Goal: Task Accomplishment & Management: Use online tool/utility

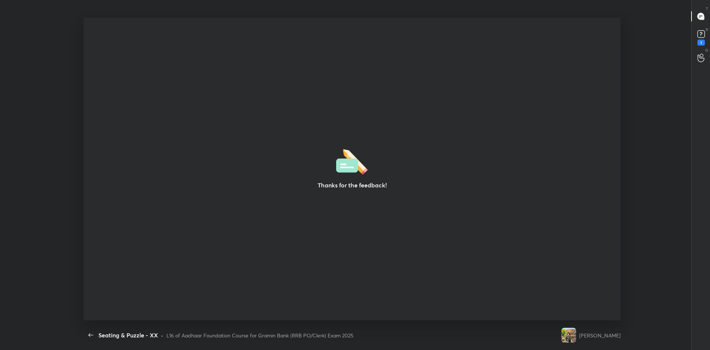
scroll to position [3, 0]
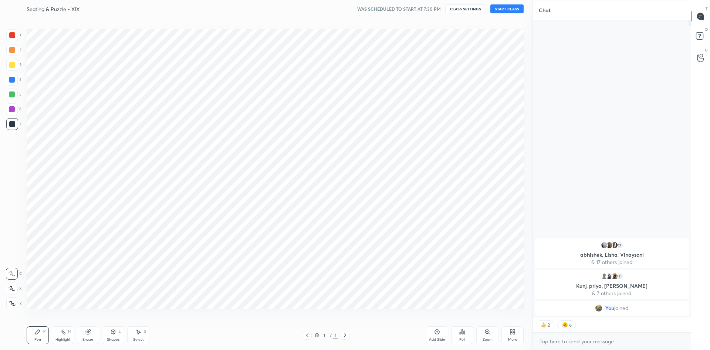
scroll to position [36692, 36491]
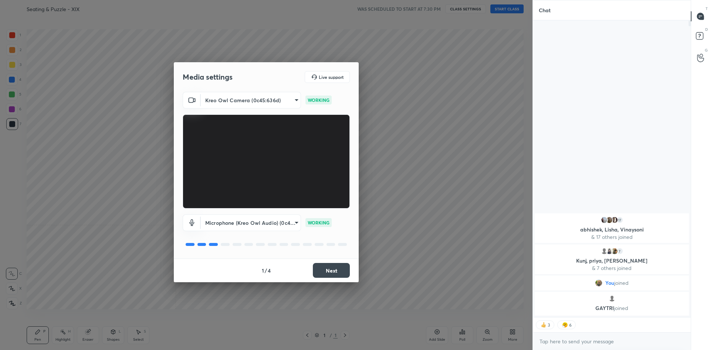
click at [334, 267] on button "Next" at bounding box center [331, 270] width 37 height 15
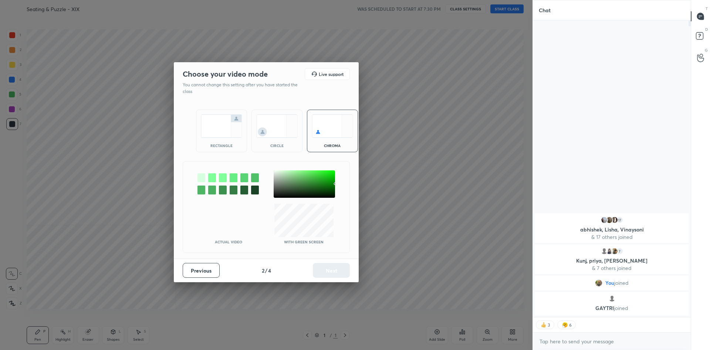
click at [199, 125] on div "rectangle" at bounding box center [221, 131] width 51 height 43
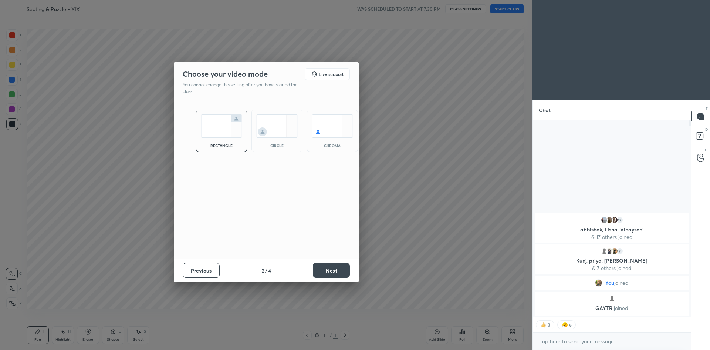
scroll to position [155, 156]
click at [340, 265] on button "Next" at bounding box center [331, 270] width 37 height 15
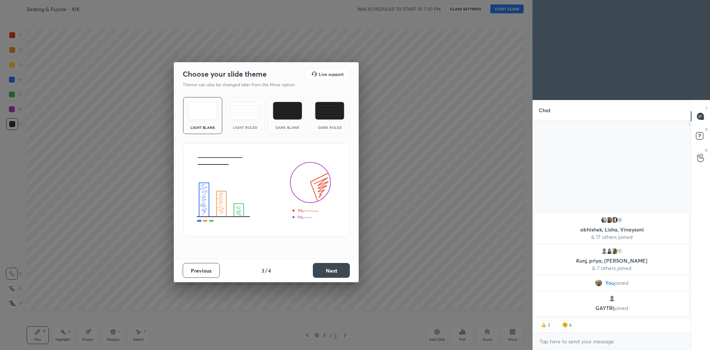
click at [311, 267] on div "Previous 3 / 4 Next" at bounding box center [266, 270] width 185 height 24
click at [334, 272] on button "Next" at bounding box center [331, 270] width 37 height 15
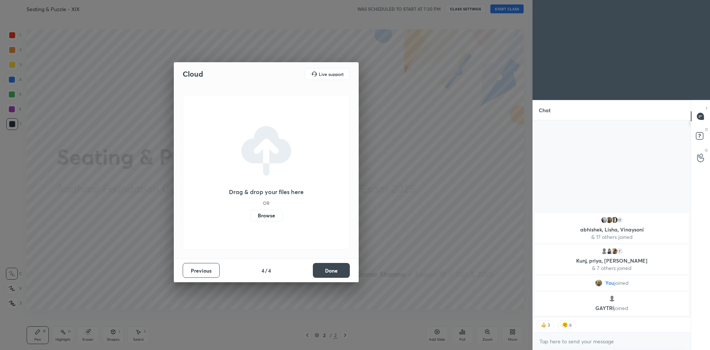
click at [318, 269] on button "Done" at bounding box center [331, 270] width 37 height 15
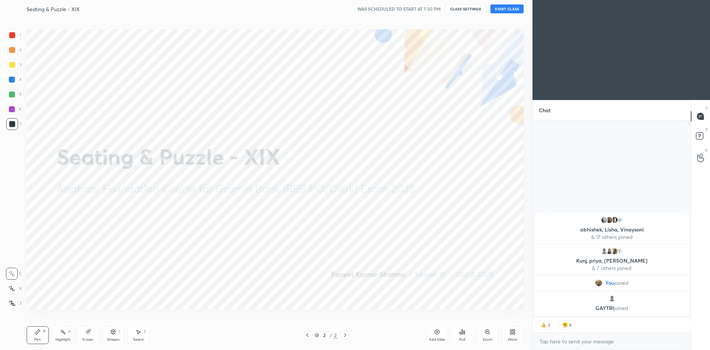
scroll to position [209, 156]
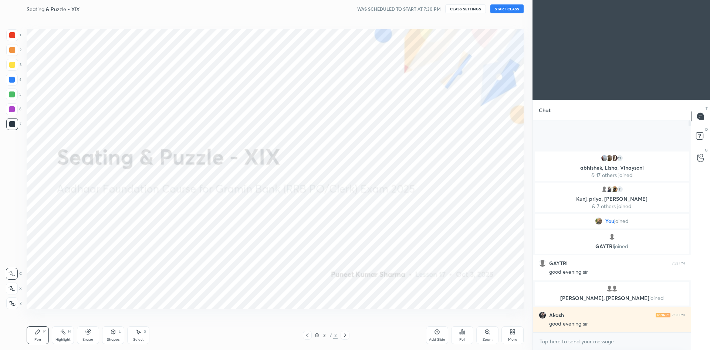
click at [514, 7] on button "START CLASS" at bounding box center [507, 8] width 33 height 9
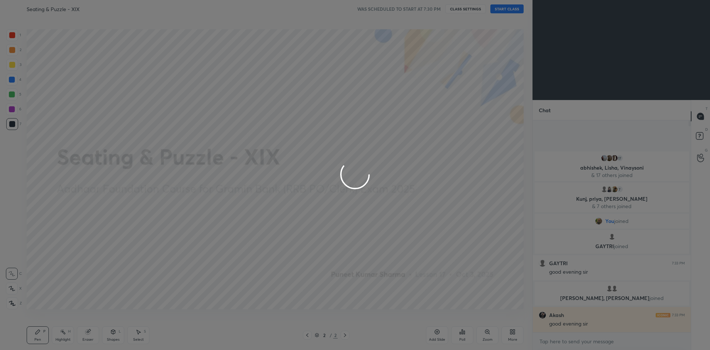
type textarea "x"
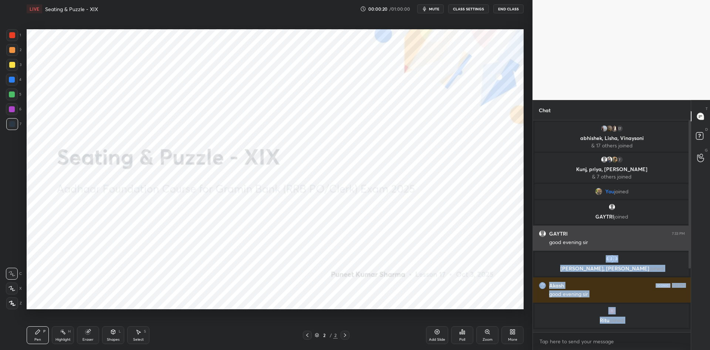
drag, startPoint x: 688, startPoint y: 205, endPoint x: 681, endPoint y: 245, distance: 40.7
click at [681, 245] on div "17 abhishek, Lisha, Vinaysoni & 17 others joined 7 Kunj, priya, Hardik & 7 othe…" at bounding box center [612, 226] width 158 height 212
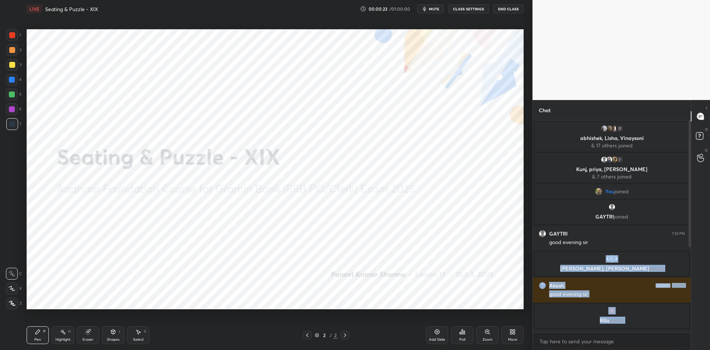
click at [436, 330] on icon at bounding box center [437, 331] width 5 height 5
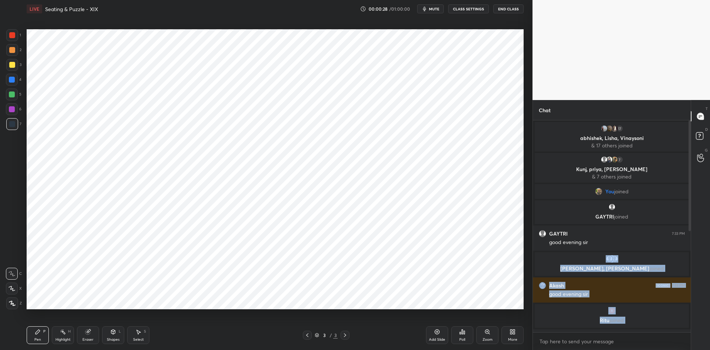
click at [528, 260] on div "1 2 3 4 5 6 7 C X Z C X Z E E Erase all H H LIVE Seating & Puzzle - XIX 00:00:2…" at bounding box center [266, 175] width 533 height 350
click at [571, 312] on div "grid" at bounding box center [611, 310] width 145 height 7
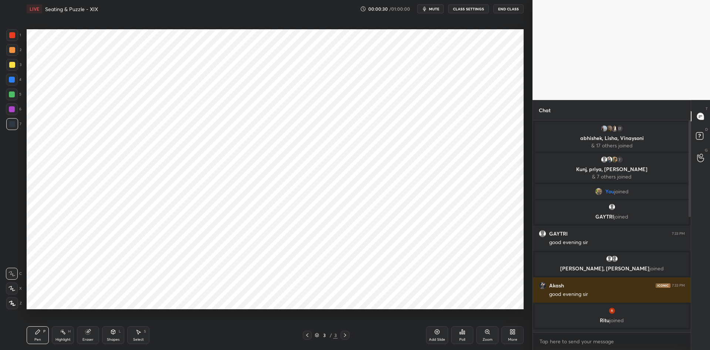
click at [505, 331] on div "More" at bounding box center [513, 335] width 22 height 18
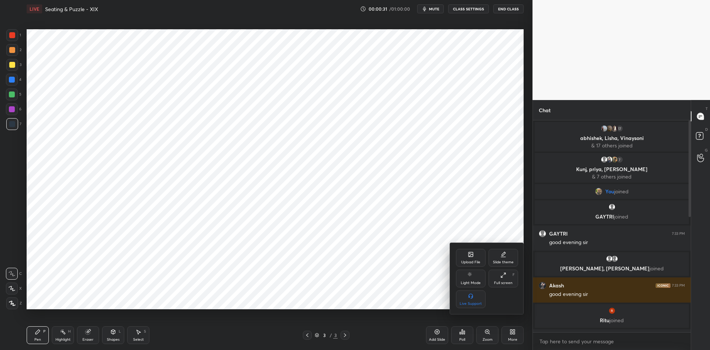
click at [462, 262] on div "Upload File" at bounding box center [470, 262] width 19 height 4
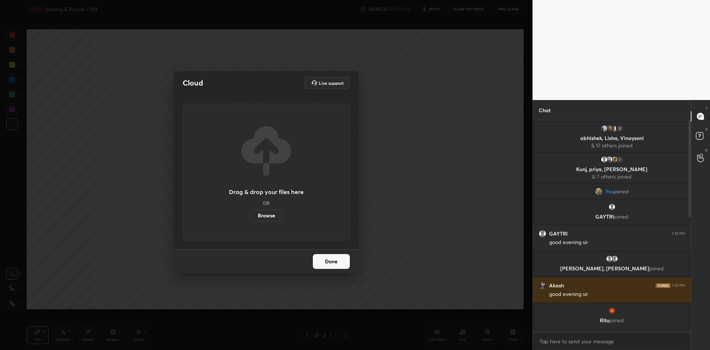
click at [276, 217] on label "Browse" at bounding box center [266, 215] width 33 height 12
click at [250, 217] on input "Browse" at bounding box center [250, 215] width 0 height 12
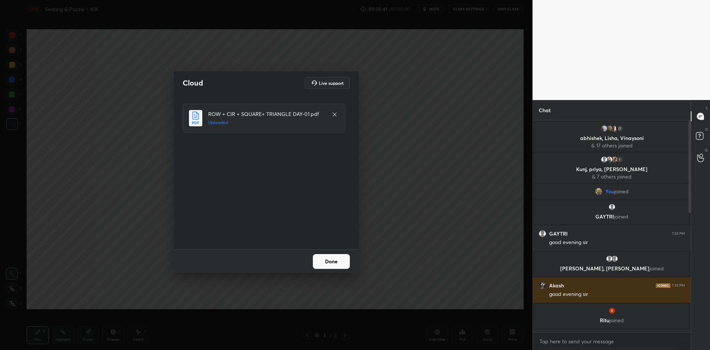
click at [315, 262] on button "Done" at bounding box center [331, 261] width 37 height 15
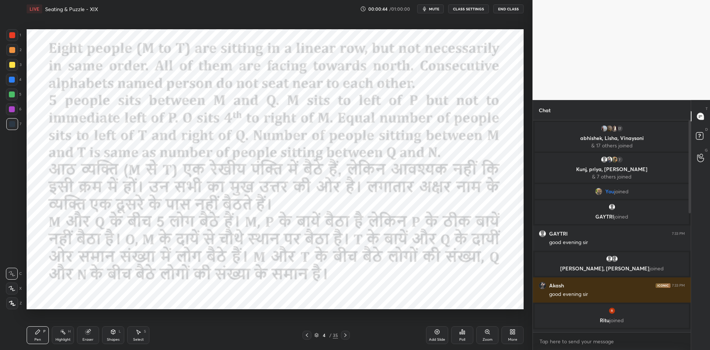
click at [317, 337] on icon at bounding box center [316, 335] width 4 height 4
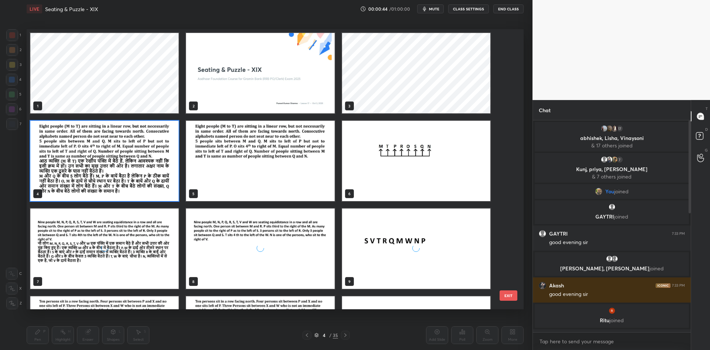
scroll to position [277, 493]
drag, startPoint x: 508, startPoint y: 112, endPoint x: 509, endPoint y: 117, distance: 4.5
click at [504, 154] on div "1 2 3 4 5 6 7 8 9 10 11 12 13 14 15 EXIT" at bounding box center [275, 169] width 497 height 280
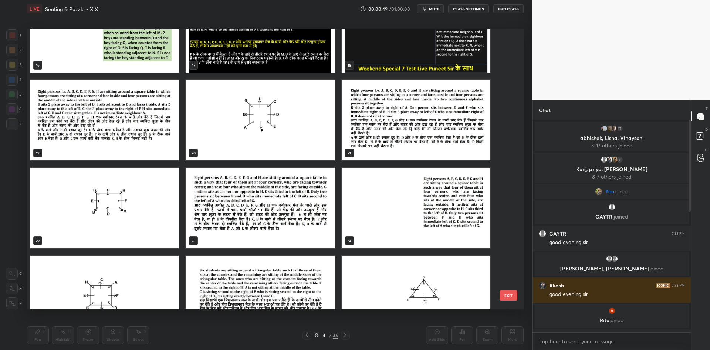
scroll to position [479, 0]
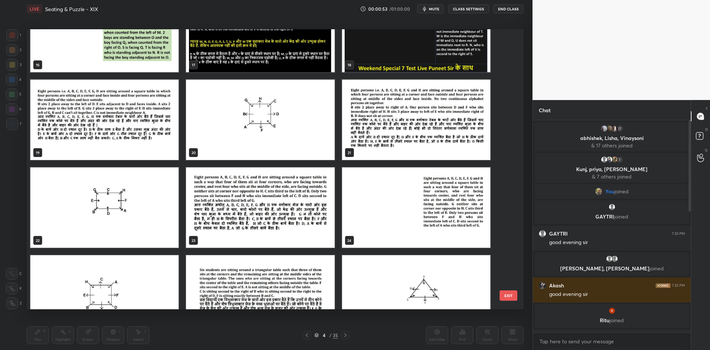
click at [411, 138] on img "grid" at bounding box center [416, 120] width 148 height 80
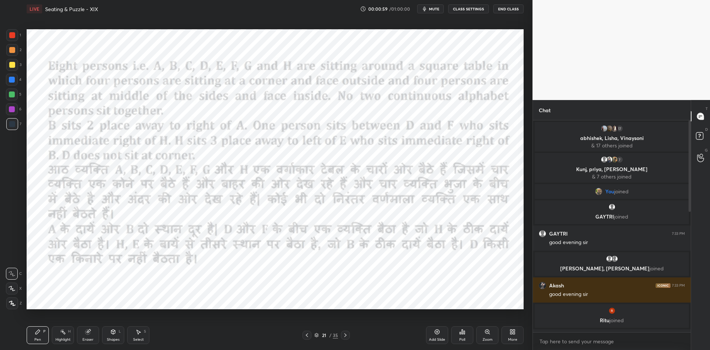
click at [460, 9] on button "CLASS SETTINGS" at bounding box center [468, 8] width 41 height 9
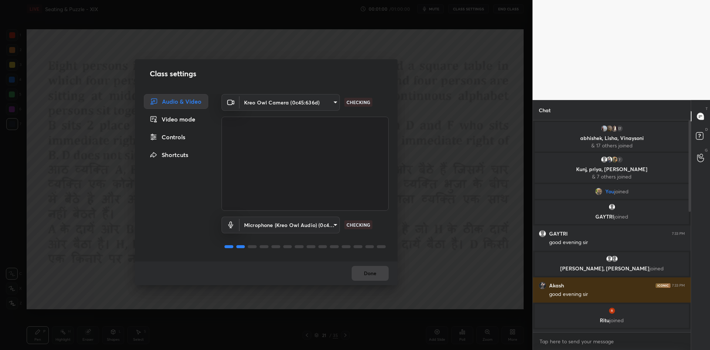
click at [192, 137] on div "Controls" at bounding box center [176, 136] width 64 height 15
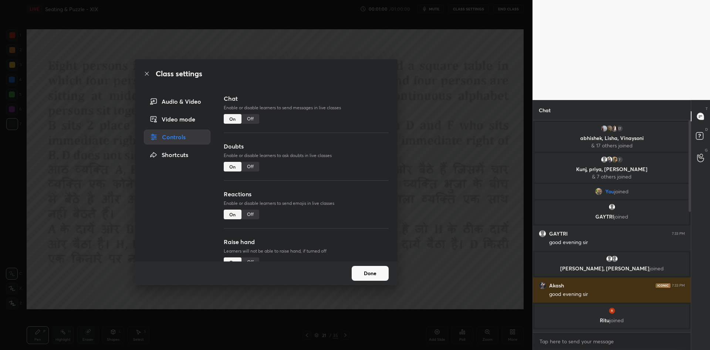
click at [256, 118] on div "Off" at bounding box center [251, 119] width 18 height 10
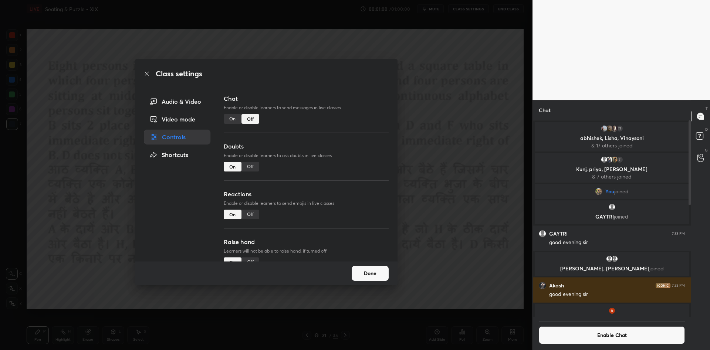
scroll to position [194, 156]
click at [411, 95] on div "Class settings Audio & Video Video mode Controls Shortcuts Chat Enable or disab…" at bounding box center [266, 175] width 533 height 350
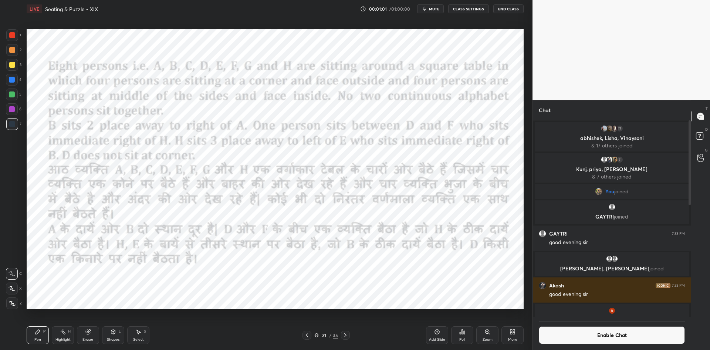
drag, startPoint x: 444, startPoint y: 10, endPoint x: 334, endPoint y: 6, distance: 109.6
click at [440, 13] on button "mute" at bounding box center [430, 8] width 27 height 9
click at [428, 4] on div "LIVE Seating & Puzzle - XIX 00:03:05 / 01:00:00 unmute CLASS SETTINGS End Class" at bounding box center [275, 9] width 497 height 18
drag, startPoint x: 427, startPoint y: 9, endPoint x: 425, endPoint y: 26, distance: 17.4
click at [427, 10] on button "unmute" at bounding box center [430, 8] width 27 height 9
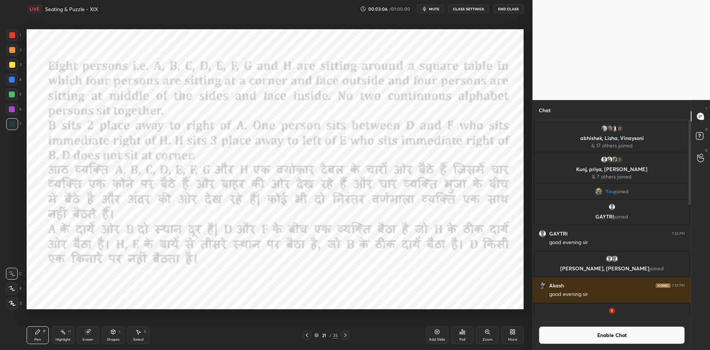
click at [465, 333] on icon at bounding box center [464, 331] width 1 height 3
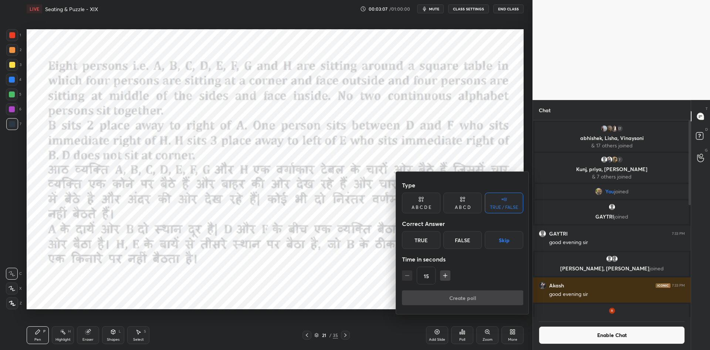
drag, startPoint x: 492, startPoint y: 243, endPoint x: 493, endPoint y: 248, distance: 4.8
click at [492, 246] on button "Skip" at bounding box center [504, 240] width 38 height 18
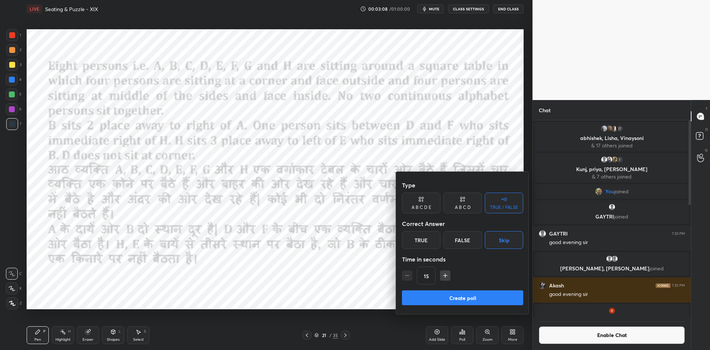
drag, startPoint x: 468, startPoint y: 288, endPoint x: 468, endPoint y: 295, distance: 7.0
click at [468, 292] on div "Type A B C D E A B C D TRUE / FALSE Correct Answer True False Skip Time in seco…" at bounding box center [462, 243] width 133 height 142
drag, startPoint x: 468, startPoint y: 295, endPoint x: 455, endPoint y: 271, distance: 27.5
click at [467, 294] on button "Create poll" at bounding box center [462, 297] width 121 height 15
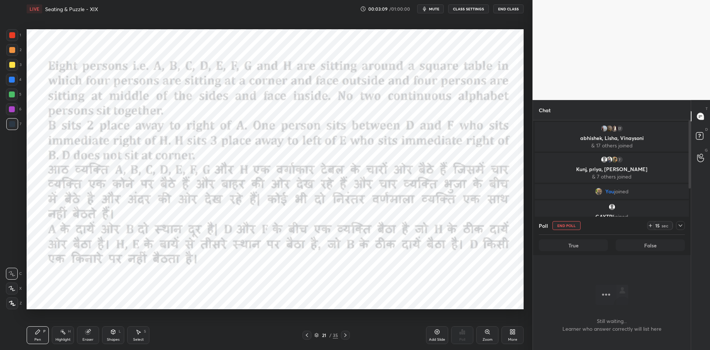
scroll to position [117, 156]
click at [423, 8] on icon "button" at bounding box center [425, 9] width 6 height 6
click at [422, 9] on icon "button" at bounding box center [422, 9] width 4 height 4
click at [433, 12] on button "mute" at bounding box center [430, 8] width 27 height 9
click at [428, 7] on span "unmute" at bounding box center [434, 8] width 16 height 5
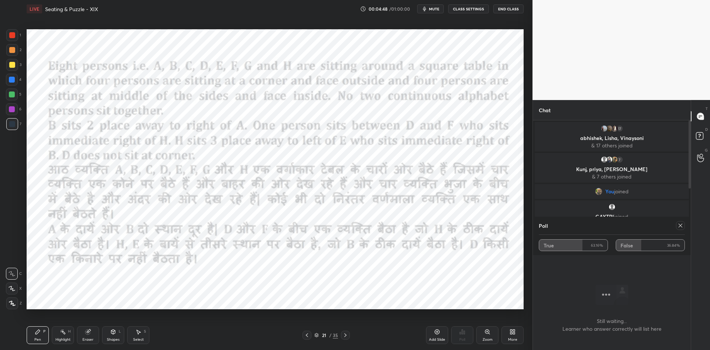
click at [680, 221] on div at bounding box center [680, 225] width 9 height 9
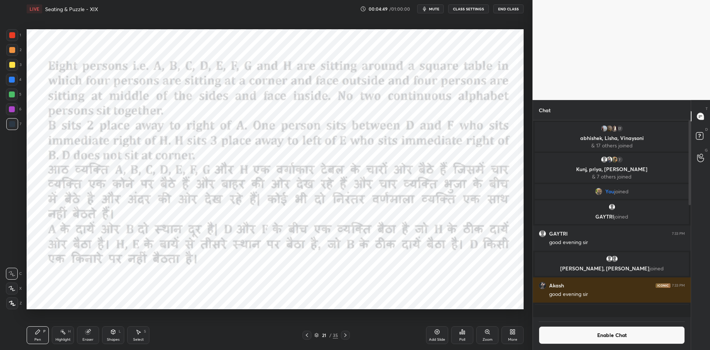
scroll to position [0, 0]
click at [468, 334] on div "Poll" at bounding box center [462, 335] width 22 height 18
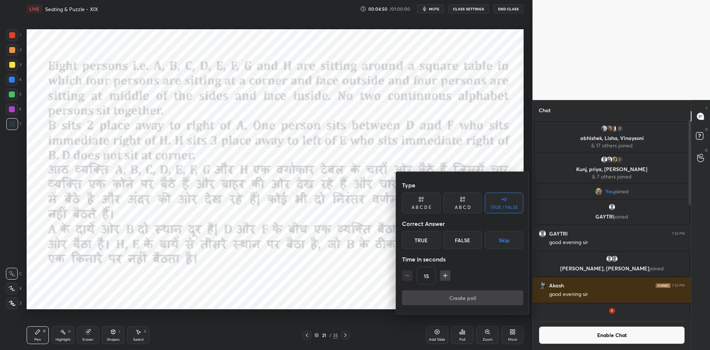
click at [504, 233] on button "Skip" at bounding box center [504, 240] width 38 height 18
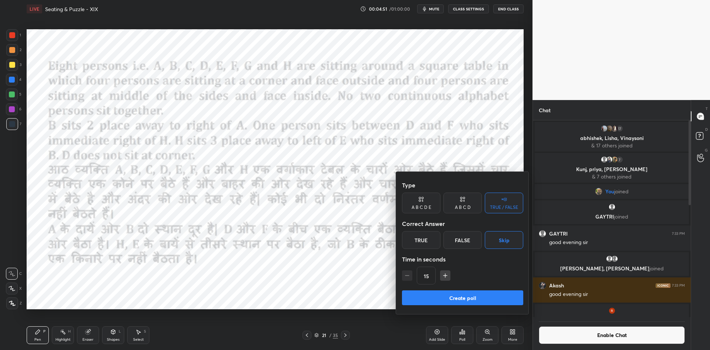
click at [466, 301] on button "Create poll" at bounding box center [462, 297] width 121 height 15
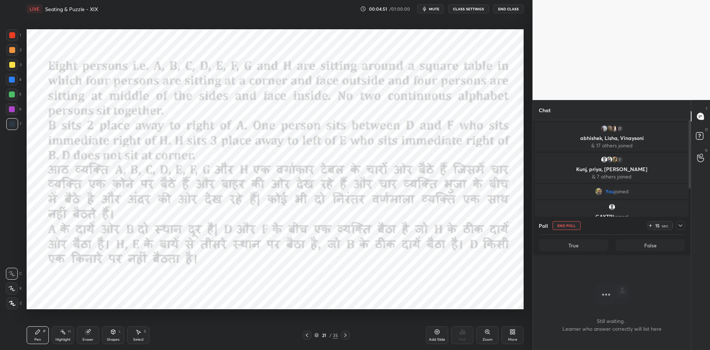
scroll to position [117, 156]
click at [10, 304] on icon at bounding box center [12, 302] width 7 height 5
click at [111, 336] on div "Shapes L" at bounding box center [113, 335] width 22 height 18
click at [438, 336] on div "Add Slide" at bounding box center [437, 335] width 22 height 18
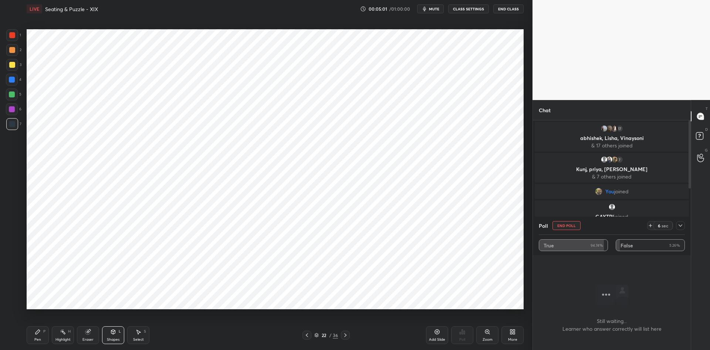
click at [566, 222] on button "End Poll" at bounding box center [567, 225] width 28 height 9
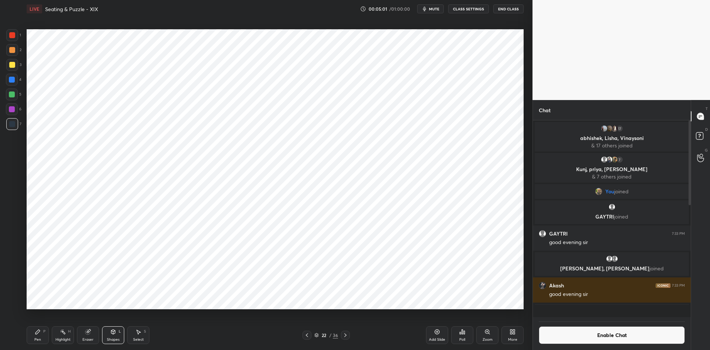
scroll to position [155, 156]
click at [580, 334] on button "Enable Chat" at bounding box center [612, 335] width 146 height 18
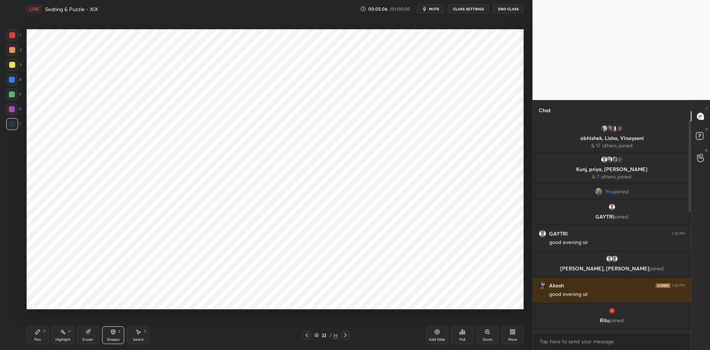
click at [114, 333] on icon at bounding box center [113, 331] width 4 height 4
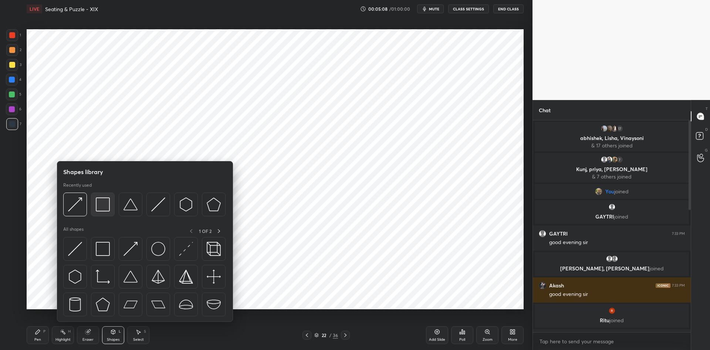
click at [110, 208] on img at bounding box center [103, 204] width 14 height 14
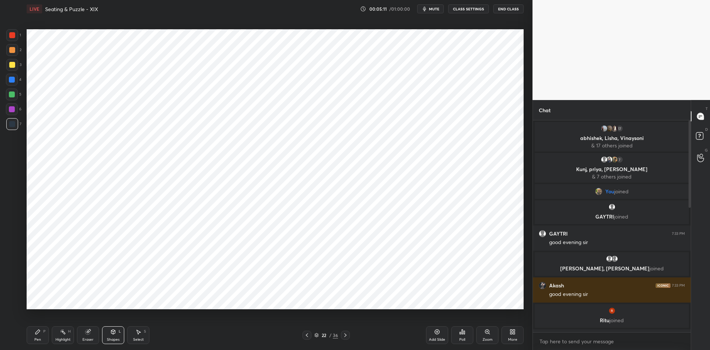
click at [40, 340] on div "Pen" at bounding box center [37, 339] width 7 height 4
click at [307, 335] on icon at bounding box center [307, 335] width 6 height 6
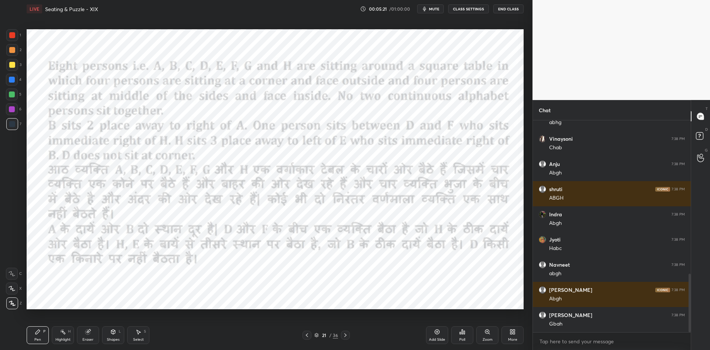
scroll to position [580, 0]
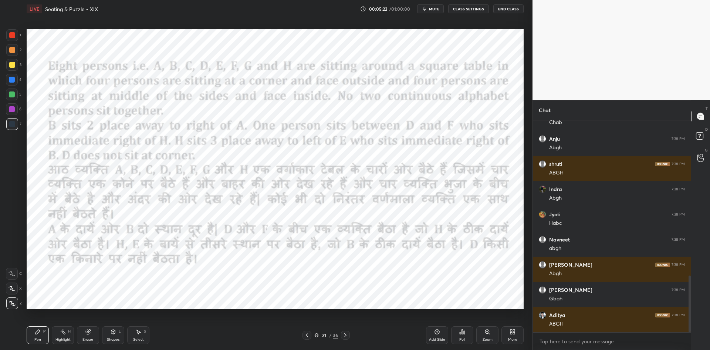
click at [346, 336] on icon at bounding box center [345, 335] width 2 height 4
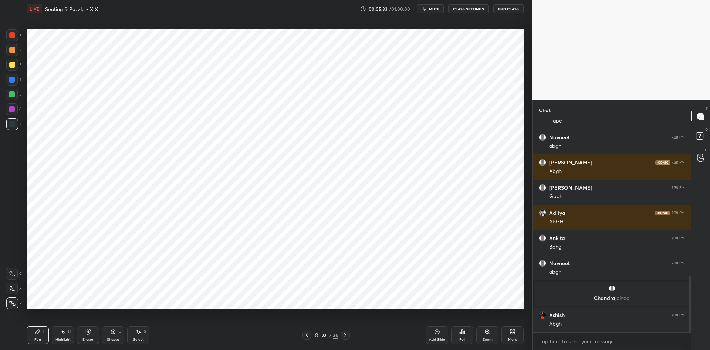
click at [303, 336] on div at bounding box center [307, 334] width 9 height 9
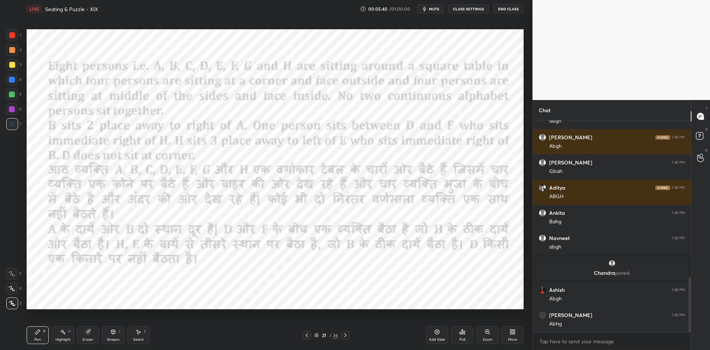
click at [347, 332] on icon at bounding box center [346, 335] width 6 height 6
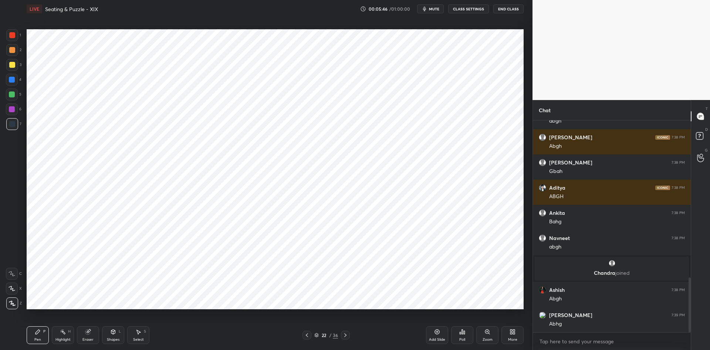
click at [306, 337] on icon at bounding box center [307, 335] width 6 height 6
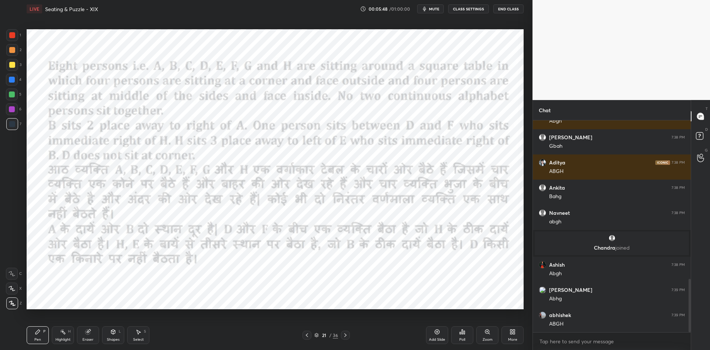
click at [347, 333] on icon at bounding box center [346, 335] width 6 height 6
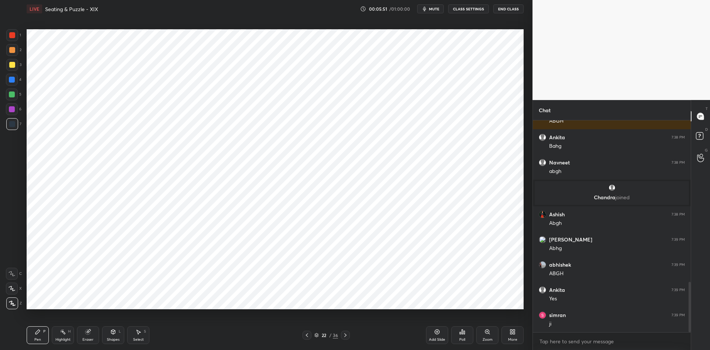
scroll to position [706, 0]
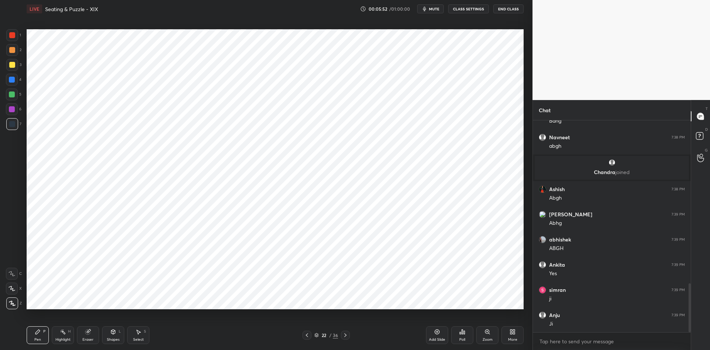
click at [304, 335] on icon at bounding box center [307, 335] width 6 height 6
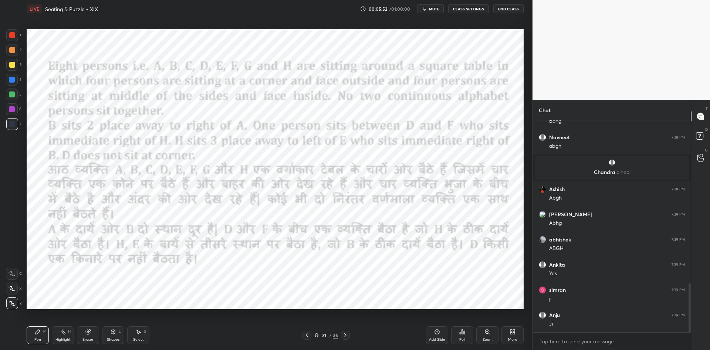
scroll to position [731, 0]
click at [347, 334] on icon at bounding box center [346, 335] width 6 height 6
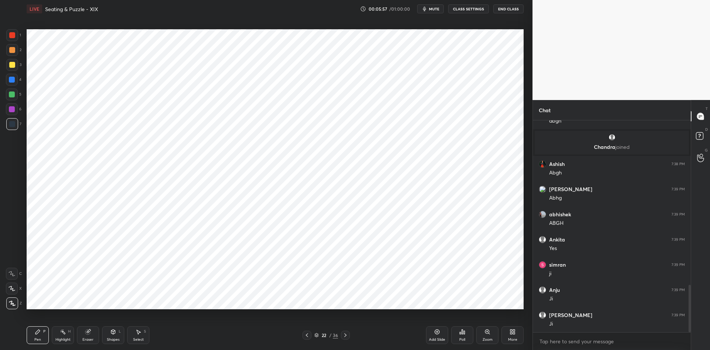
click at [307, 336] on icon at bounding box center [307, 335] width 6 height 6
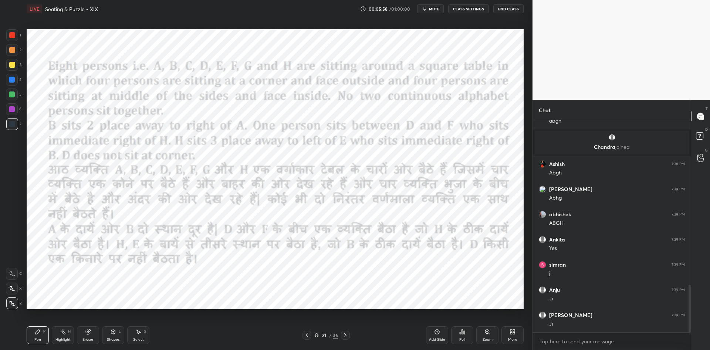
click at [347, 336] on icon at bounding box center [346, 335] width 6 height 6
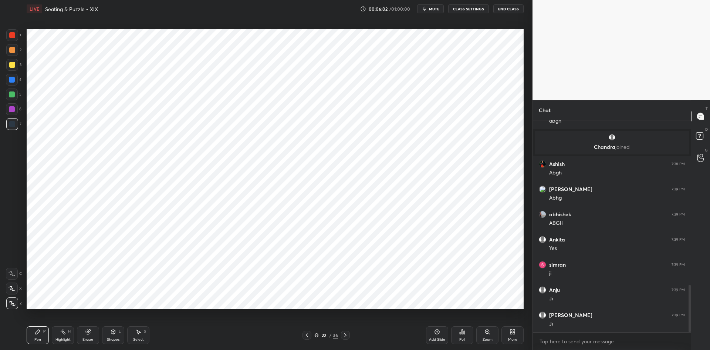
click at [308, 337] on icon at bounding box center [307, 335] width 6 height 6
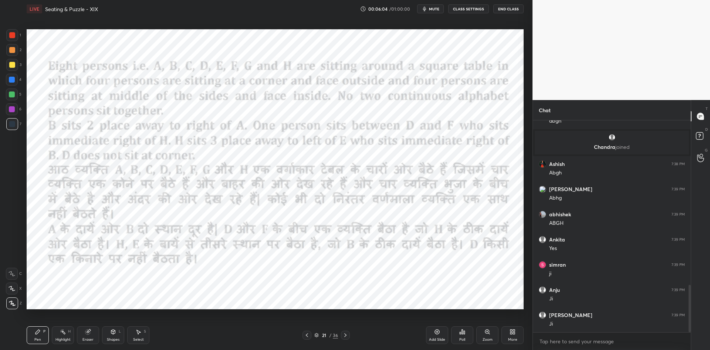
click at [349, 335] on div at bounding box center [345, 334] width 9 height 9
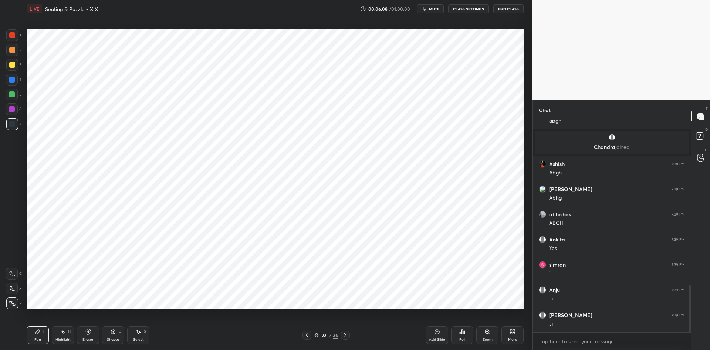
click at [307, 335] on icon at bounding box center [307, 335] width 6 height 6
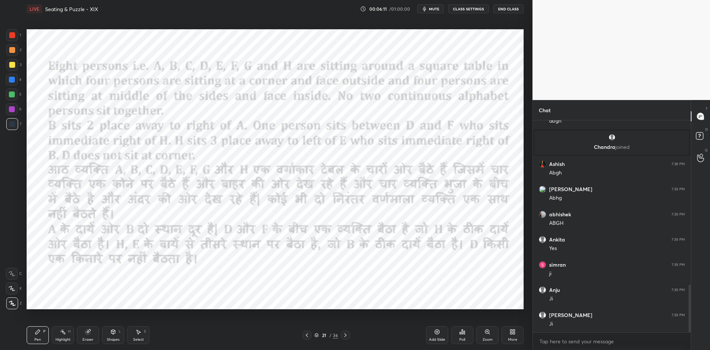
click at [345, 335] on icon at bounding box center [346, 335] width 6 height 6
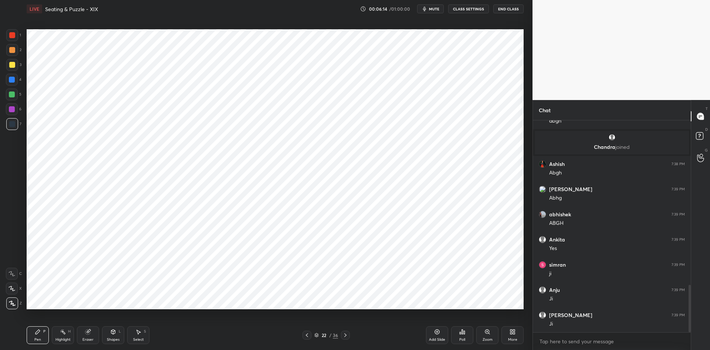
click at [302, 334] on div "22 / 36" at bounding box center [326, 334] width 200 height 9
click at [307, 336] on icon at bounding box center [307, 335] width 2 height 4
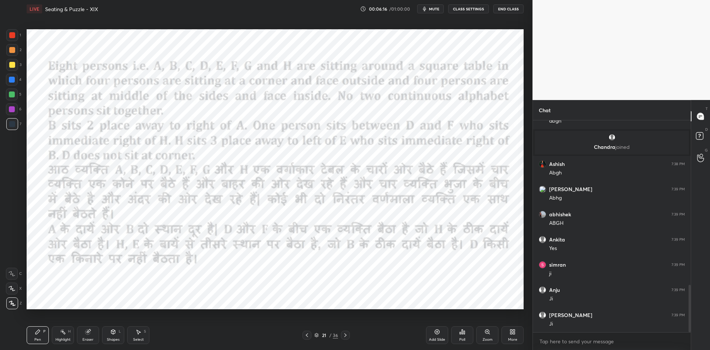
scroll to position [758, 0]
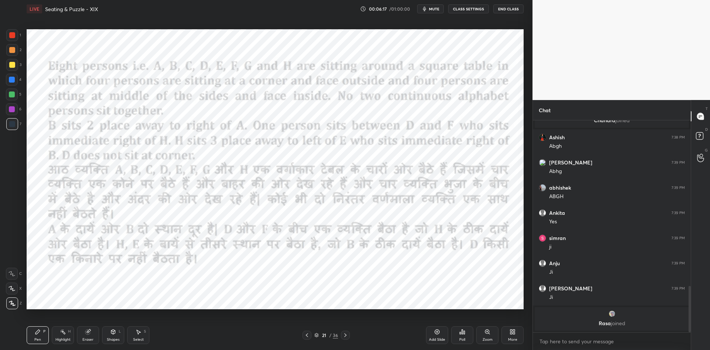
click at [344, 336] on icon at bounding box center [346, 335] width 6 height 6
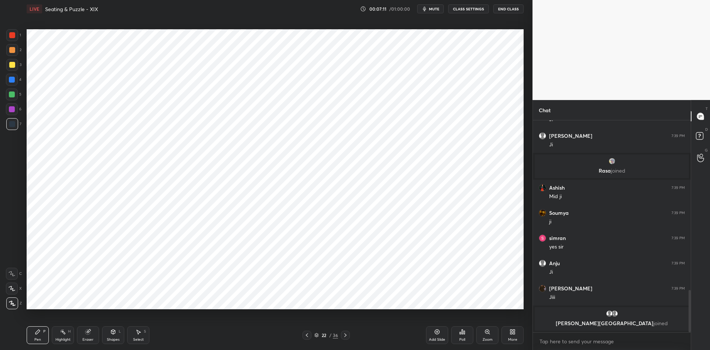
scroll to position [839, 0]
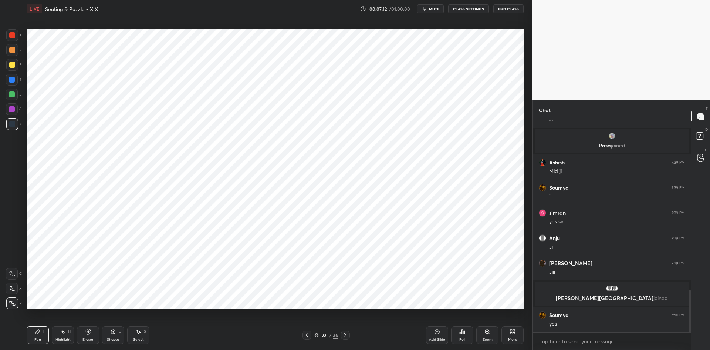
click at [316, 332] on div "22 / 36" at bounding box center [326, 334] width 24 height 7
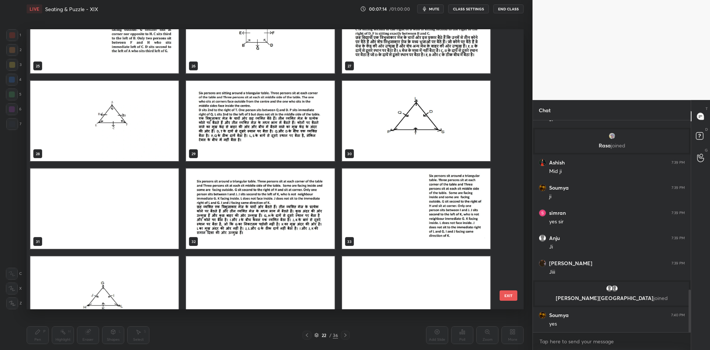
scroll to position [772, 0]
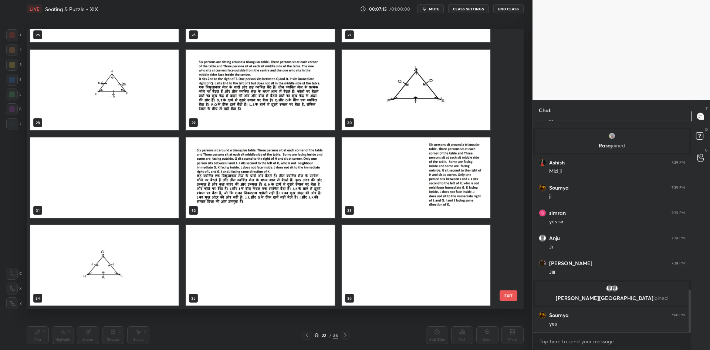
click at [404, 275] on img "grid" at bounding box center [416, 265] width 148 height 80
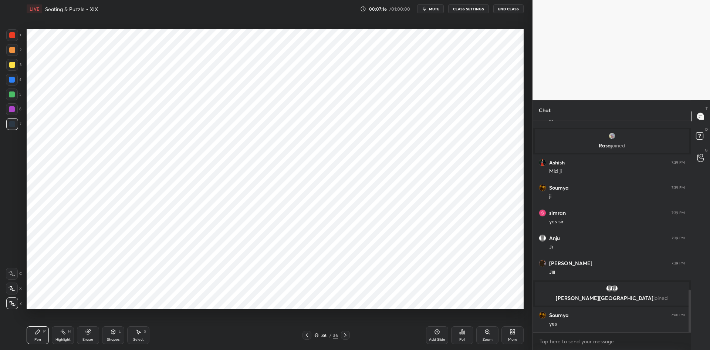
drag, startPoint x: 439, startPoint y: 330, endPoint x: 465, endPoint y: 336, distance: 26.8
click at [439, 331] on icon at bounding box center [437, 331] width 5 height 5
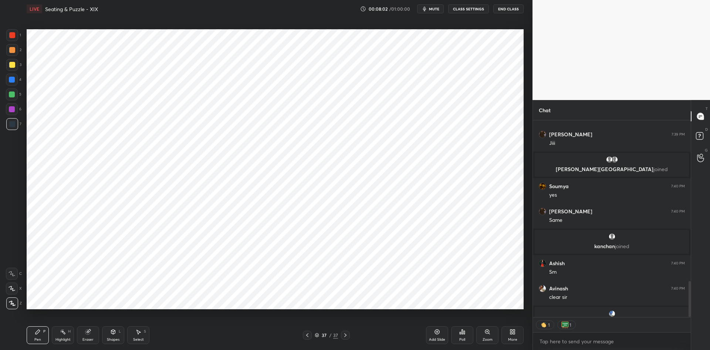
scroll to position [960, 0]
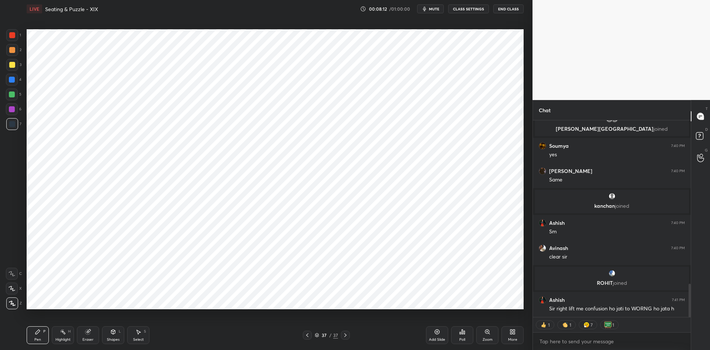
click at [12, 306] on div at bounding box center [12, 303] width 12 height 12
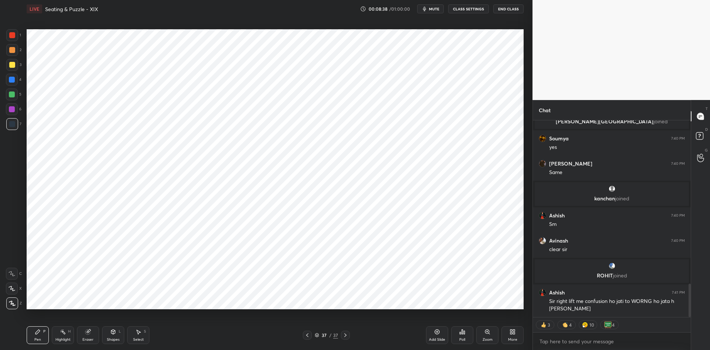
scroll to position [993, 0]
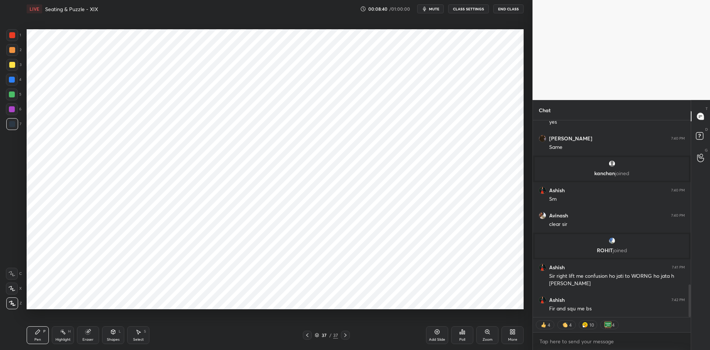
click at [90, 335] on div "Eraser" at bounding box center [88, 335] width 22 height 18
click at [11, 302] on span "Erase all" at bounding box center [11, 302] width 11 height 5
click at [44, 337] on div "Pen P" at bounding box center [38, 335] width 22 height 18
click at [110, 333] on icon at bounding box center [113, 332] width 6 height 6
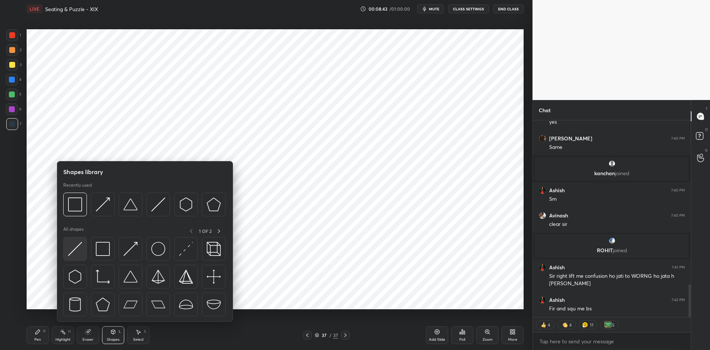
click at [77, 249] on img at bounding box center [75, 249] width 14 height 14
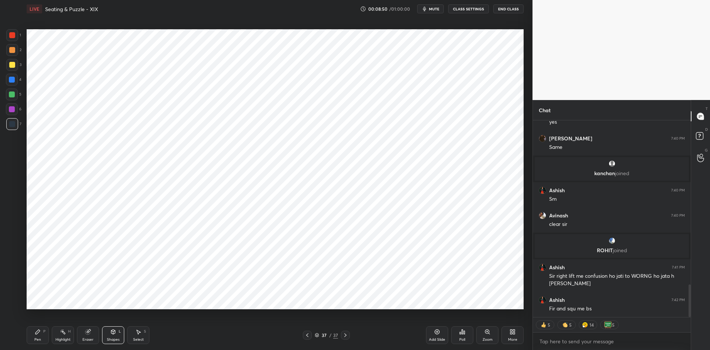
click at [30, 337] on div "Pen P" at bounding box center [38, 335] width 22 height 18
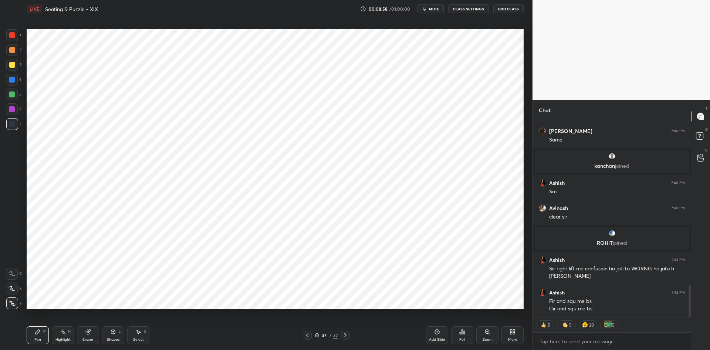
scroll to position [1027, 0]
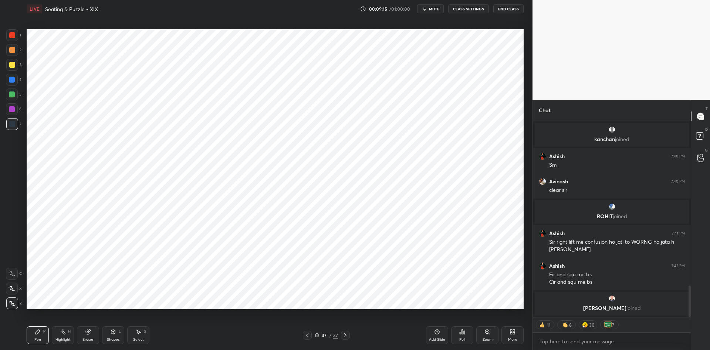
click at [14, 114] on div at bounding box center [12, 109] width 12 height 12
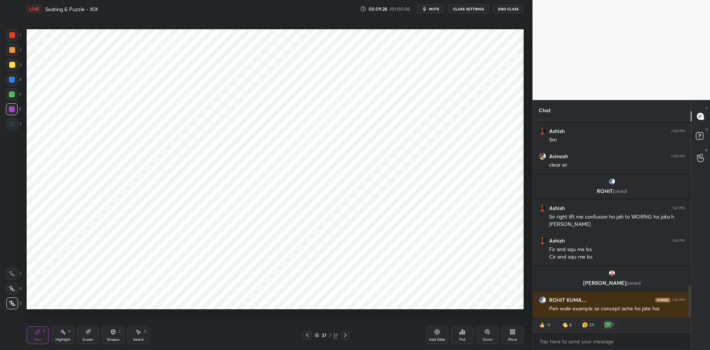
click at [439, 331] on icon at bounding box center [437, 331] width 5 height 5
click at [521, 337] on div "More" at bounding box center [513, 335] width 22 height 18
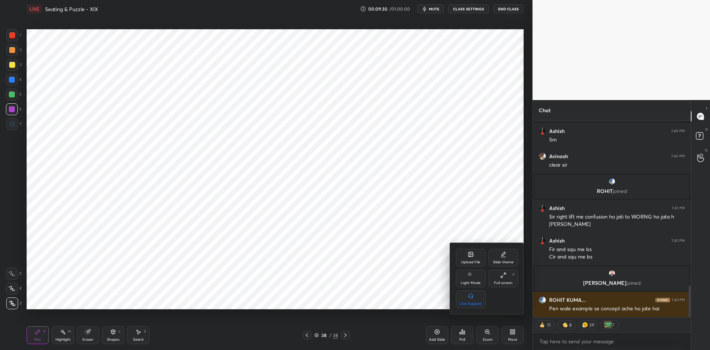
click at [474, 259] on div "Upload File" at bounding box center [471, 258] width 30 height 18
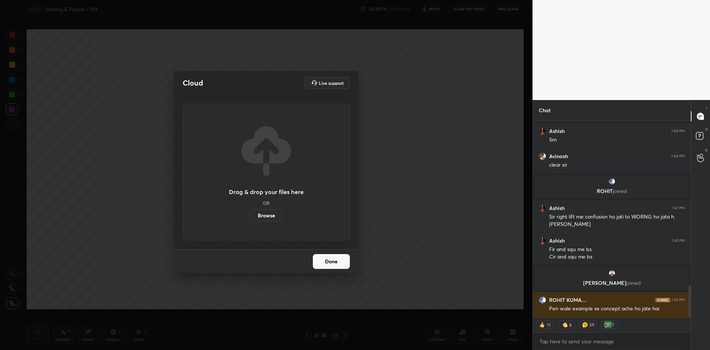
click at [261, 213] on label "Browse" at bounding box center [266, 215] width 33 height 12
click at [250, 213] on input "Browse" at bounding box center [250, 215] width 0 height 12
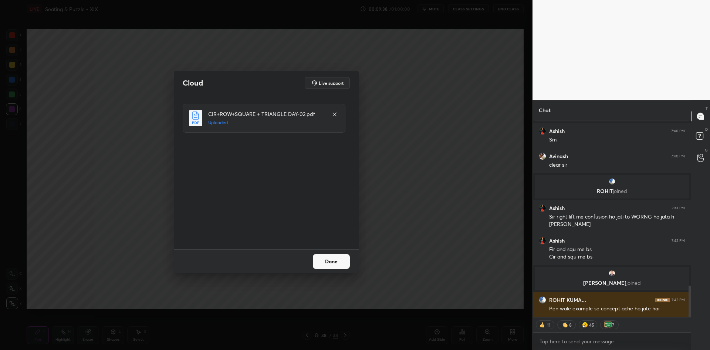
click at [330, 262] on button "Done" at bounding box center [331, 261] width 37 height 15
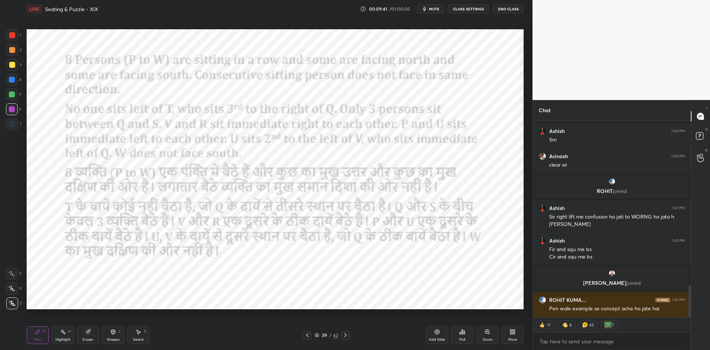
click at [316, 335] on icon at bounding box center [317, 335] width 4 height 4
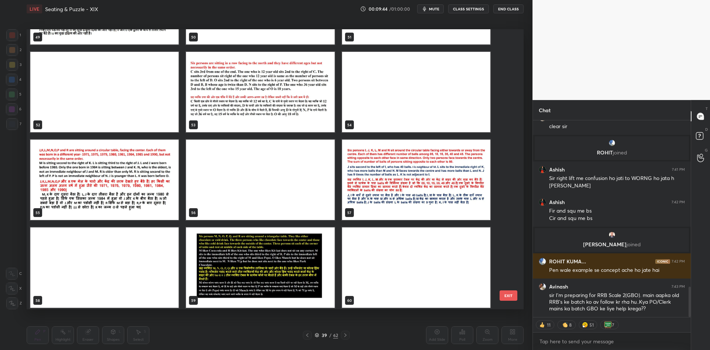
scroll to position [1472, 0]
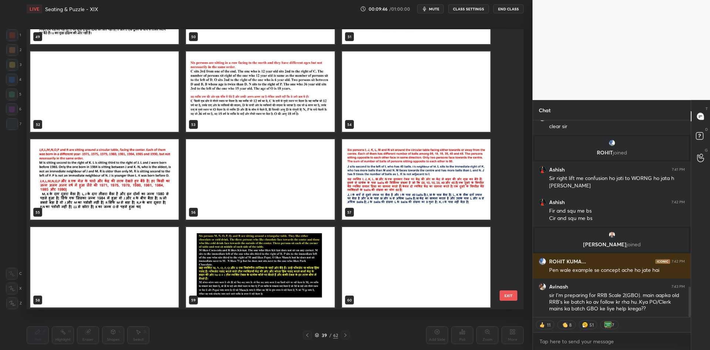
click at [259, 79] on img "grid" at bounding box center [260, 91] width 148 height 80
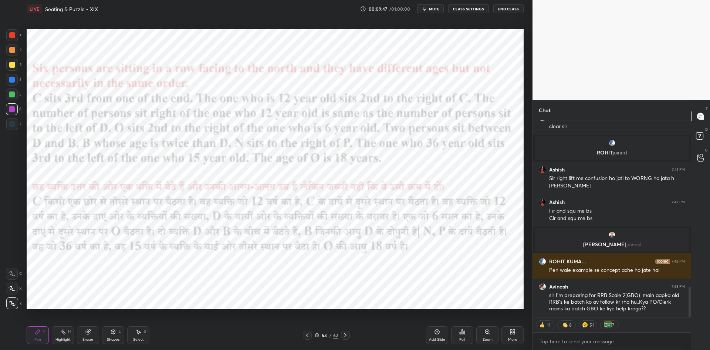
click at [437, 7] on span "mute" at bounding box center [434, 8] width 10 height 5
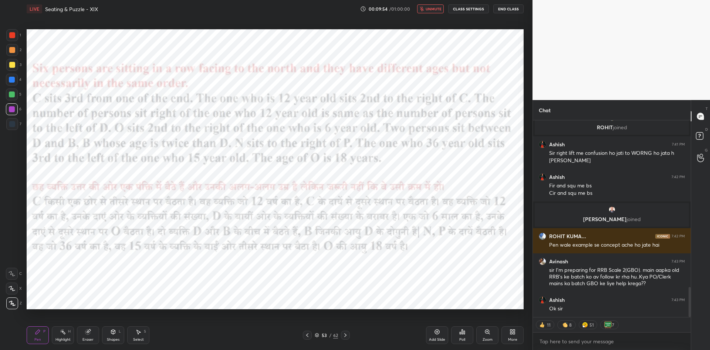
type textarea "x"
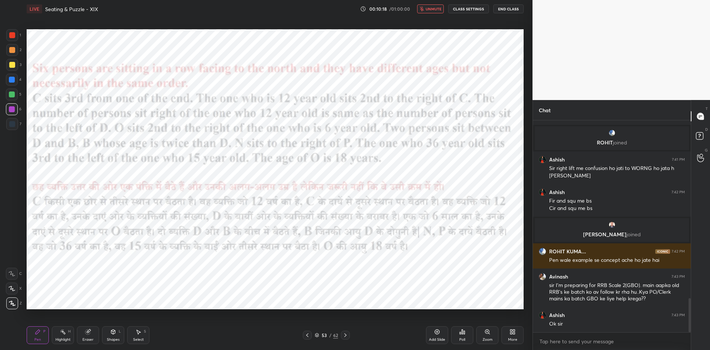
scroll to position [1107, 0]
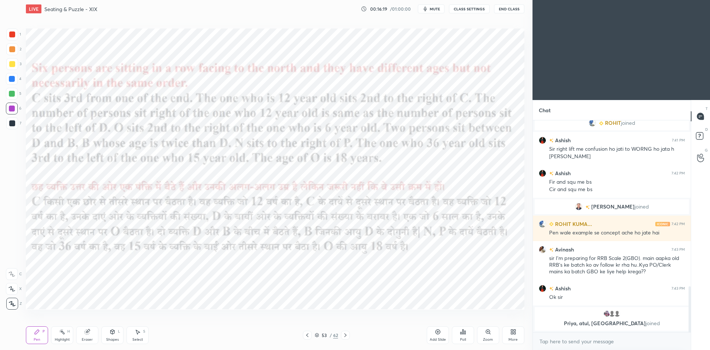
scroll to position [36692, 36491]
click at [432, 11] on span "mute" at bounding box center [434, 8] width 10 height 5
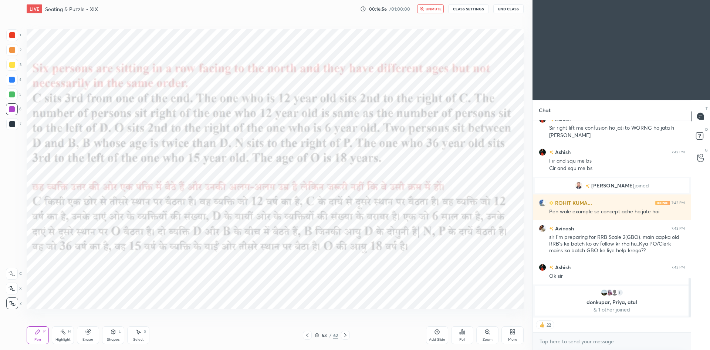
click at [442, 5] on button "unmute" at bounding box center [430, 8] width 27 height 9
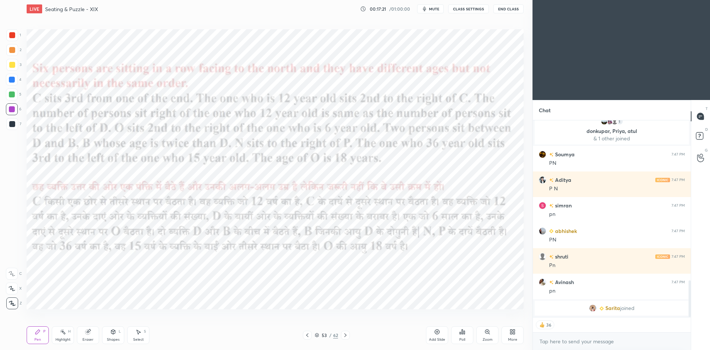
scroll to position [836, 0]
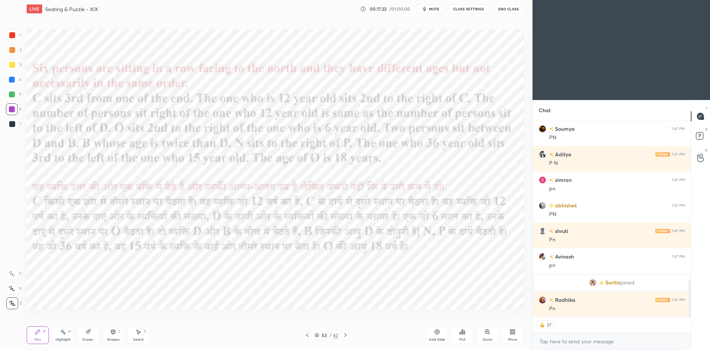
click at [347, 336] on icon at bounding box center [346, 335] width 6 height 6
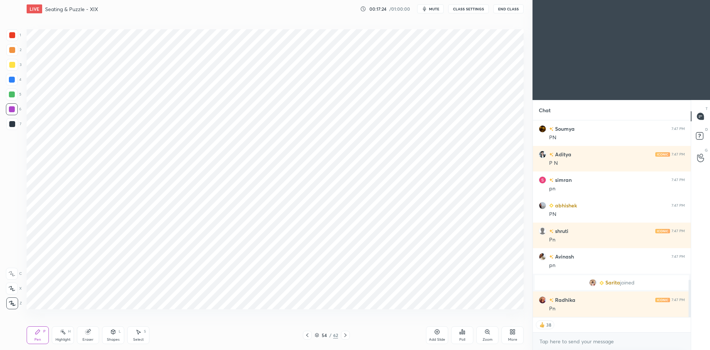
click at [306, 335] on icon at bounding box center [307, 335] width 2 height 4
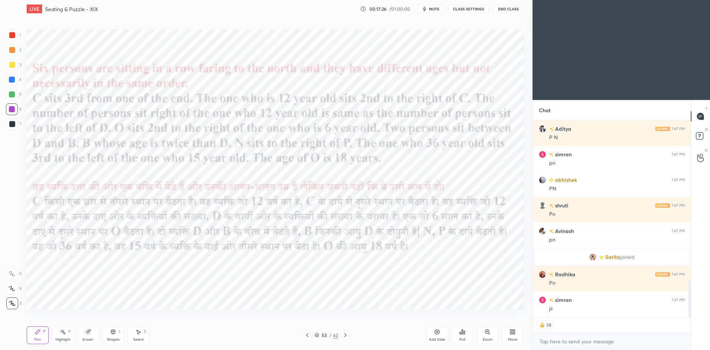
scroll to position [887, 0]
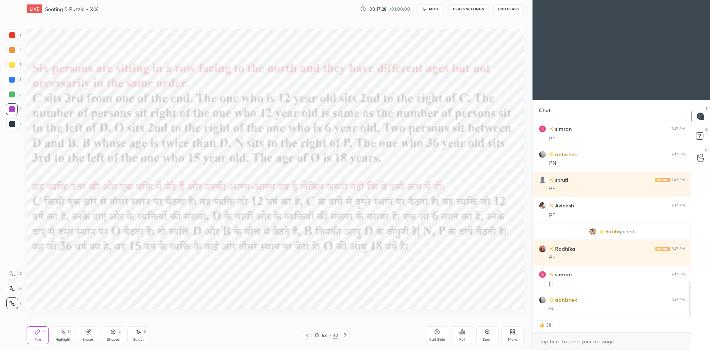
click at [347, 334] on icon at bounding box center [346, 335] width 6 height 6
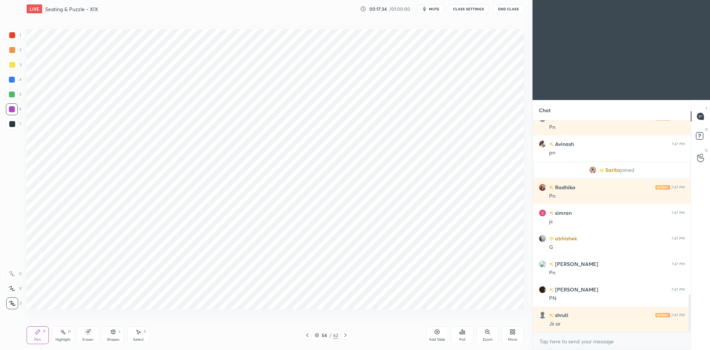
scroll to position [949, 0]
click at [307, 336] on icon at bounding box center [307, 335] width 2 height 4
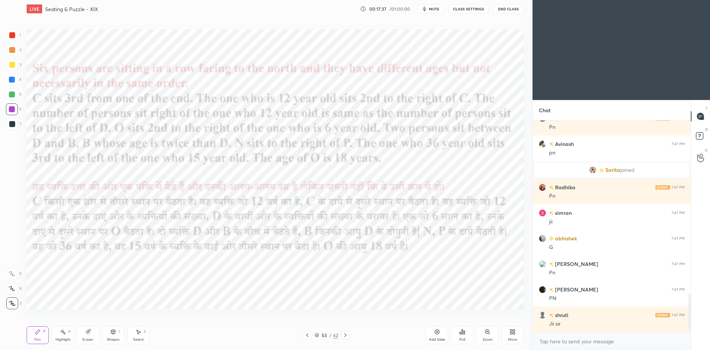
click at [346, 334] on icon at bounding box center [346, 335] width 6 height 6
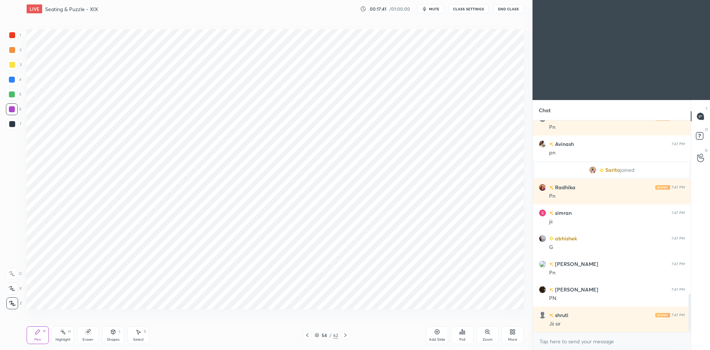
click at [311, 333] on div at bounding box center [307, 334] width 9 height 9
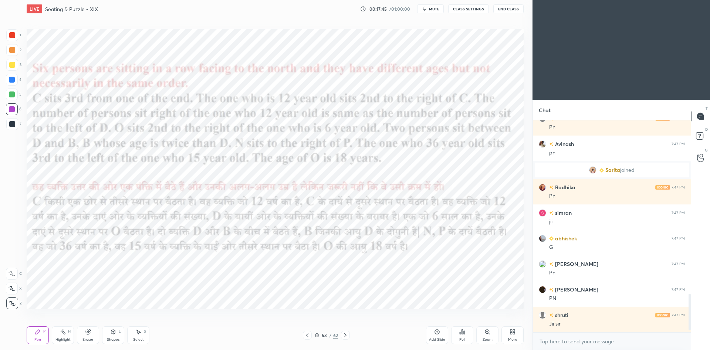
click at [345, 334] on icon at bounding box center [346, 335] width 6 height 6
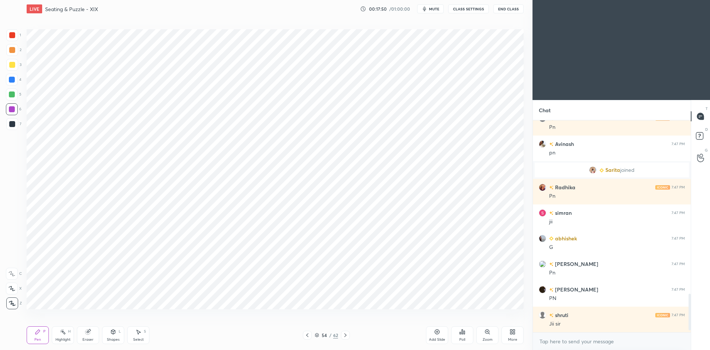
click at [305, 332] on icon at bounding box center [307, 335] width 6 height 6
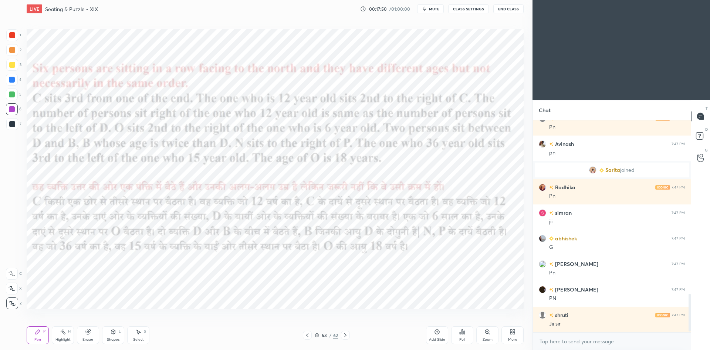
scroll to position [974, 0]
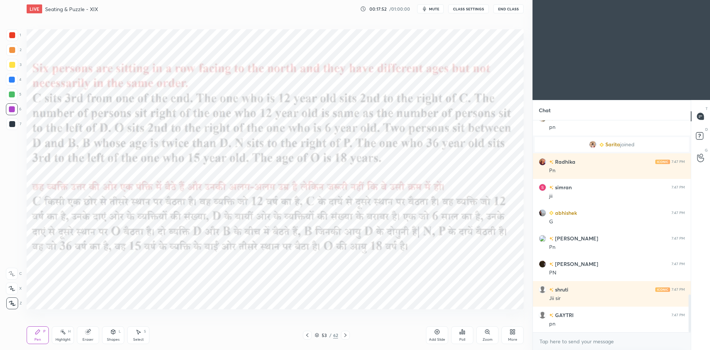
click at [345, 335] on icon at bounding box center [346, 335] width 6 height 6
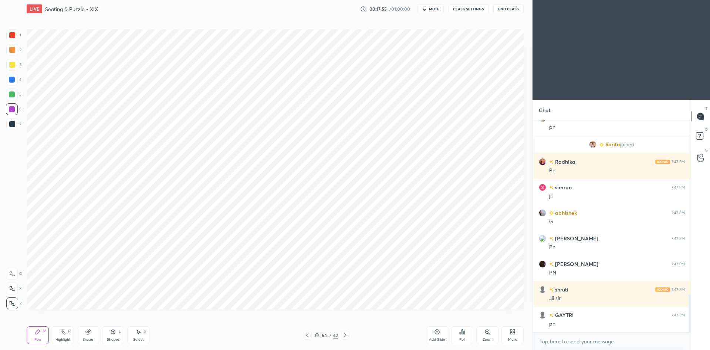
click at [306, 337] on icon at bounding box center [307, 335] width 6 height 6
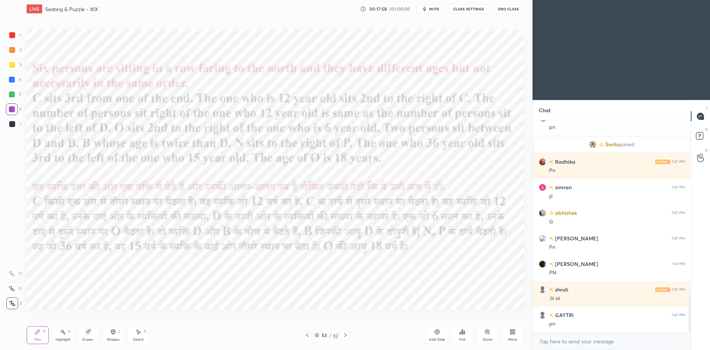
click at [346, 334] on icon at bounding box center [345, 335] width 2 height 4
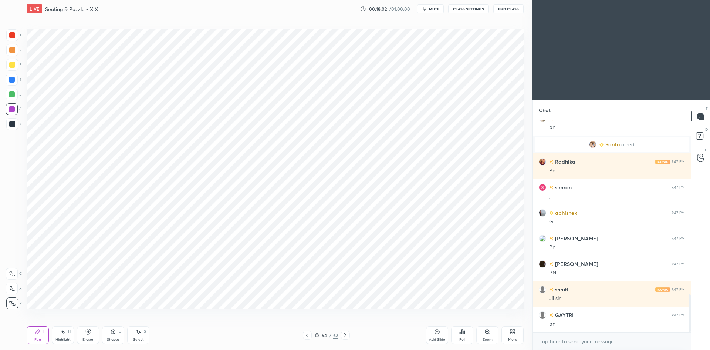
click at [309, 337] on icon at bounding box center [307, 335] width 6 height 6
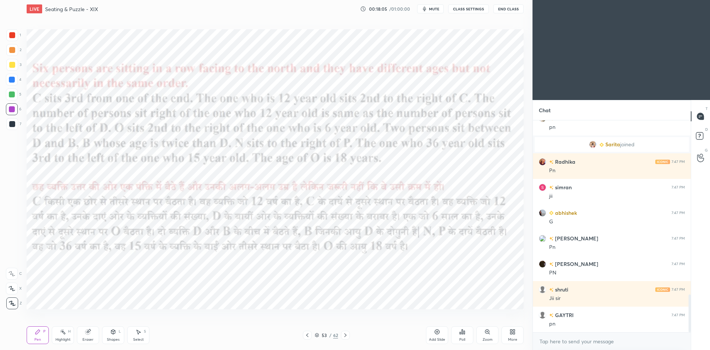
click at [346, 335] on icon at bounding box center [346, 335] width 6 height 6
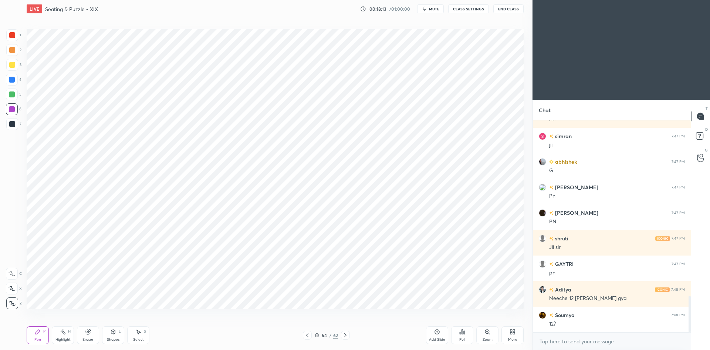
scroll to position [1051, 0]
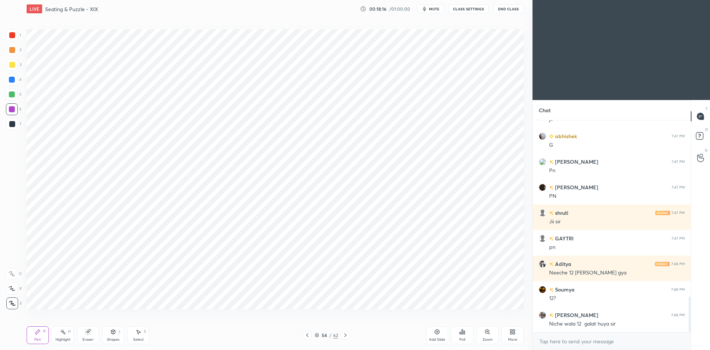
click at [304, 334] on icon at bounding box center [307, 335] width 6 height 6
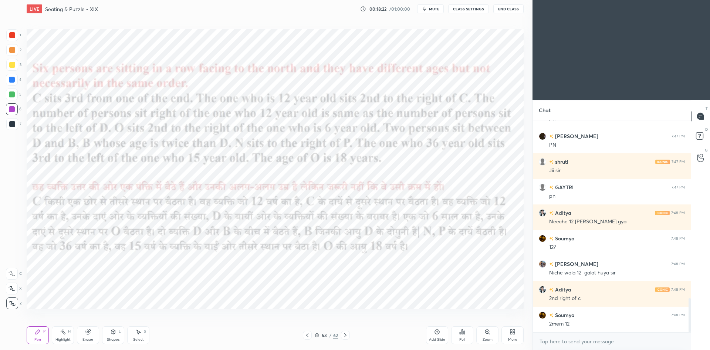
scroll to position [1127, 0]
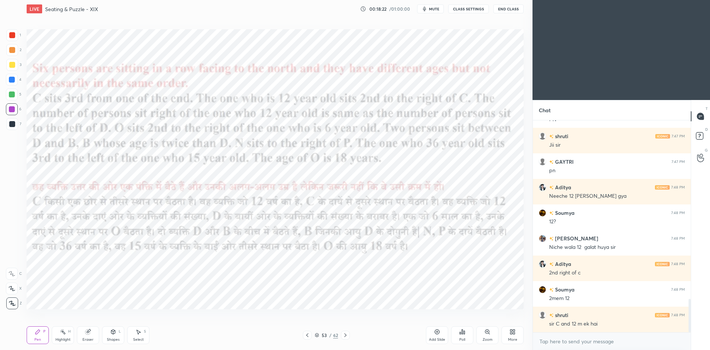
click at [346, 337] on icon at bounding box center [346, 335] width 6 height 6
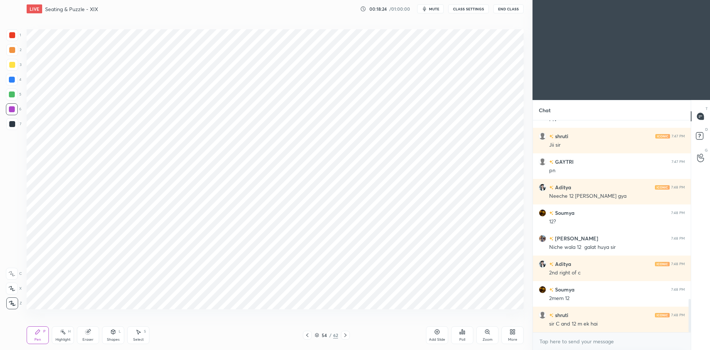
click at [99, 330] on div "Eraser" at bounding box center [88, 335] width 22 height 18
click at [39, 337] on div "Pen" at bounding box center [37, 339] width 7 height 4
click at [92, 332] on div "Eraser" at bounding box center [88, 335] width 22 height 18
click at [307, 338] on div at bounding box center [307, 334] width 9 height 9
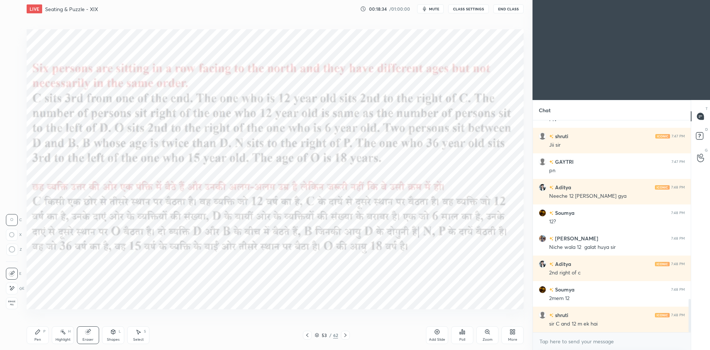
scroll to position [1153, 0]
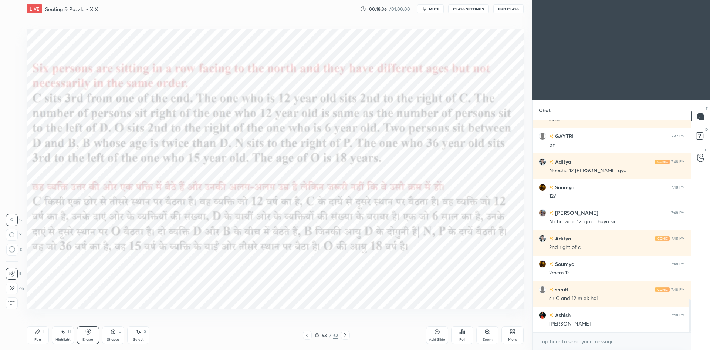
click at [346, 337] on icon at bounding box center [346, 335] width 6 height 6
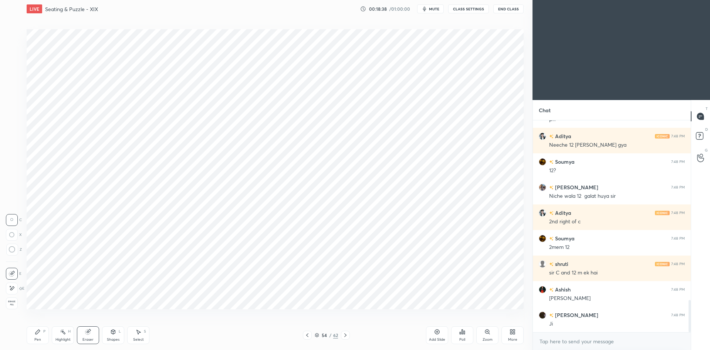
scroll to position [1229, 0]
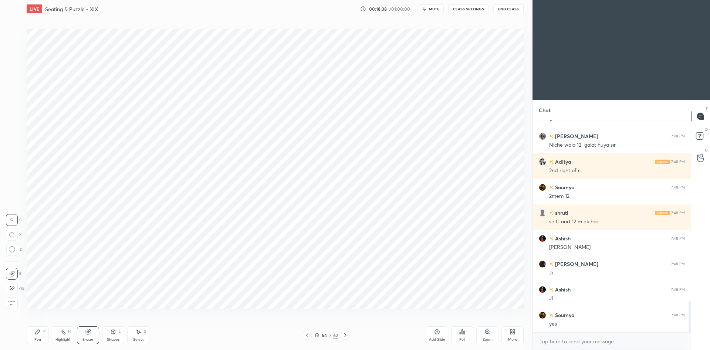
click at [46, 334] on div "Pen P" at bounding box center [38, 335] width 22 height 18
click at [95, 335] on div "Eraser" at bounding box center [88, 335] width 22 height 18
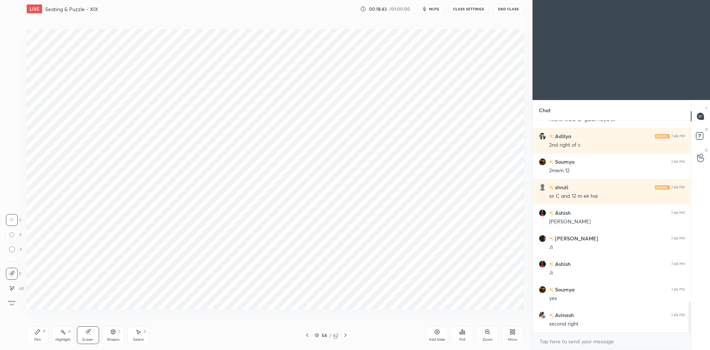
click at [40, 337] on div "Pen" at bounding box center [37, 339] width 7 height 4
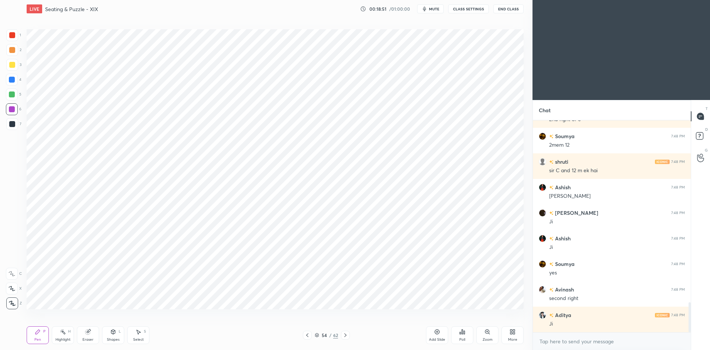
scroll to position [1331, 0]
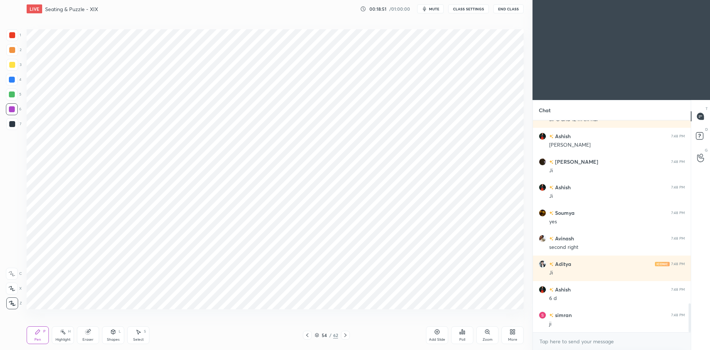
click at [307, 336] on icon at bounding box center [307, 335] width 2 height 4
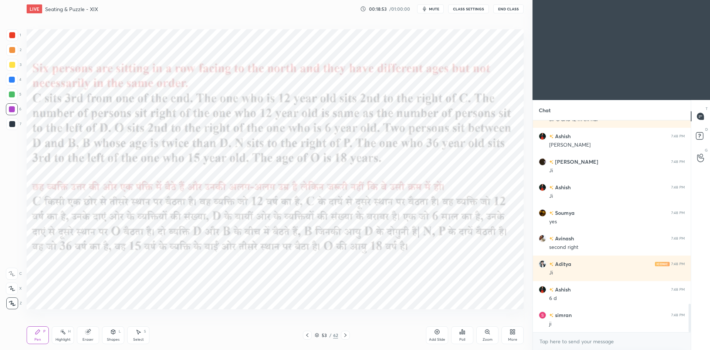
scroll to position [1357, 0]
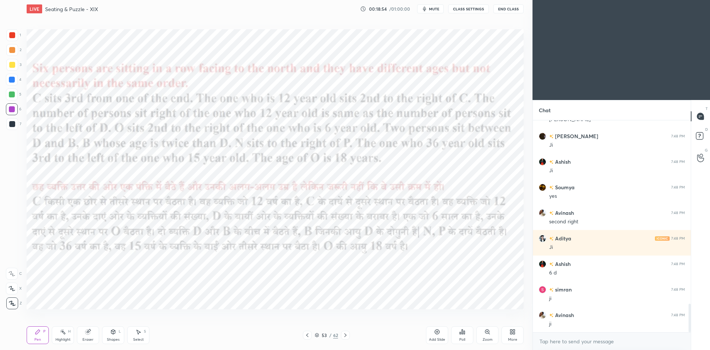
click at [348, 336] on div at bounding box center [345, 334] width 9 height 9
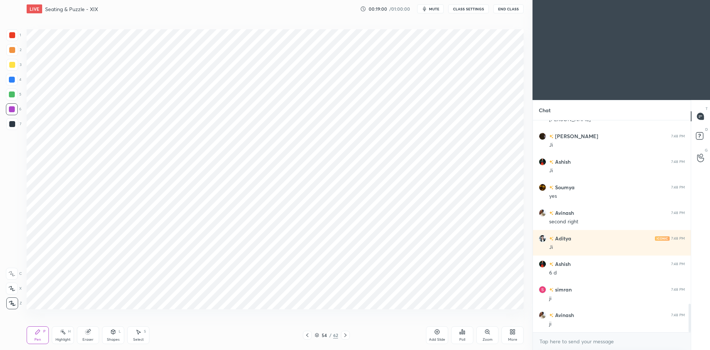
scroll to position [1382, 0]
click at [305, 336] on icon at bounding box center [307, 335] width 6 height 6
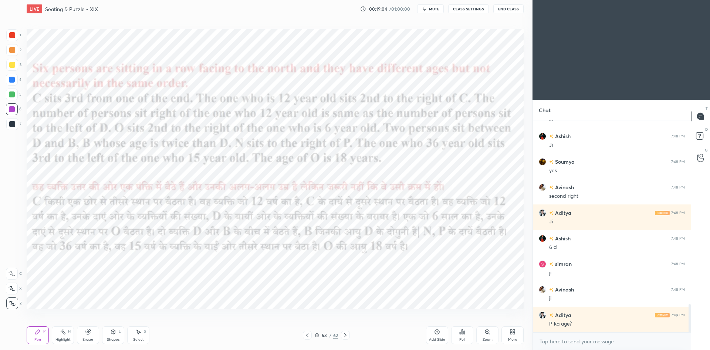
click at [347, 335] on icon at bounding box center [346, 335] width 6 height 6
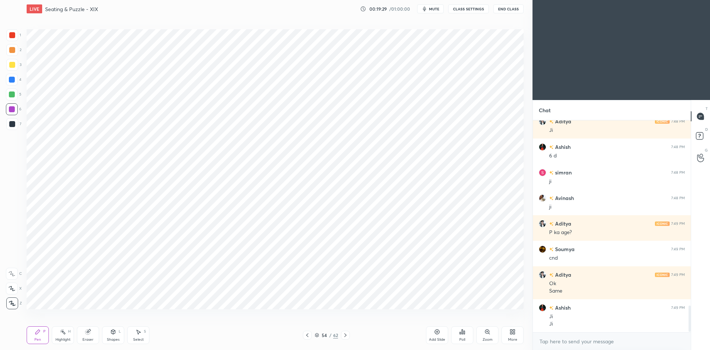
scroll to position [1499, 0]
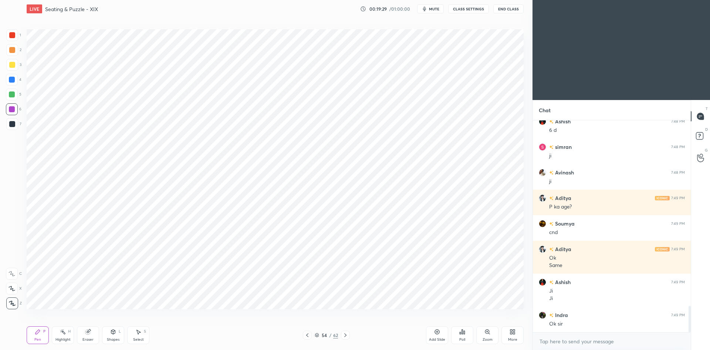
click at [319, 333] on icon at bounding box center [317, 335] width 4 height 4
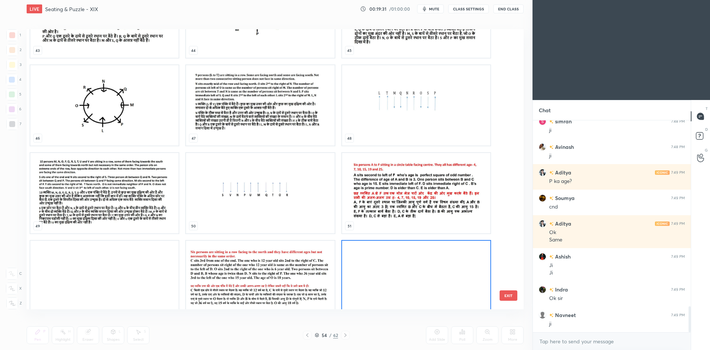
scroll to position [1564, 0]
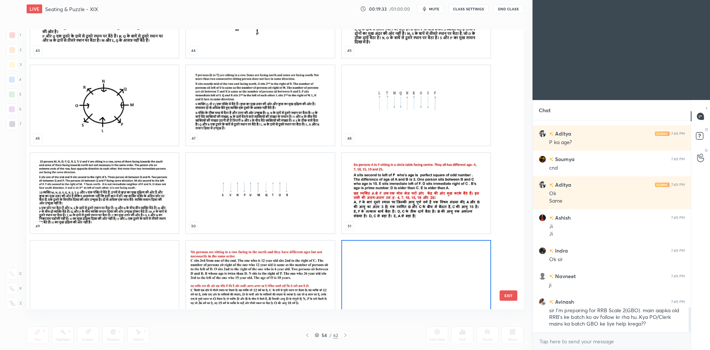
click at [368, 208] on img "grid" at bounding box center [416, 193] width 148 height 80
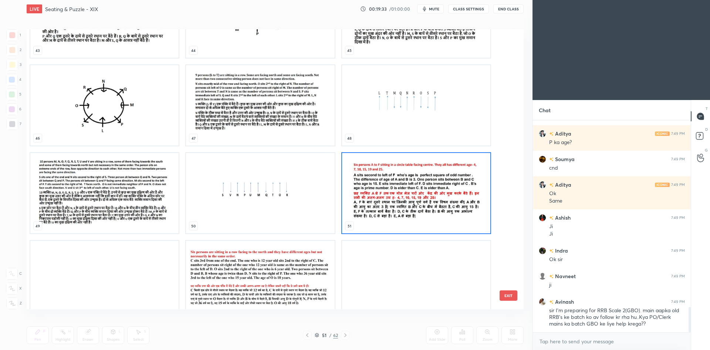
click at [370, 209] on img "grid" at bounding box center [416, 193] width 148 height 80
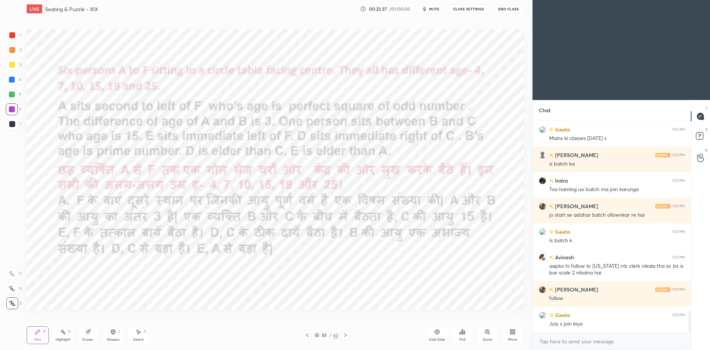
scroll to position [1951, 0]
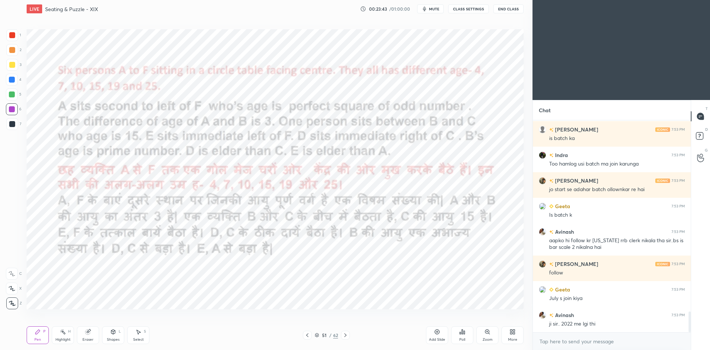
click at [436, 10] on span "mute" at bounding box center [434, 8] width 10 height 5
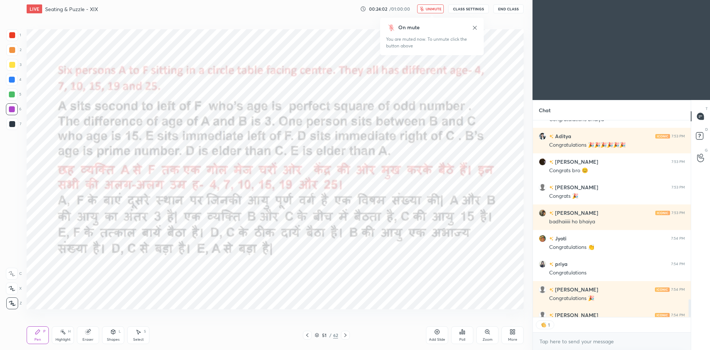
scroll to position [194, 156]
click at [431, 9] on span "unmute" at bounding box center [434, 8] width 16 height 5
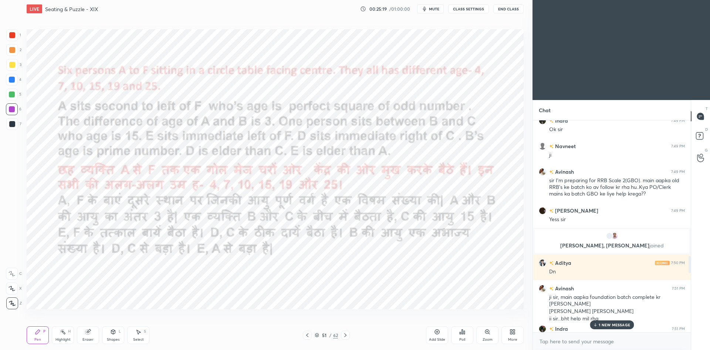
scroll to position [1439, 0]
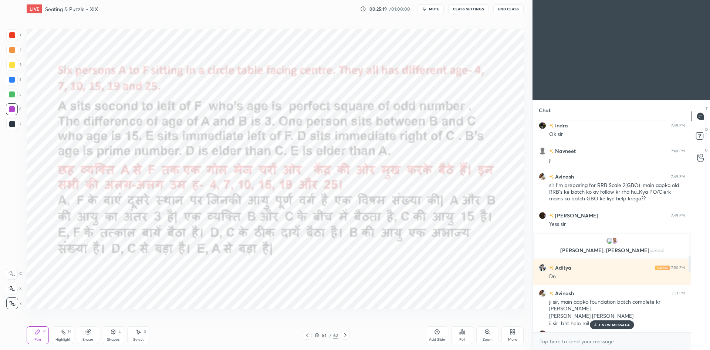
drag, startPoint x: 691, startPoint y: 325, endPoint x: 704, endPoint y: 245, distance: 81.4
click at [704, 245] on div "Chat Soumya 7:48 PM yes Avinash 7:48 PM second right Aditya 7:48 PM Ji Ashish 7…" at bounding box center [622, 225] width 178 height 250
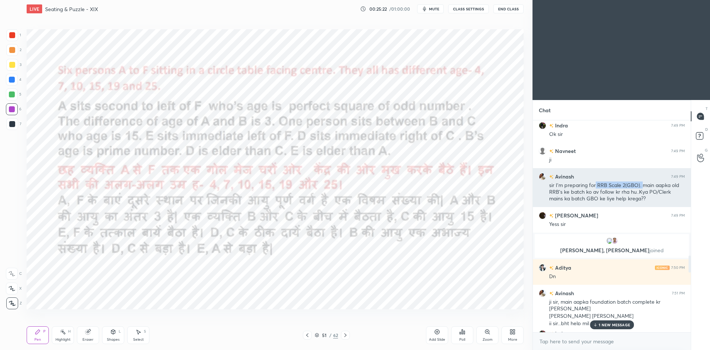
drag, startPoint x: 596, startPoint y: 183, endPoint x: 642, endPoint y: 187, distance: 46.1
click at [642, 187] on div "sir I'm preparing for RRB Scale 2(GBO). main aapka old RRB's ke batch ko av fol…" at bounding box center [617, 192] width 136 height 21
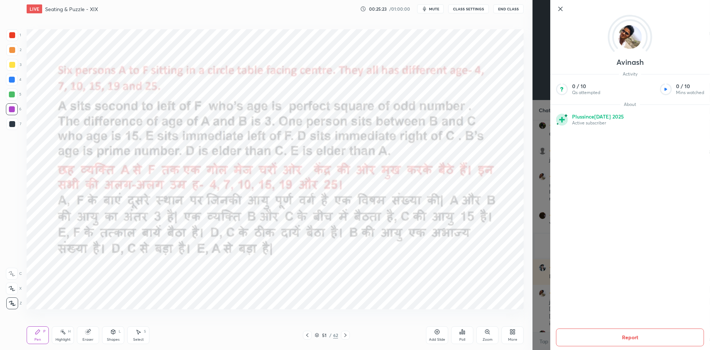
copy div "RRB Scale 2(GBO)."
click at [565, 11] on icon at bounding box center [560, 8] width 9 height 9
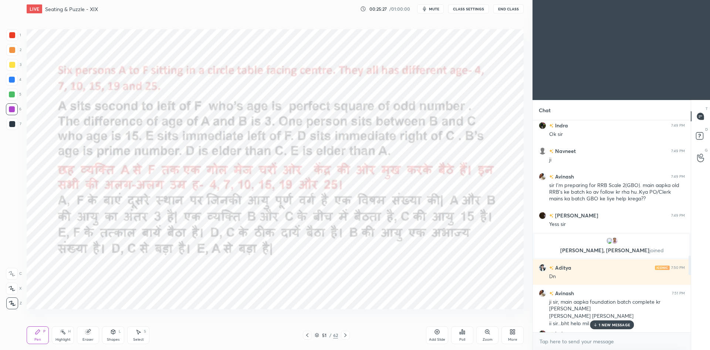
click at [621, 324] on p "1 NEW MESSAGE" at bounding box center [614, 324] width 31 height 4
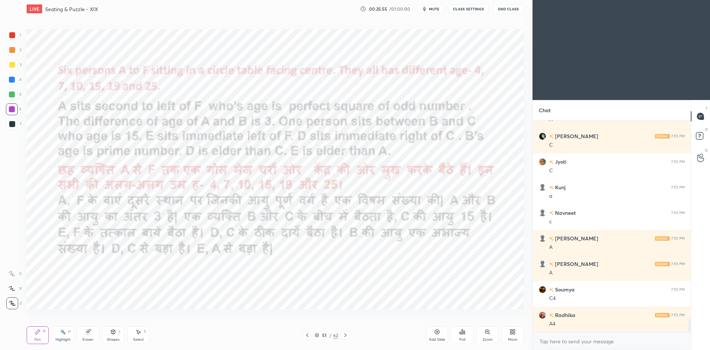
scroll to position [3191, 0]
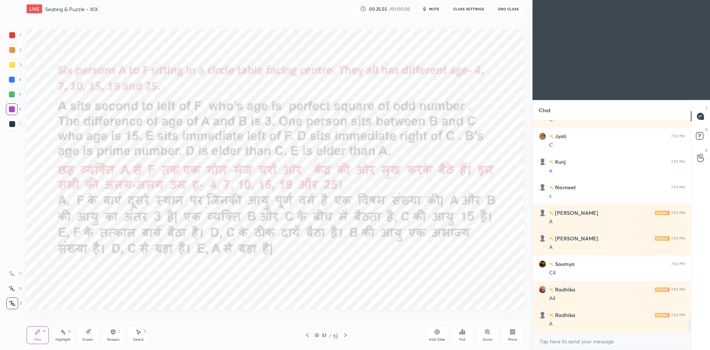
click at [438, 335] on div "Add Slide" at bounding box center [437, 335] width 22 height 18
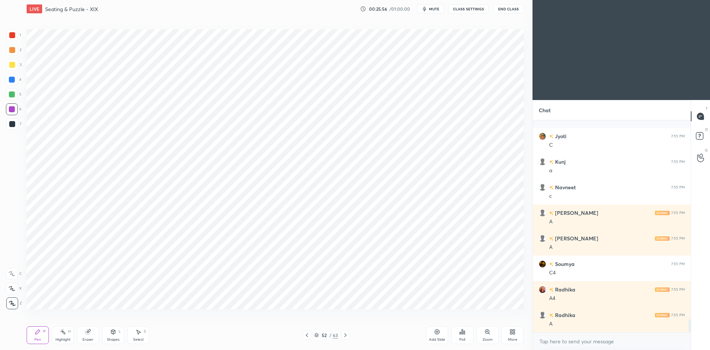
scroll to position [3242, 0]
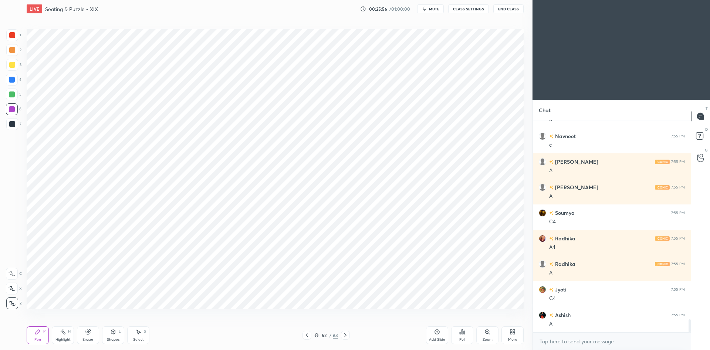
click at [116, 334] on icon at bounding box center [113, 332] width 6 height 6
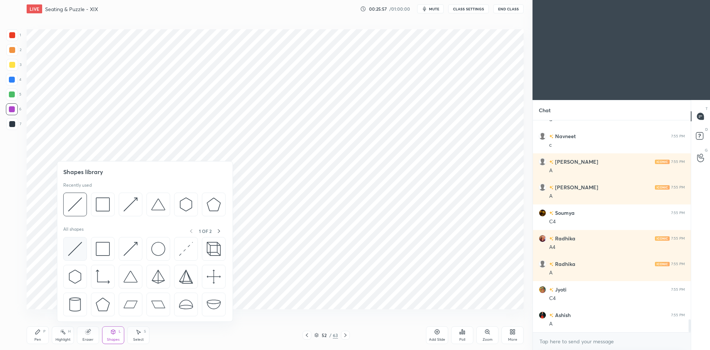
click at [81, 250] on img at bounding box center [75, 249] width 14 height 14
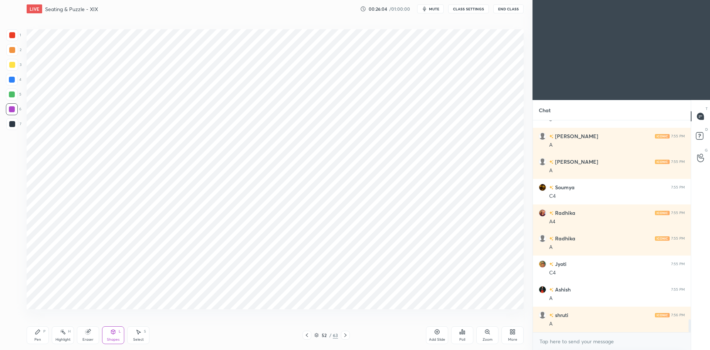
click at [37, 334] on div "Pen P" at bounding box center [38, 335] width 22 height 18
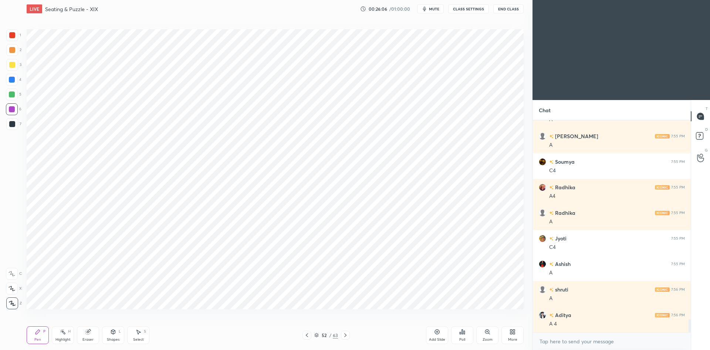
click at [304, 335] on div at bounding box center [307, 334] width 9 height 9
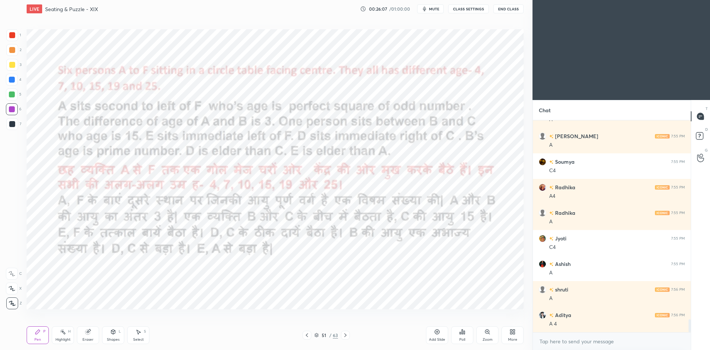
click at [347, 335] on icon at bounding box center [346, 335] width 6 height 6
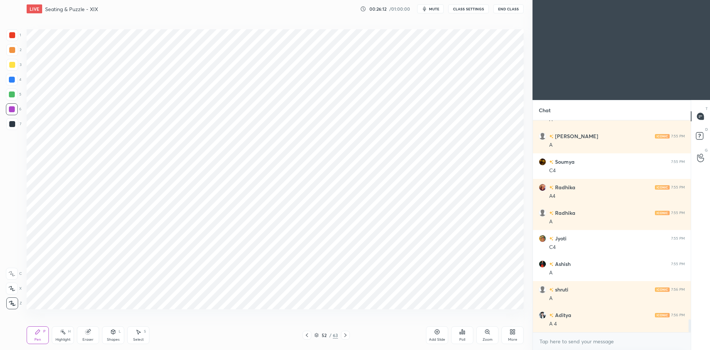
click at [306, 335] on icon at bounding box center [307, 335] width 2 height 4
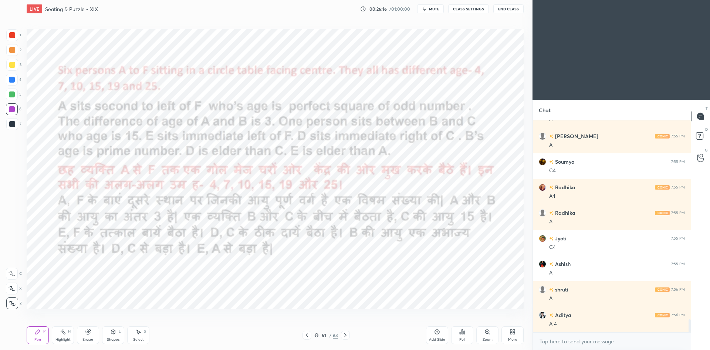
click at [348, 334] on icon at bounding box center [346, 335] width 6 height 6
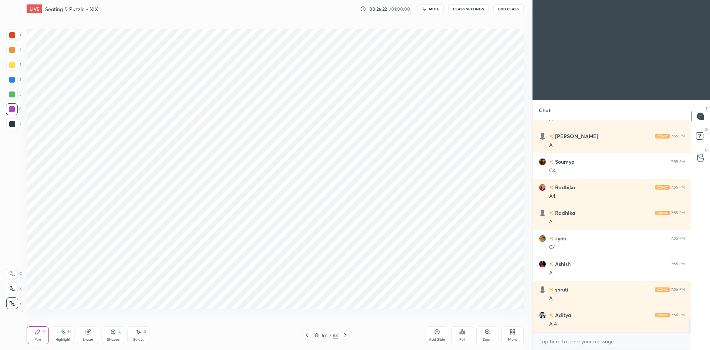
click at [309, 335] on icon at bounding box center [307, 335] width 6 height 6
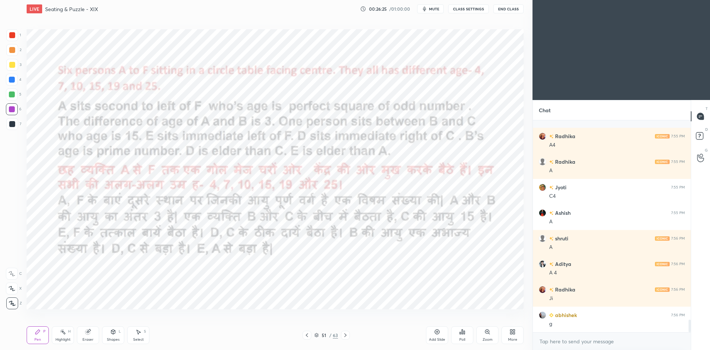
scroll to position [3395, 0]
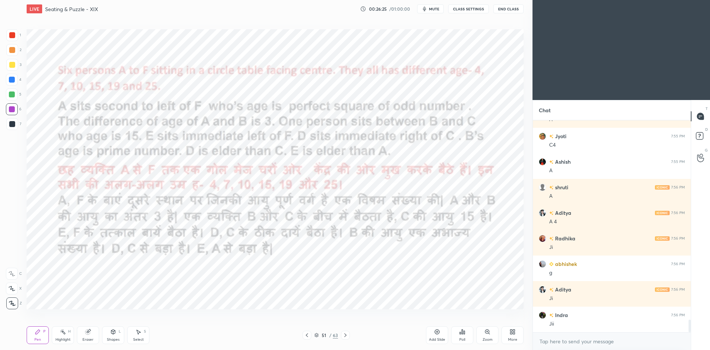
click at [345, 333] on icon at bounding box center [346, 335] width 6 height 6
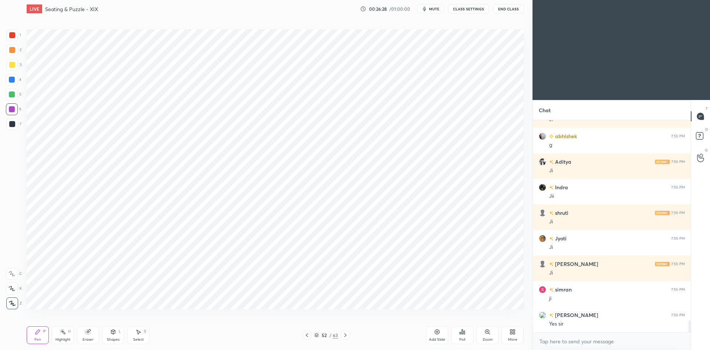
scroll to position [3548, 0]
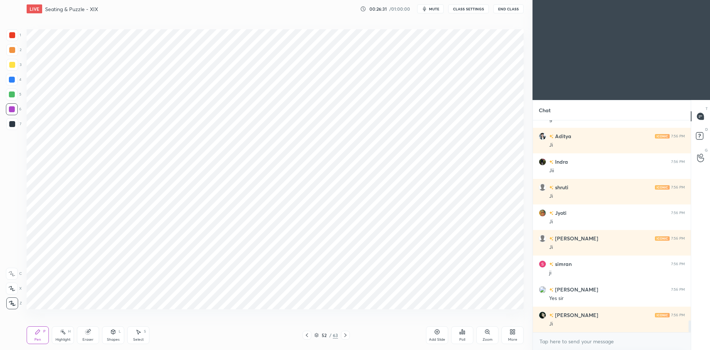
click at [304, 333] on icon at bounding box center [307, 335] width 6 height 6
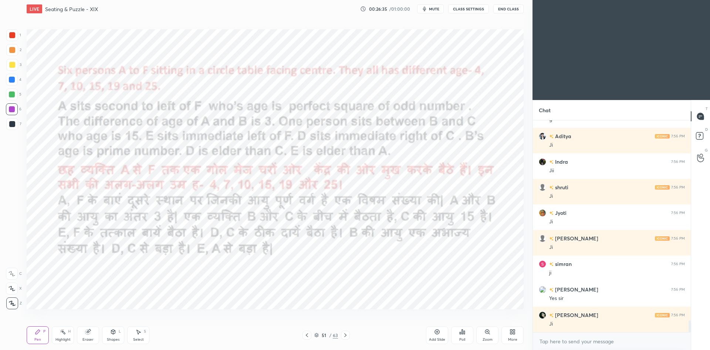
click at [347, 335] on icon at bounding box center [346, 335] width 6 height 6
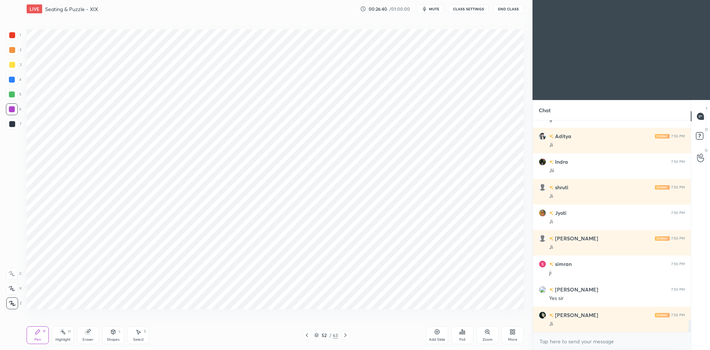
click at [307, 335] on icon at bounding box center [307, 335] width 6 height 6
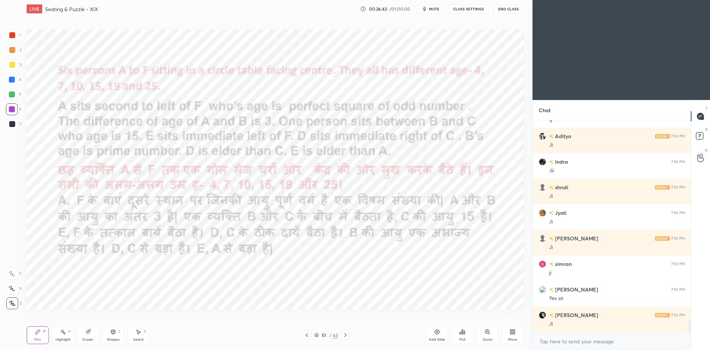
click at [348, 334] on icon at bounding box center [346, 335] width 6 height 6
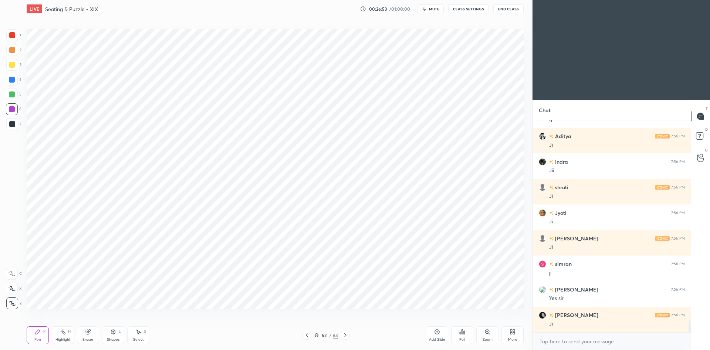
click at [309, 335] on icon at bounding box center [307, 335] width 6 height 6
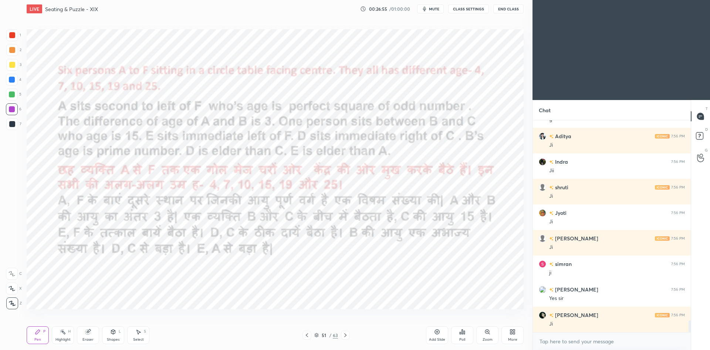
click at [349, 334] on div at bounding box center [345, 334] width 9 height 9
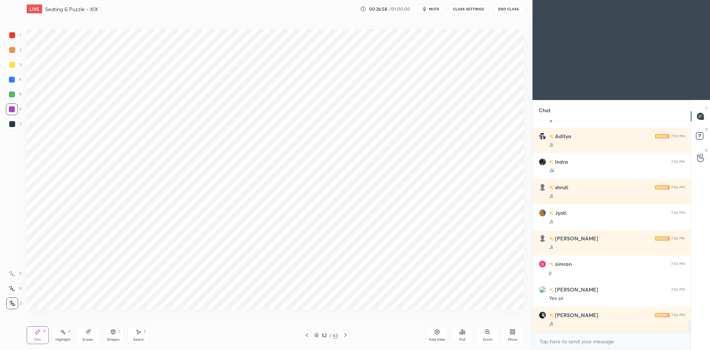
scroll to position [3574, 0]
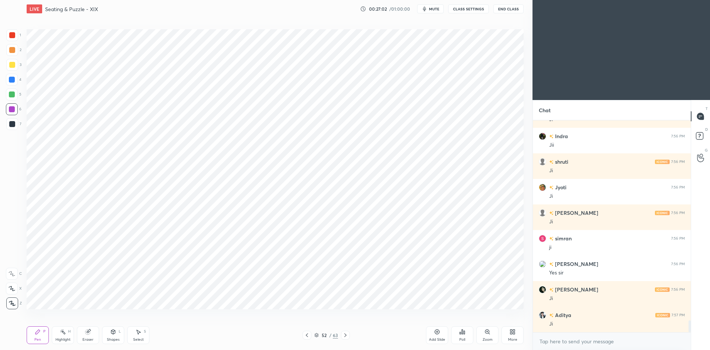
click at [307, 336] on icon at bounding box center [307, 335] width 2 height 4
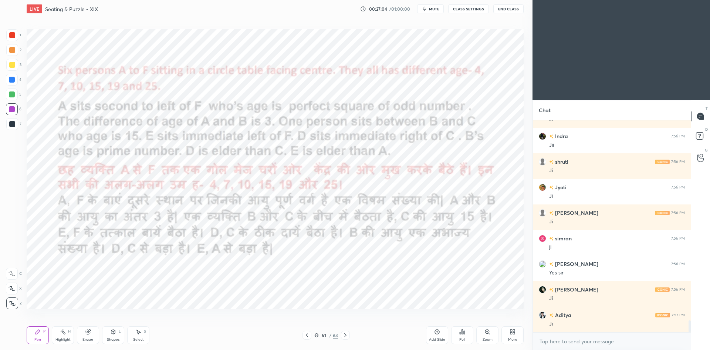
click at [349, 337] on div at bounding box center [345, 334] width 9 height 9
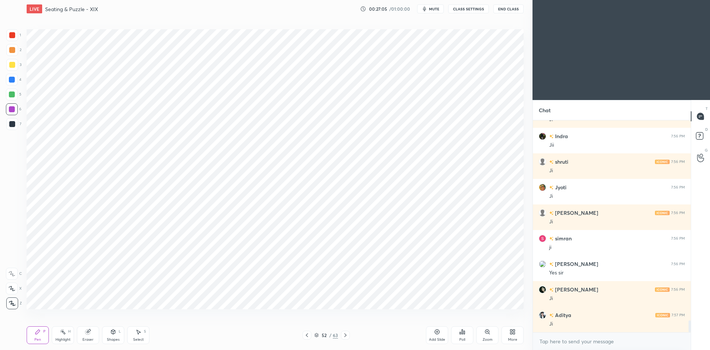
click at [309, 336] on icon at bounding box center [307, 335] width 6 height 6
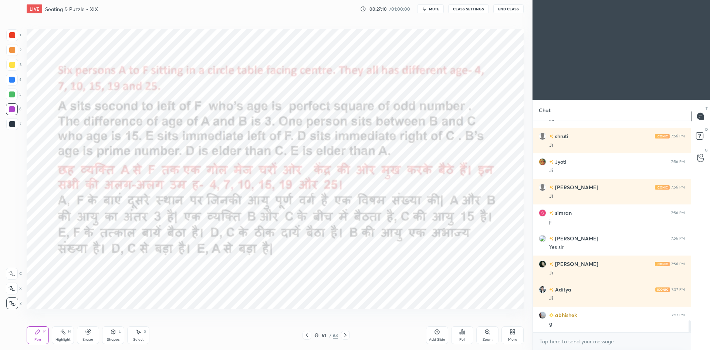
scroll to position [3625, 0]
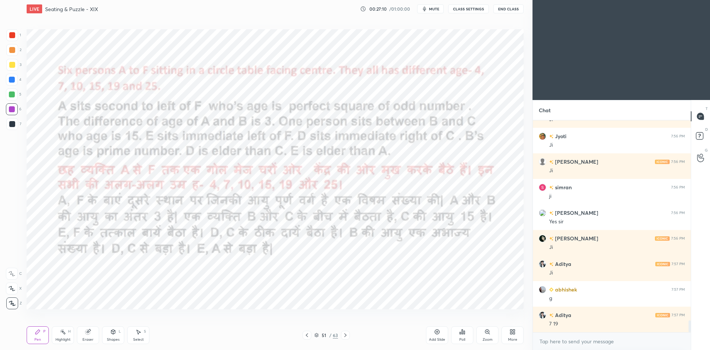
click at [307, 336] on icon at bounding box center [307, 335] width 6 height 6
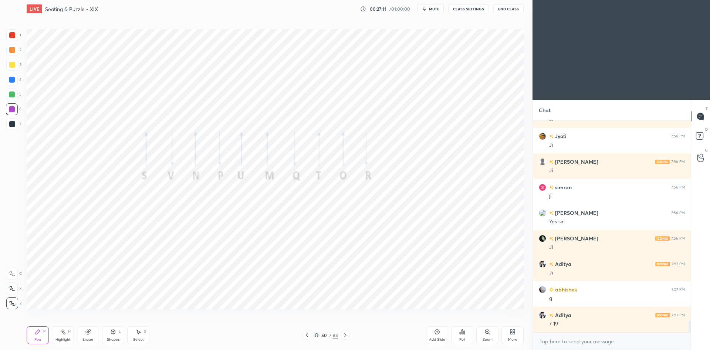
click at [345, 336] on icon at bounding box center [346, 335] width 6 height 6
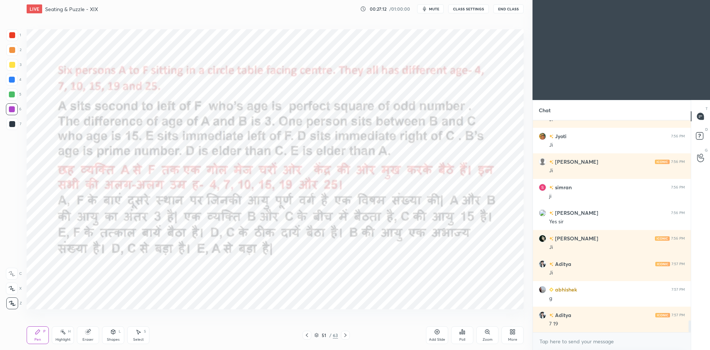
click at [346, 336] on icon at bounding box center [346, 335] width 6 height 6
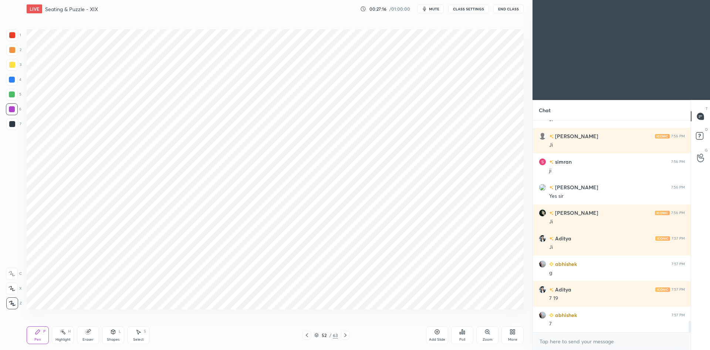
click at [308, 337] on icon at bounding box center [307, 335] width 6 height 6
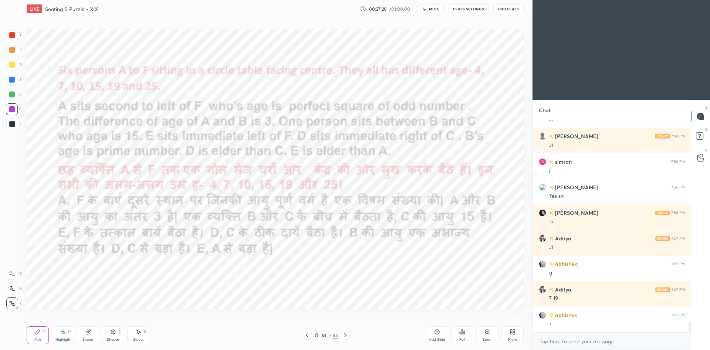
click at [346, 336] on icon at bounding box center [346, 335] width 6 height 6
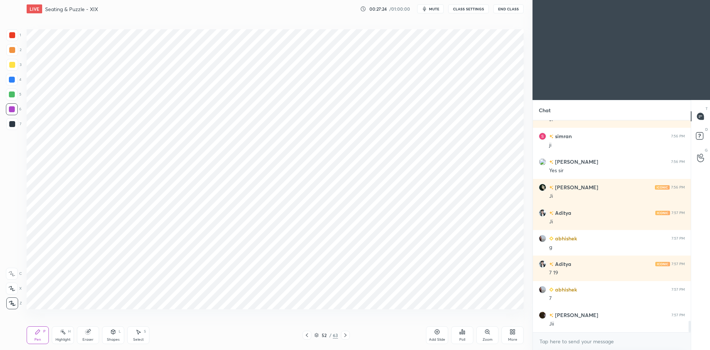
scroll to position [3701, 0]
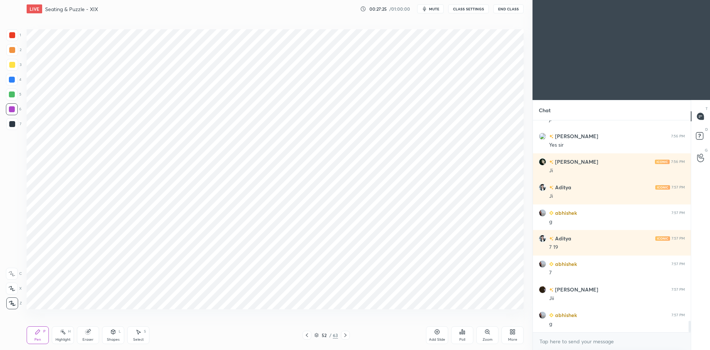
click at [305, 336] on icon at bounding box center [307, 335] width 6 height 6
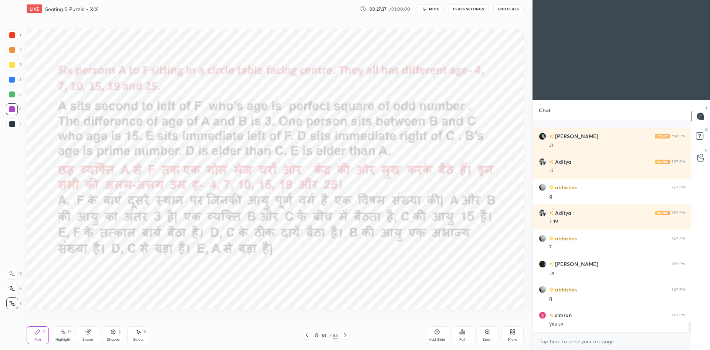
scroll to position [3778, 0]
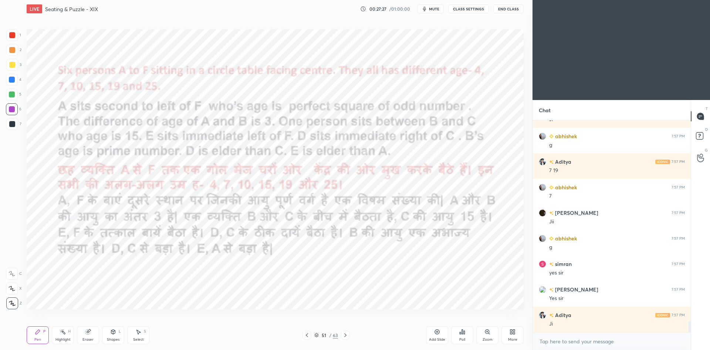
click at [348, 337] on div at bounding box center [345, 334] width 9 height 9
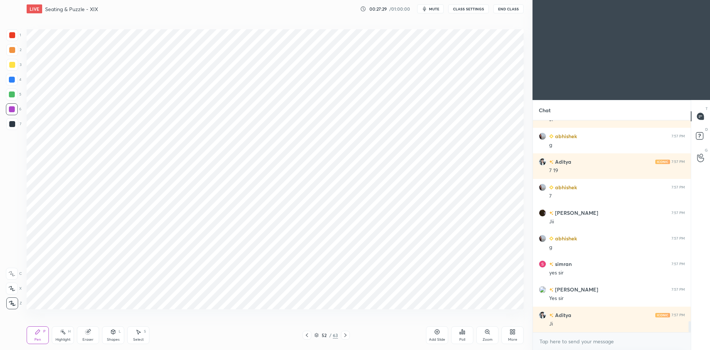
scroll to position [3803, 0]
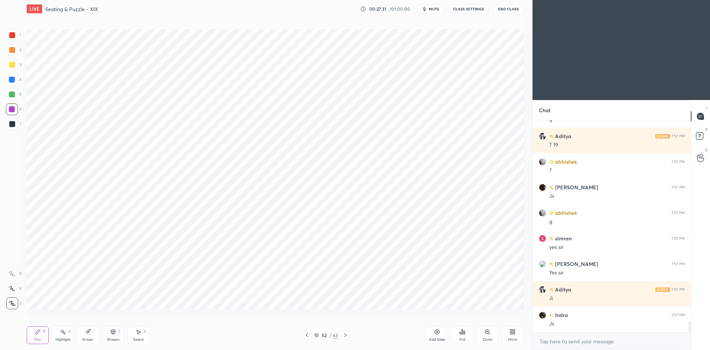
click at [309, 336] on icon at bounding box center [307, 335] width 6 height 6
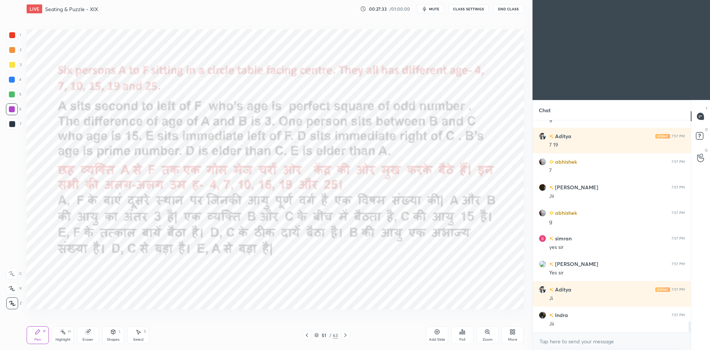
click at [346, 336] on icon at bounding box center [345, 335] width 2 height 4
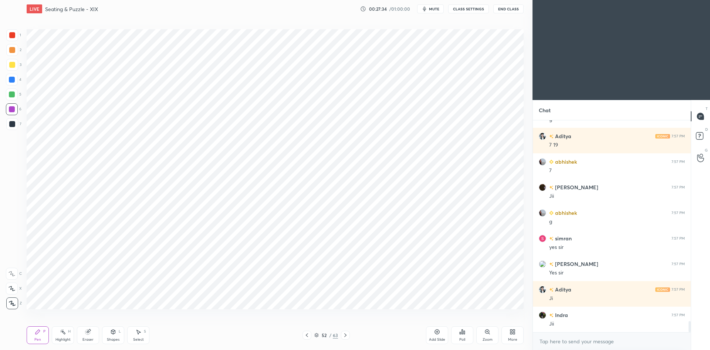
scroll to position [3829, 0]
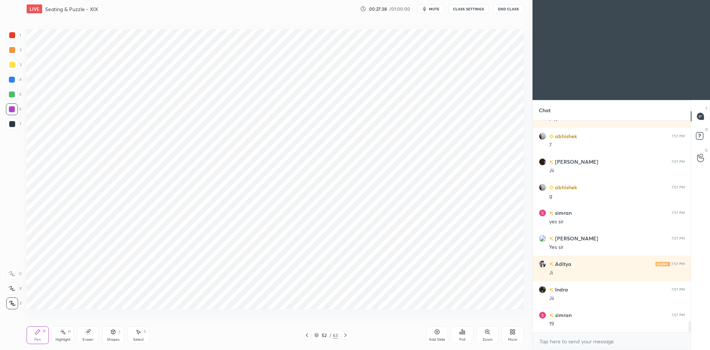
click at [309, 336] on icon at bounding box center [307, 335] width 6 height 6
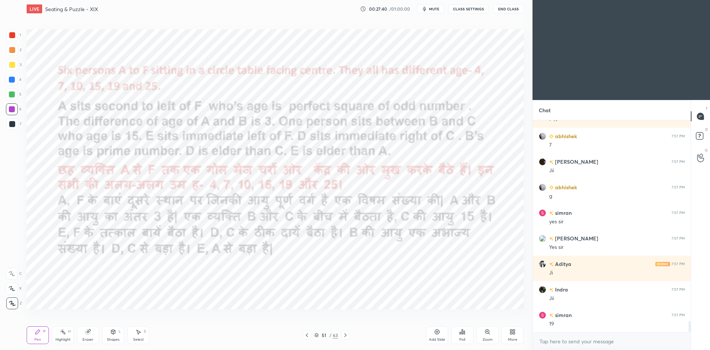
click at [348, 337] on icon at bounding box center [346, 335] width 6 height 6
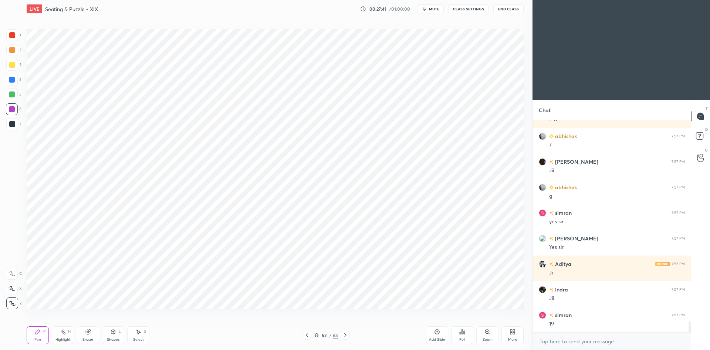
click at [306, 337] on icon at bounding box center [307, 335] width 6 height 6
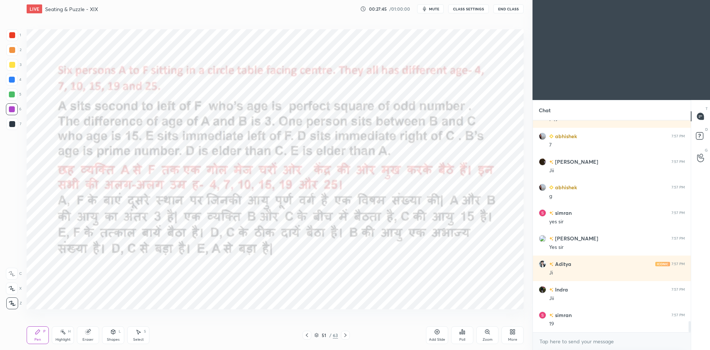
click at [346, 336] on icon at bounding box center [345, 335] width 2 height 4
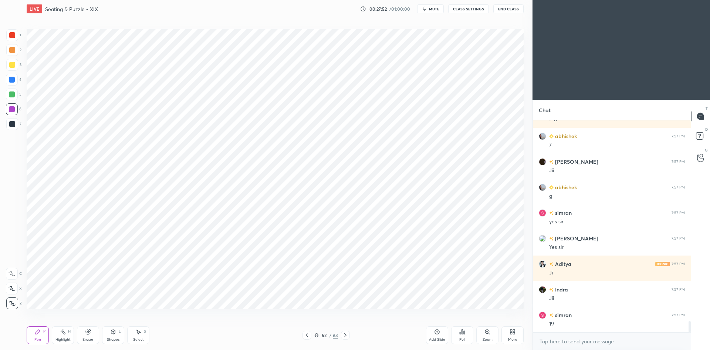
click at [304, 338] on div at bounding box center [307, 334] width 9 height 9
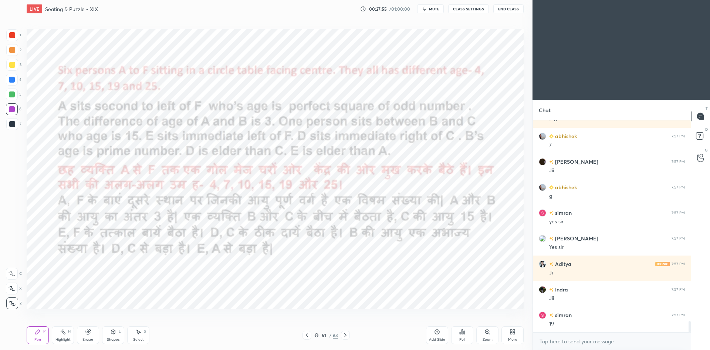
click at [345, 336] on icon at bounding box center [345, 335] width 2 height 4
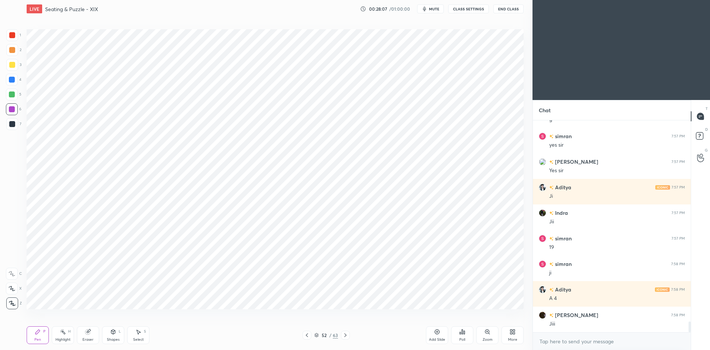
scroll to position [3931, 0]
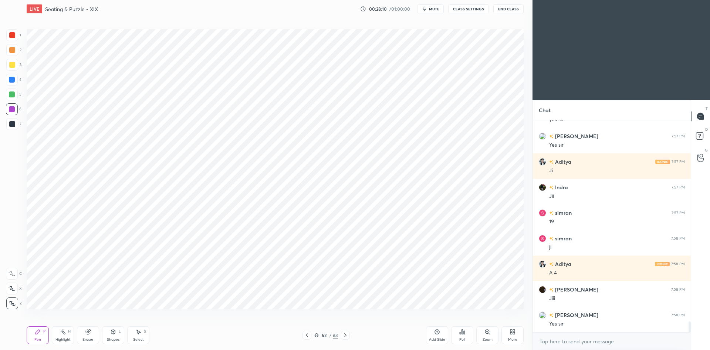
click at [457, 338] on div "Poll" at bounding box center [462, 335] width 22 height 18
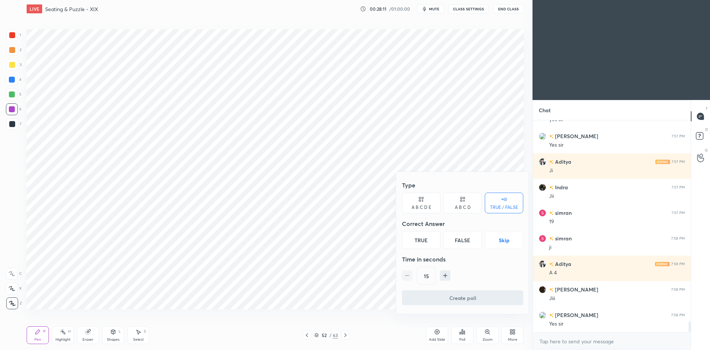
click at [511, 240] on button "Skip" at bounding box center [504, 240] width 38 height 18
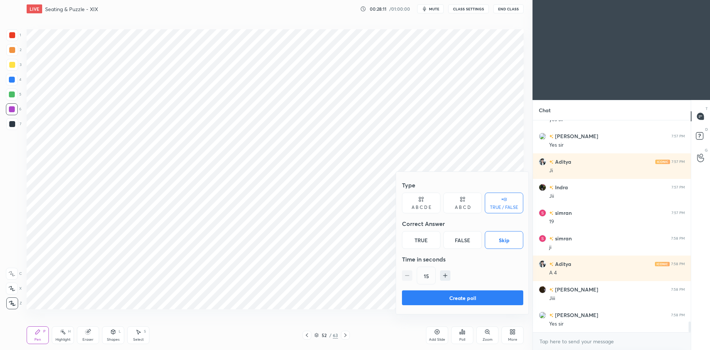
click at [478, 299] on button "Create poll" at bounding box center [462, 297] width 121 height 15
type textarea "x"
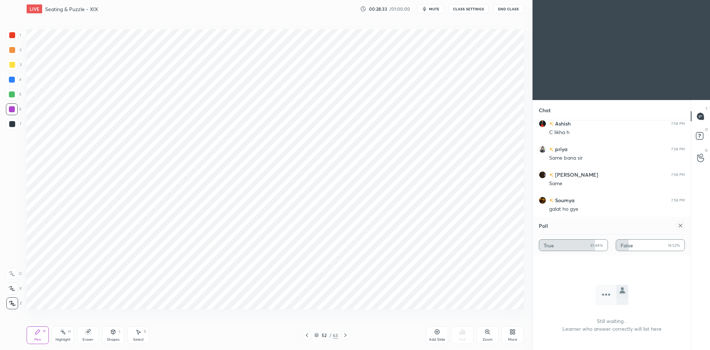
scroll to position [4199, 0]
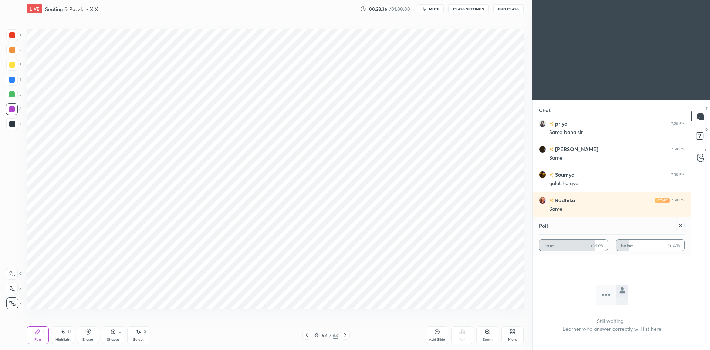
click at [313, 337] on div "52 / 63" at bounding box center [326, 334] width 47 height 9
click at [317, 334] on icon at bounding box center [316, 335] width 4 height 4
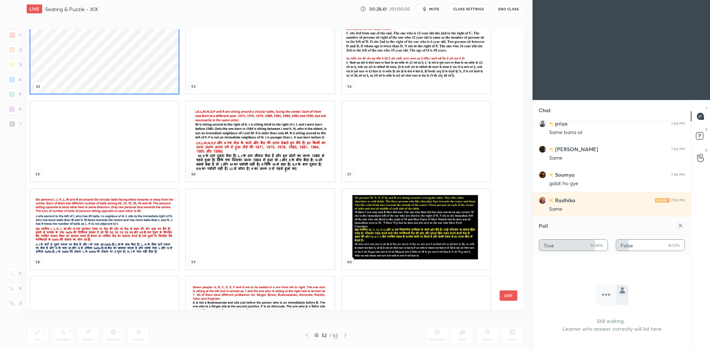
scroll to position [1515, 0]
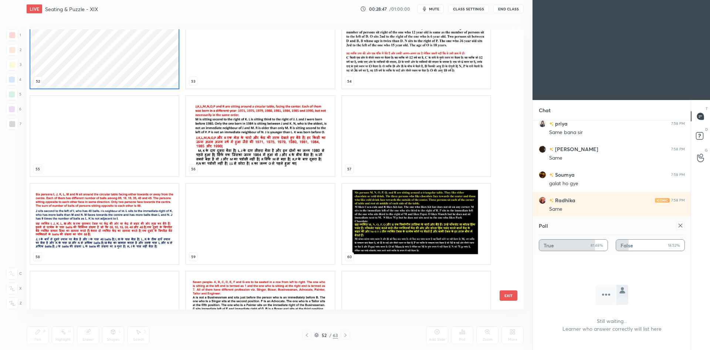
click at [276, 283] on img "grid" at bounding box center [260, 311] width 148 height 80
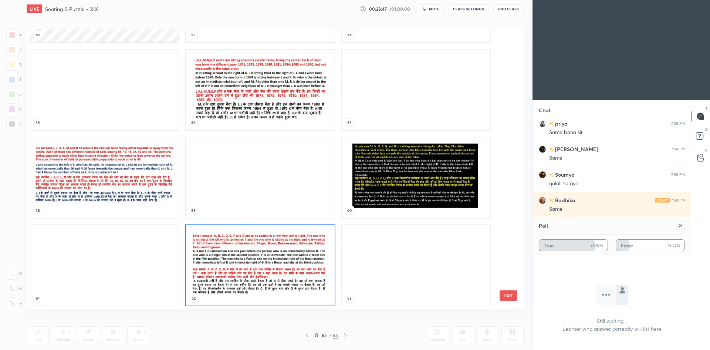
click at [276, 283] on img "grid" at bounding box center [260, 265] width 148 height 80
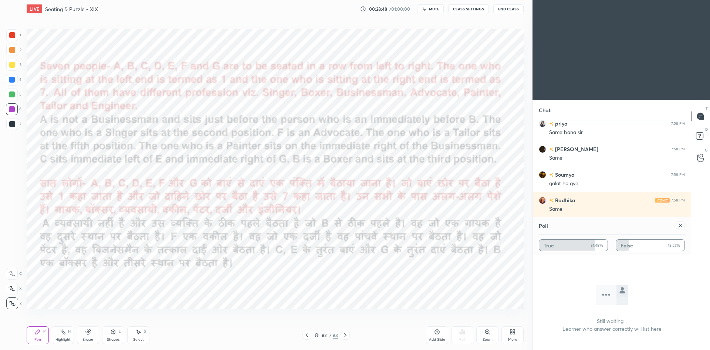
scroll to position [0, 0]
click at [456, 7] on button "CLASS SETTINGS" at bounding box center [468, 8] width 41 height 9
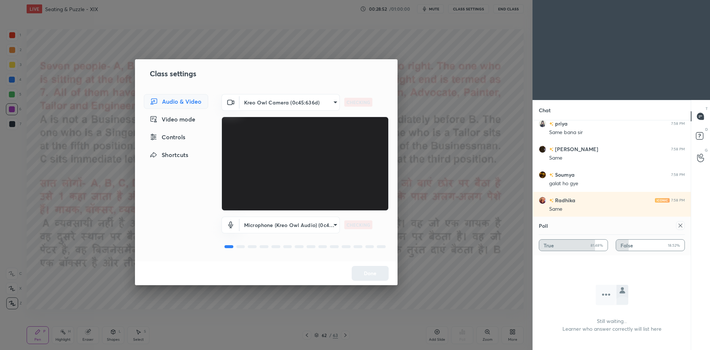
click at [187, 139] on div "Controls" at bounding box center [176, 136] width 64 height 15
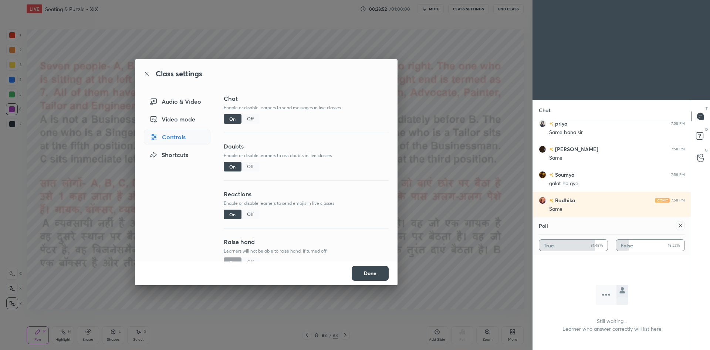
click at [253, 119] on div "Off" at bounding box center [251, 119] width 18 height 10
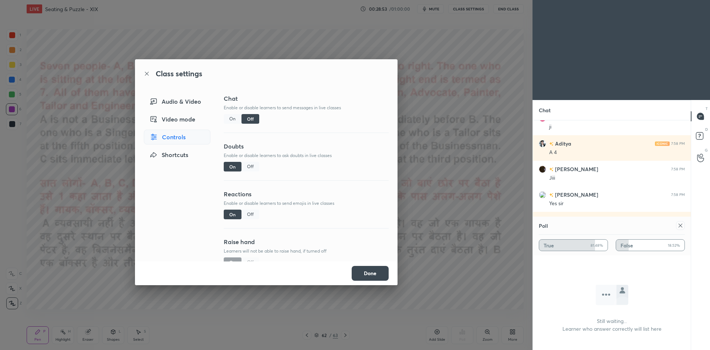
drag, startPoint x: 411, startPoint y: 58, endPoint x: 433, endPoint y: 40, distance: 28.1
click at [413, 55] on div "Class settings Audio & Video Video mode Controls Shortcuts Chat Enable or disab…" at bounding box center [266, 175] width 533 height 350
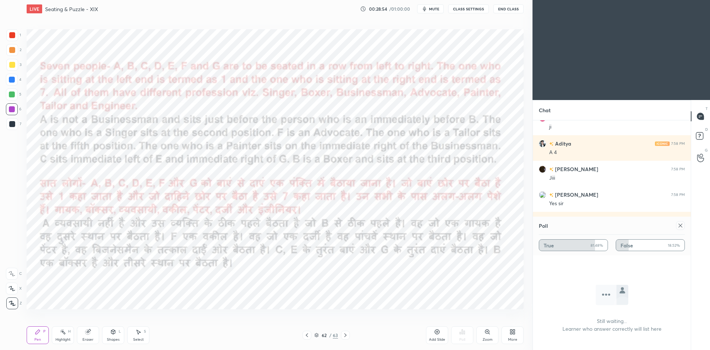
click at [438, 4] on button "mute" at bounding box center [430, 8] width 27 height 9
click at [438, 9] on span "unmute" at bounding box center [434, 8] width 16 height 5
click at [677, 227] on div at bounding box center [680, 225] width 9 height 9
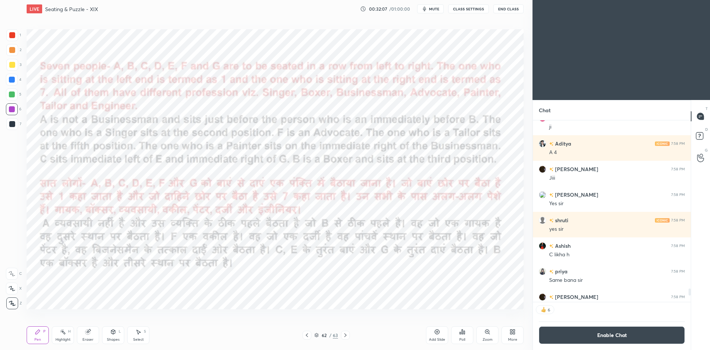
scroll to position [179, 156]
click at [460, 332] on icon at bounding box center [460, 333] width 1 height 2
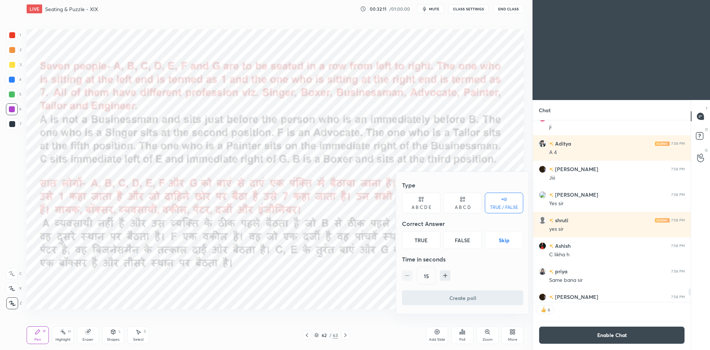
click at [499, 246] on button "Skip" at bounding box center [504, 240] width 38 height 18
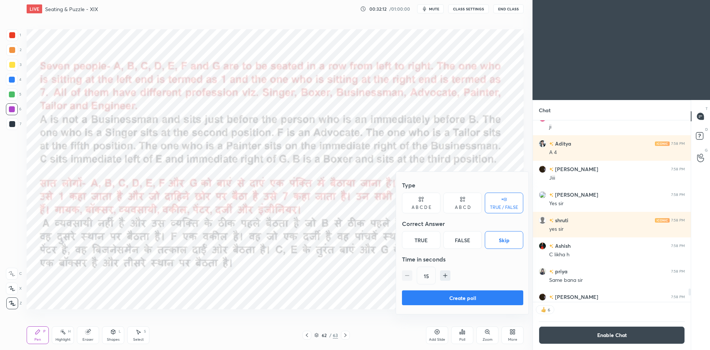
click at [481, 295] on button "Create poll" at bounding box center [462, 297] width 121 height 15
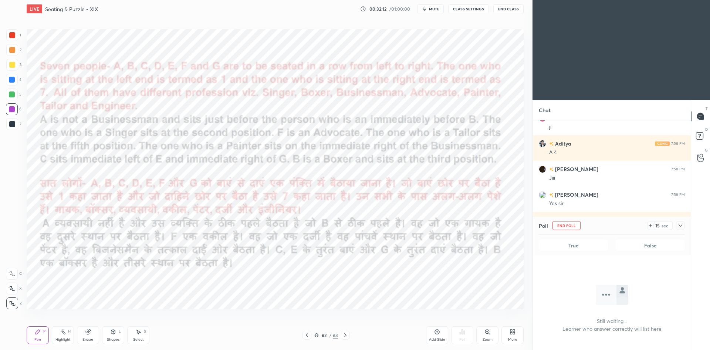
scroll to position [117, 156]
click at [435, 10] on span "mute" at bounding box center [434, 8] width 10 height 5
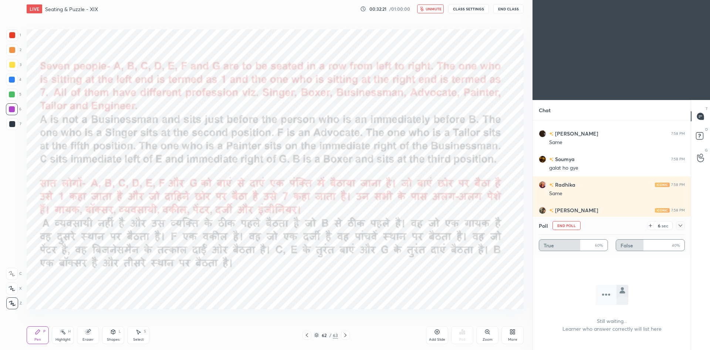
click at [438, 10] on span "unmute" at bounding box center [434, 8] width 16 height 5
click at [677, 226] on div at bounding box center [680, 225] width 9 height 9
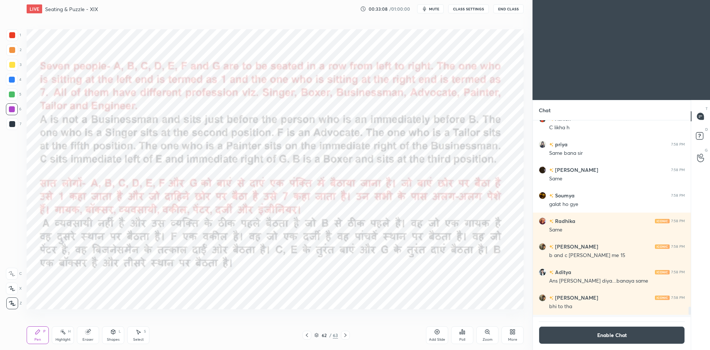
scroll to position [0, 0]
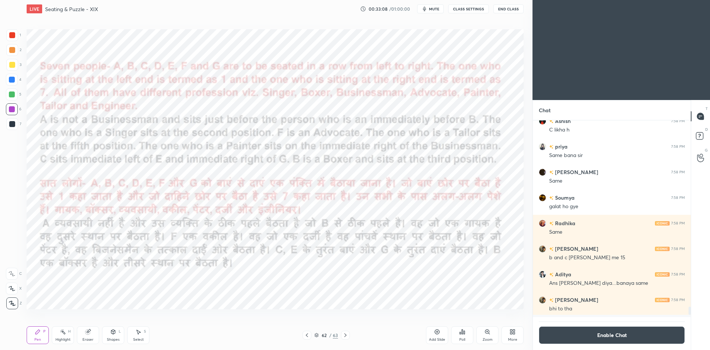
click at [455, 337] on div "Poll" at bounding box center [462, 335] width 22 height 18
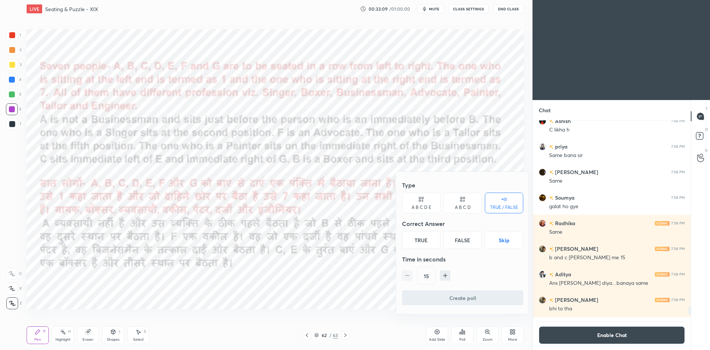
click at [513, 243] on button "Skip" at bounding box center [504, 240] width 38 height 18
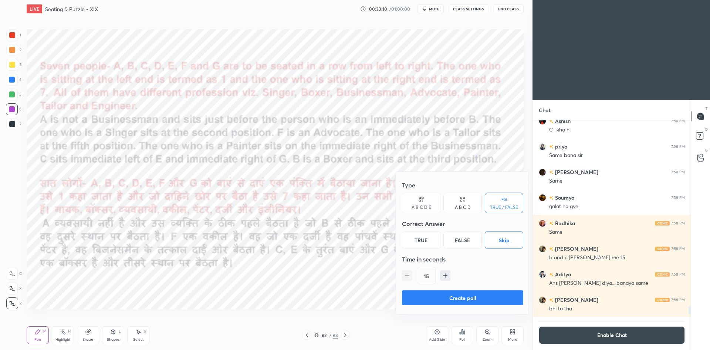
click at [475, 297] on button "Create poll" at bounding box center [462, 297] width 121 height 15
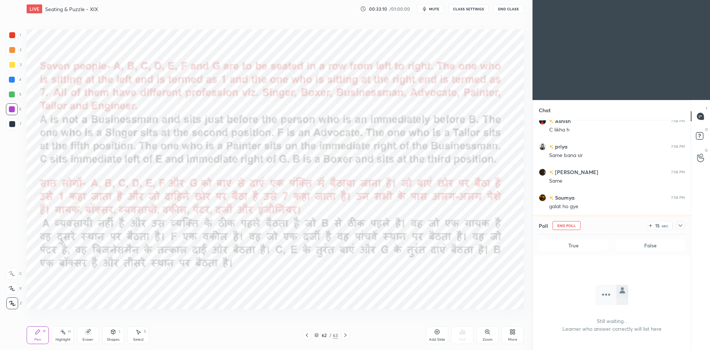
scroll to position [117, 156]
click at [433, 11] on span "mute" at bounding box center [434, 8] width 10 height 5
click at [562, 227] on button "End Poll" at bounding box center [567, 225] width 28 height 9
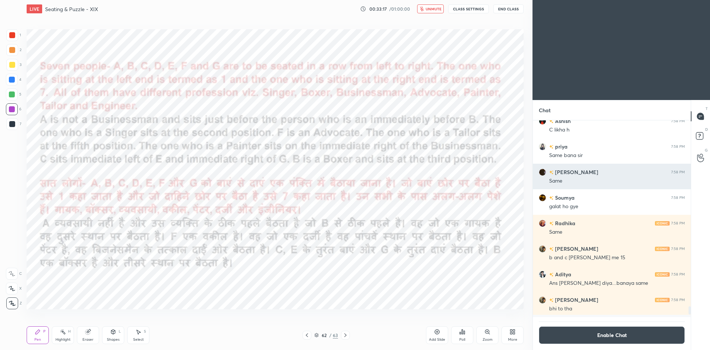
scroll to position [155, 156]
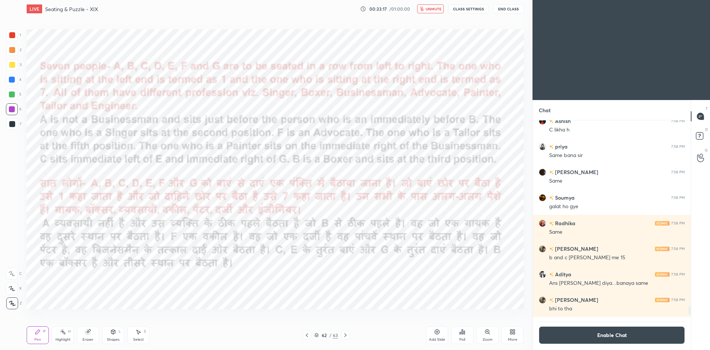
click at [431, 8] on span "unmute" at bounding box center [434, 8] width 16 height 5
click at [559, 332] on button "Enable Chat" at bounding box center [612, 335] width 146 height 18
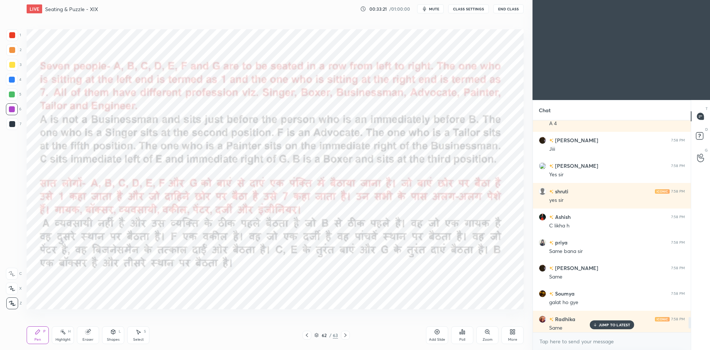
scroll to position [3423, 0]
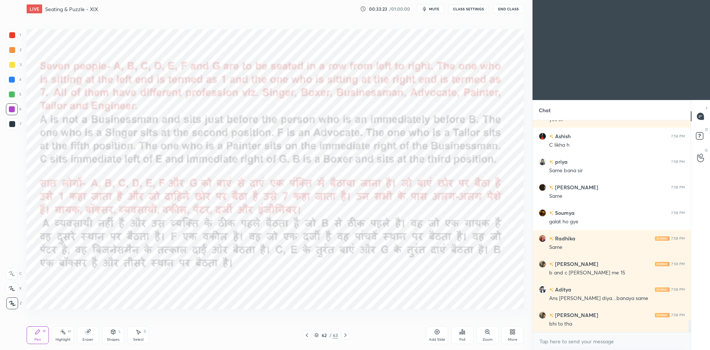
click at [434, 335] on div "Add Slide" at bounding box center [437, 335] width 22 height 18
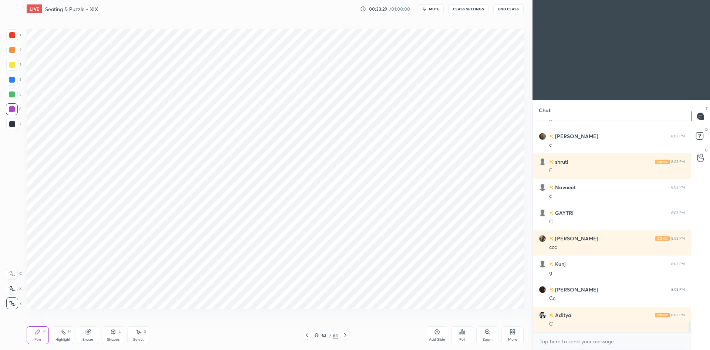
scroll to position [3780, 0]
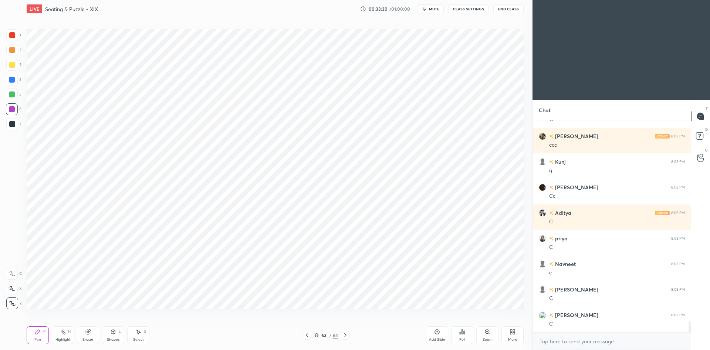
click at [306, 336] on icon at bounding box center [307, 335] width 6 height 6
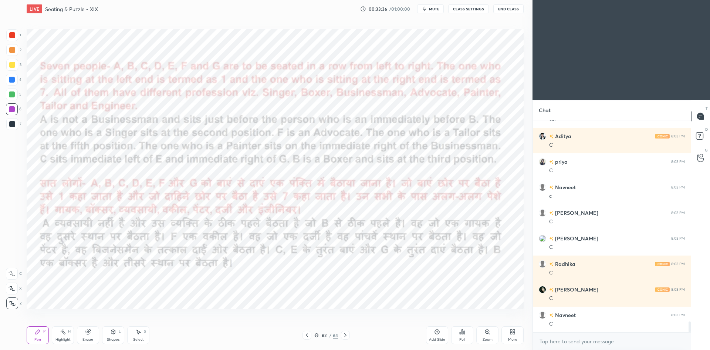
click at [347, 334] on icon at bounding box center [346, 335] width 6 height 6
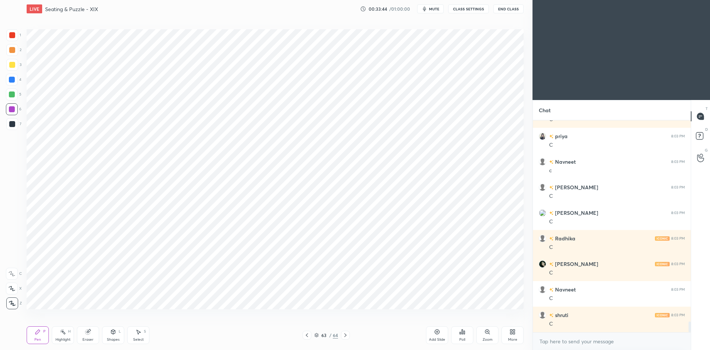
click at [308, 336] on icon at bounding box center [307, 335] width 6 height 6
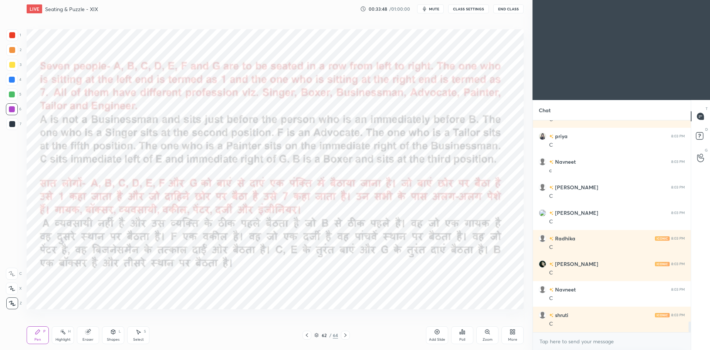
click at [344, 335] on icon at bounding box center [346, 335] width 6 height 6
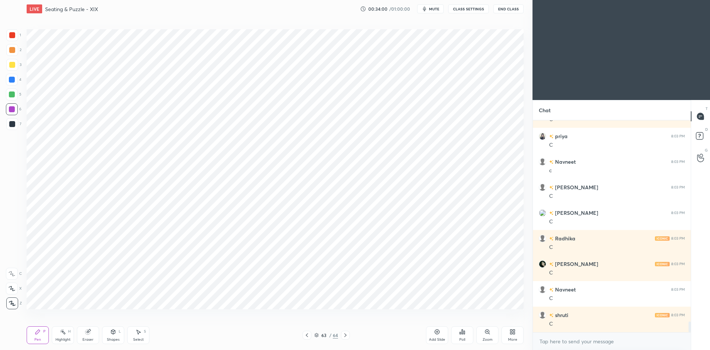
click at [309, 336] on icon at bounding box center [307, 335] width 6 height 6
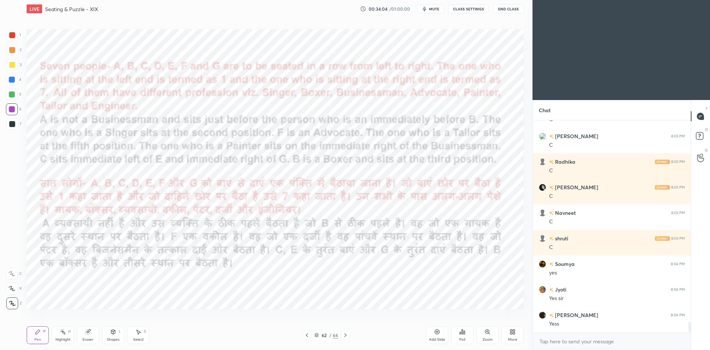
click at [347, 334] on icon at bounding box center [346, 335] width 6 height 6
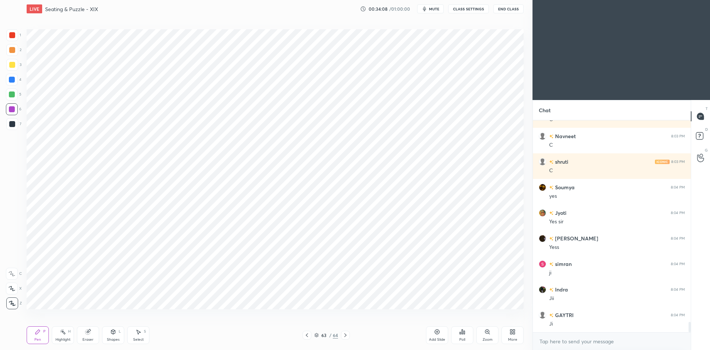
click at [308, 334] on icon at bounding box center [307, 335] width 6 height 6
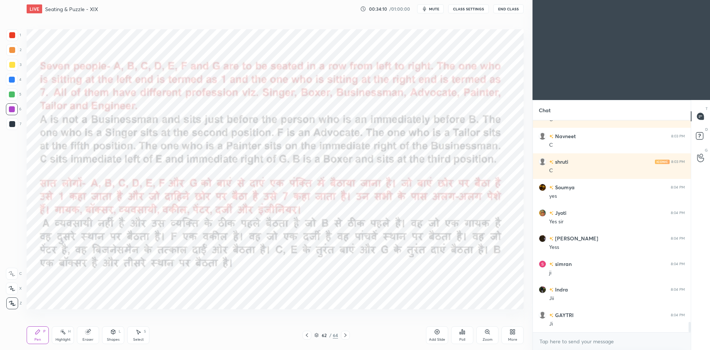
click at [345, 334] on icon at bounding box center [346, 335] width 6 height 6
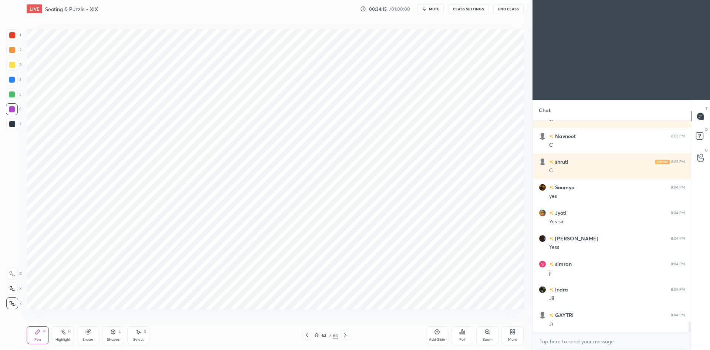
click at [306, 336] on icon at bounding box center [307, 335] width 6 height 6
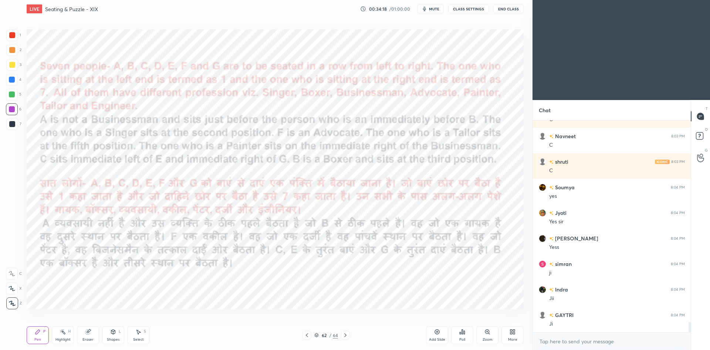
click at [346, 336] on icon at bounding box center [345, 335] width 2 height 4
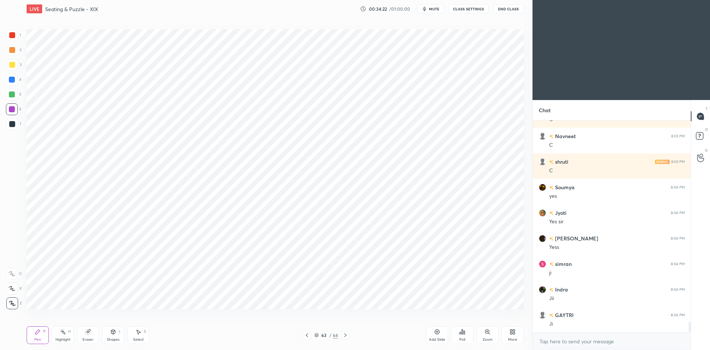
click at [306, 334] on icon at bounding box center [307, 335] width 2 height 4
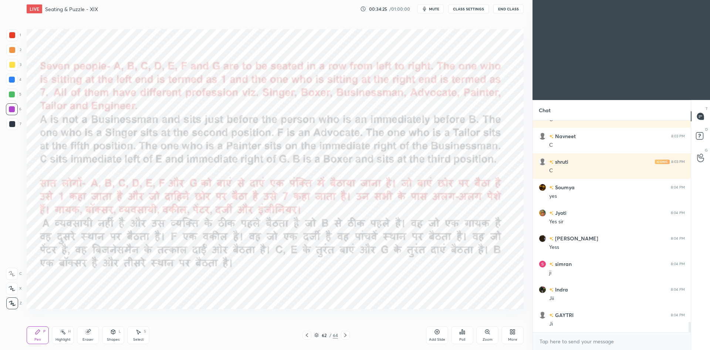
click at [348, 336] on icon at bounding box center [346, 335] width 6 height 6
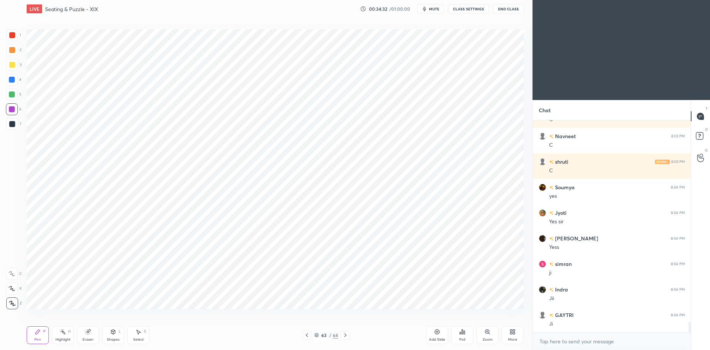
click at [304, 336] on icon at bounding box center [307, 335] width 6 height 6
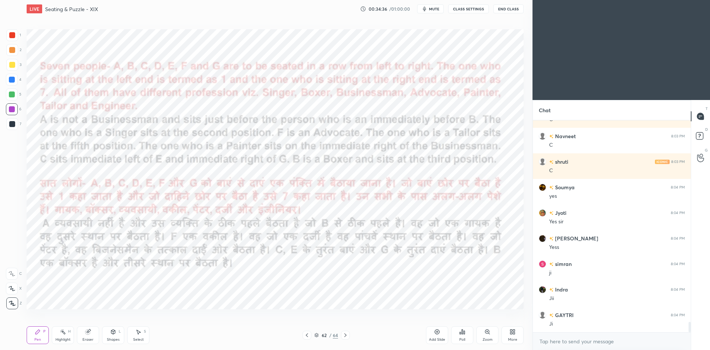
click at [344, 335] on icon at bounding box center [346, 335] width 6 height 6
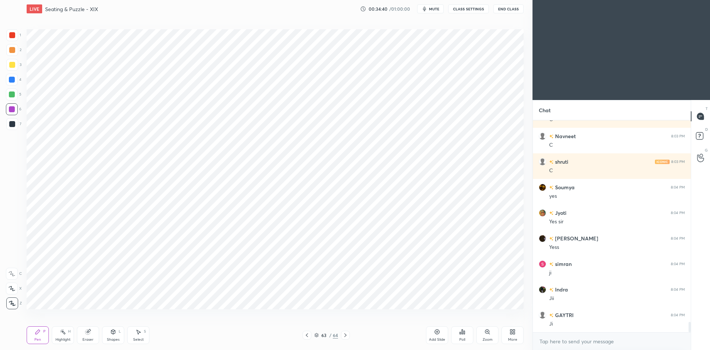
click at [310, 336] on div at bounding box center [307, 334] width 9 height 9
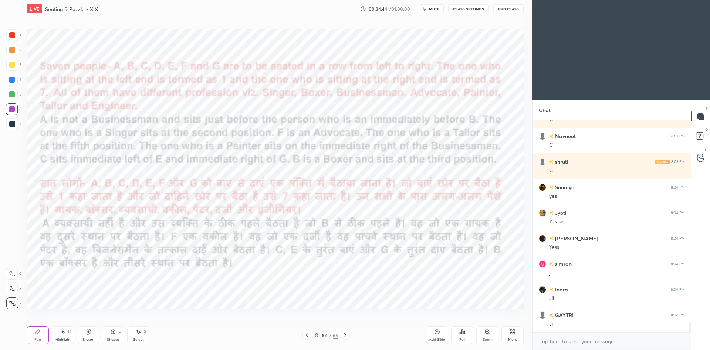
click at [346, 337] on icon at bounding box center [346, 335] width 6 height 6
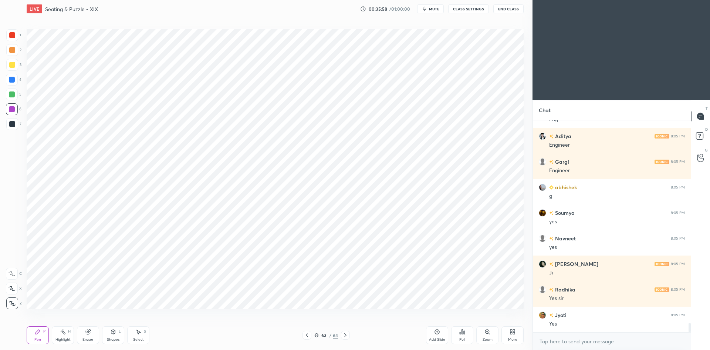
scroll to position [4725, 0]
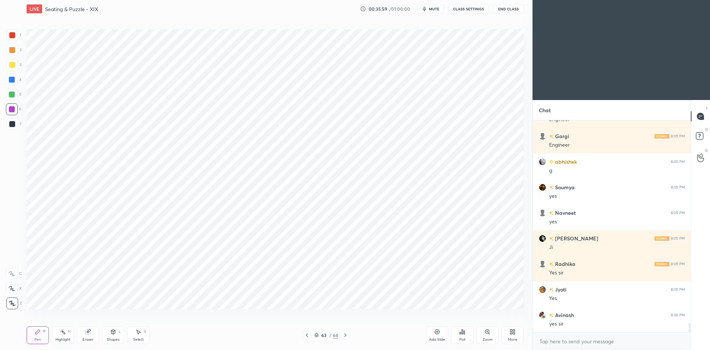
click at [315, 336] on icon at bounding box center [317, 336] width 4 height 1
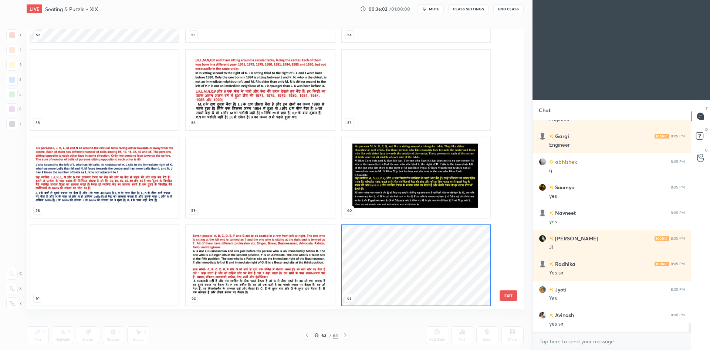
click at [304, 104] on img "grid" at bounding box center [260, 90] width 148 height 80
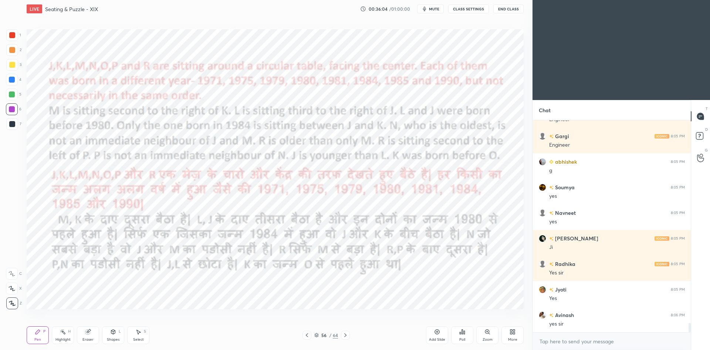
click at [437, 10] on span "mute" at bounding box center [434, 8] width 10 height 5
click at [451, 9] on button "CLASS SETTINGS" at bounding box center [468, 8] width 41 height 9
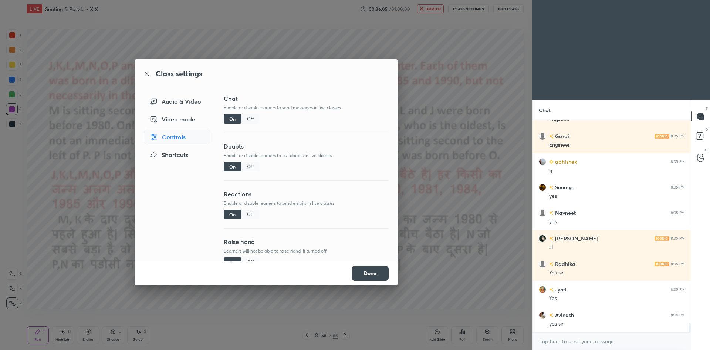
click at [254, 117] on div "Off" at bounding box center [251, 119] width 18 height 10
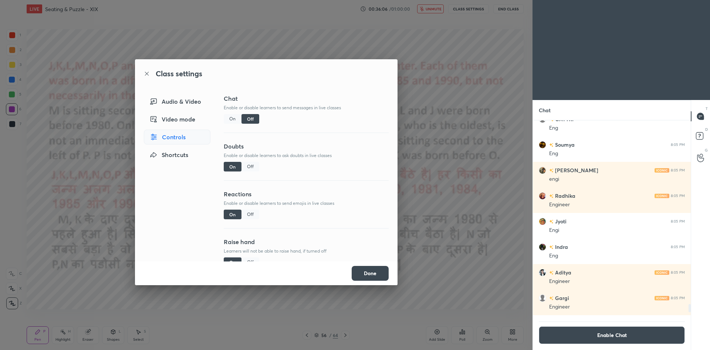
click at [400, 116] on div "Class settings Audio & Video Video mode Controls Shortcuts Chat Enable or disab…" at bounding box center [266, 175] width 533 height 350
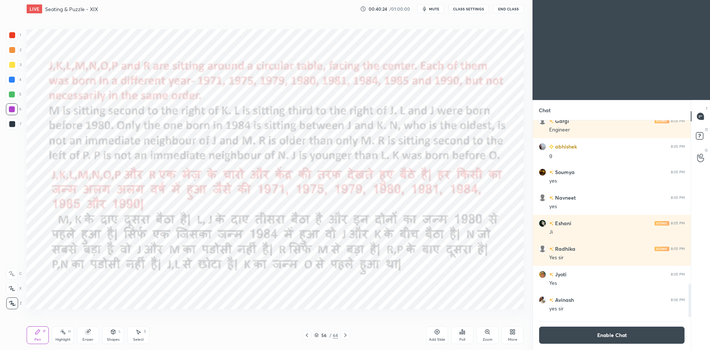
scroll to position [36692, 36491]
click at [463, 343] on div "Poll" at bounding box center [462, 335] width 22 height 18
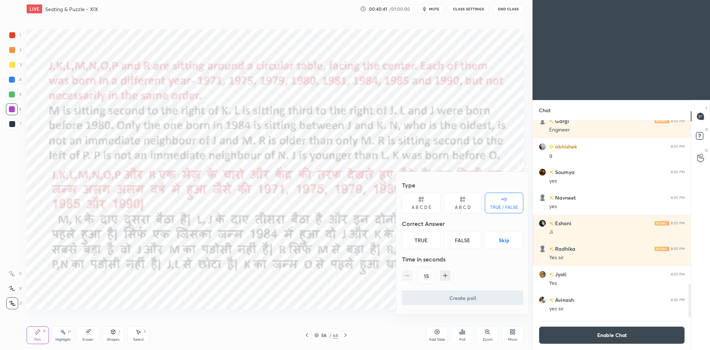
click at [496, 242] on button "Skip" at bounding box center [504, 240] width 38 height 18
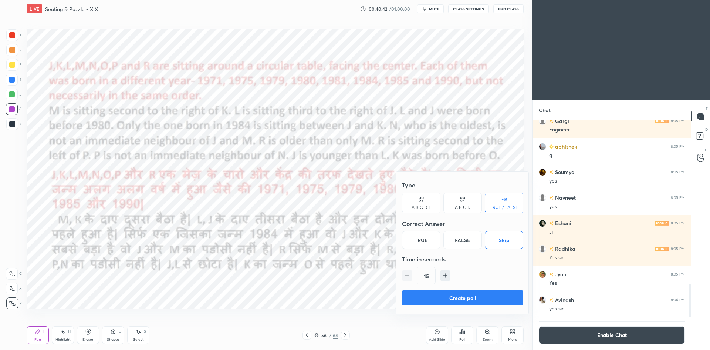
click at [469, 295] on button "Create poll" at bounding box center [462, 297] width 121 height 15
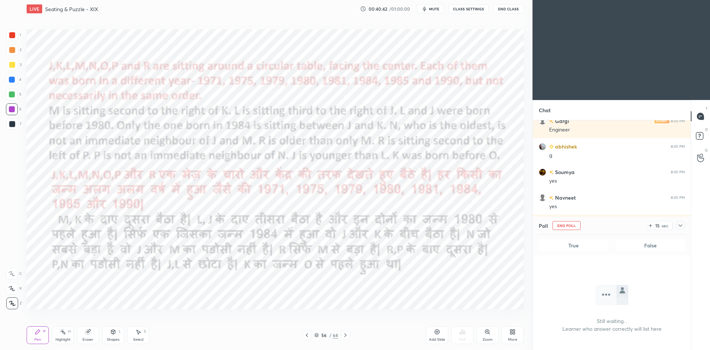
scroll to position [117, 156]
click at [560, 226] on button "End Poll" at bounding box center [567, 225] width 28 height 9
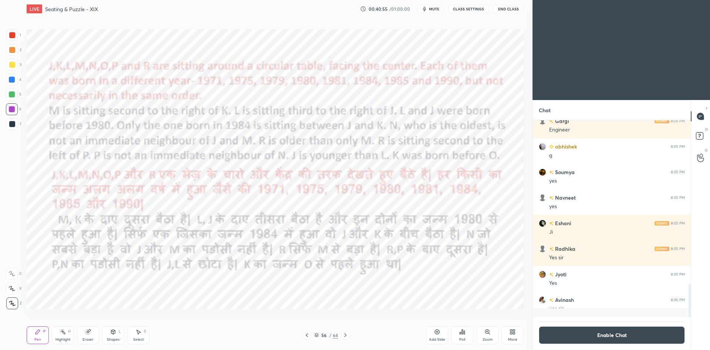
scroll to position [155, 156]
click at [601, 334] on button "Enable Chat" at bounding box center [612, 335] width 146 height 18
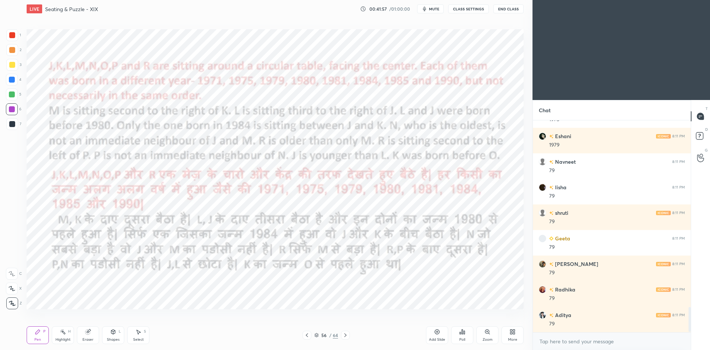
scroll to position [1597, 0]
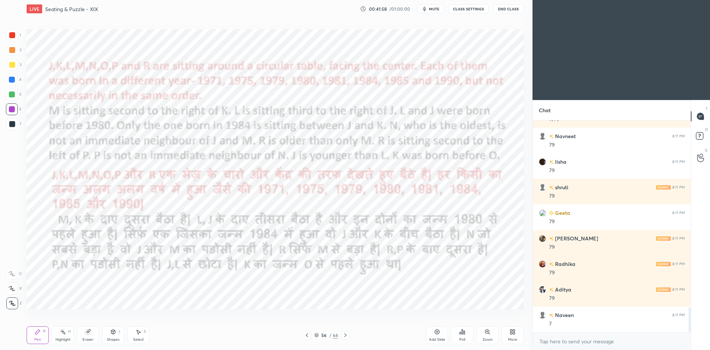
click at [438, 335] on div "Add Slide" at bounding box center [437, 335] width 22 height 18
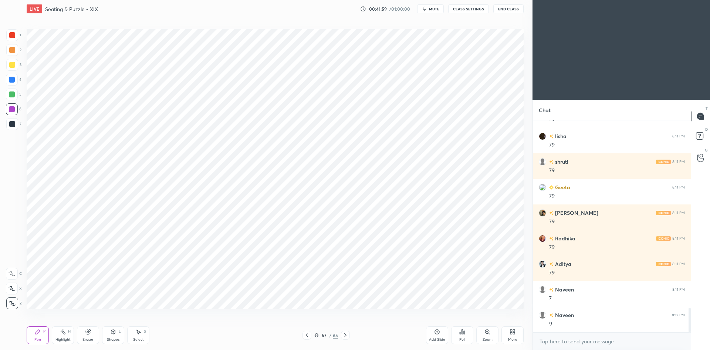
scroll to position [1630, 0]
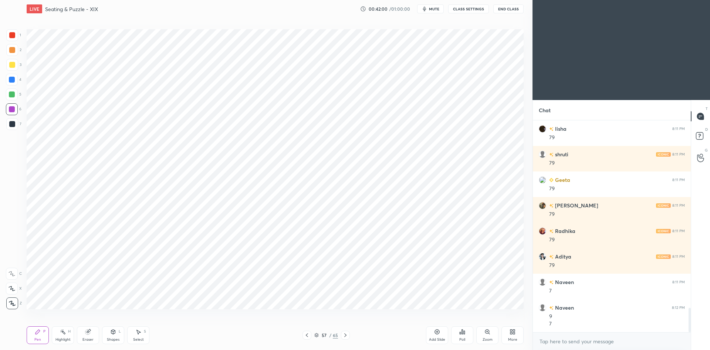
click at [108, 336] on div "Shapes L" at bounding box center [113, 335] width 22 height 18
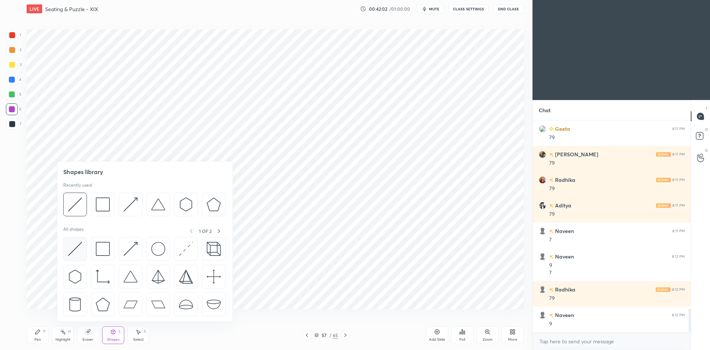
scroll to position [1706, 0]
click at [82, 245] on div at bounding box center [75, 249] width 24 height 24
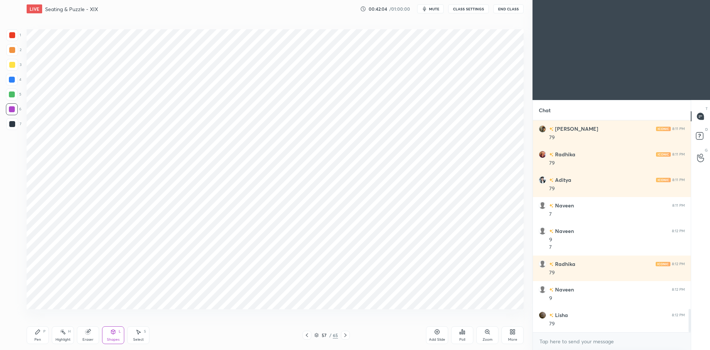
scroll to position [1732, 0]
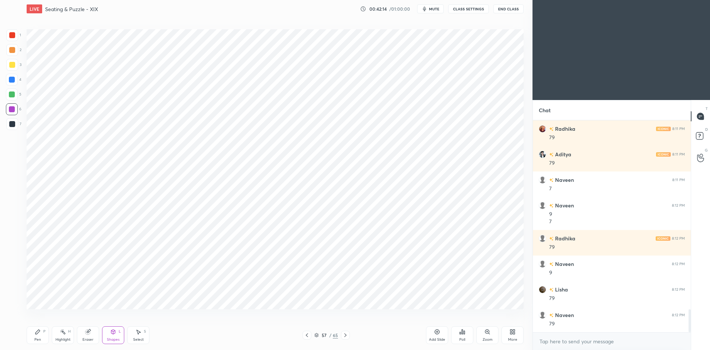
click at [45, 336] on div "Pen P" at bounding box center [38, 335] width 22 height 18
click at [305, 334] on icon at bounding box center [307, 335] width 6 height 6
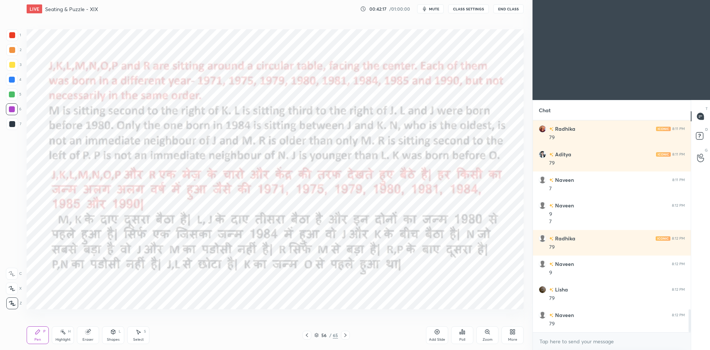
click at [14, 77] on div at bounding box center [12, 80] width 6 height 6
click at [346, 335] on icon at bounding box center [345, 335] width 2 height 4
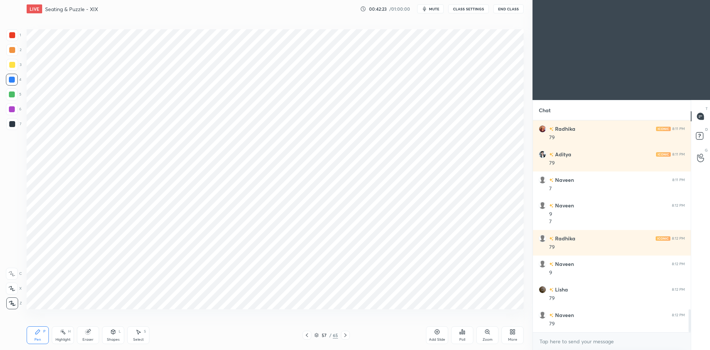
click at [306, 334] on icon at bounding box center [307, 335] width 6 height 6
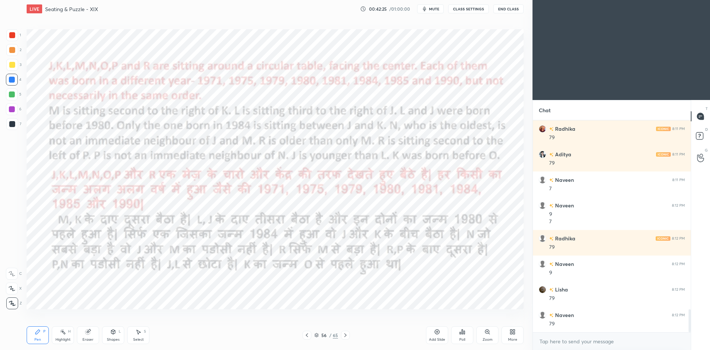
click at [347, 336] on icon at bounding box center [346, 335] width 6 height 6
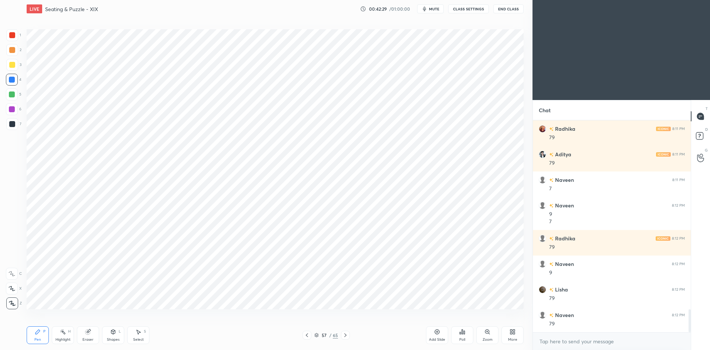
click at [302, 335] on div "57 / 65" at bounding box center [326, 334] width 200 height 9
click at [309, 334] on icon at bounding box center [307, 335] width 6 height 6
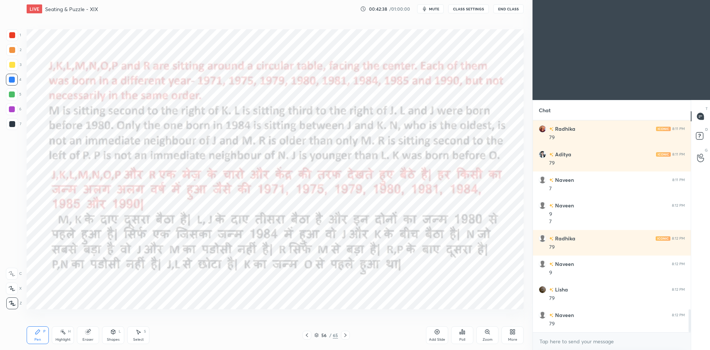
click at [346, 335] on icon at bounding box center [346, 335] width 6 height 6
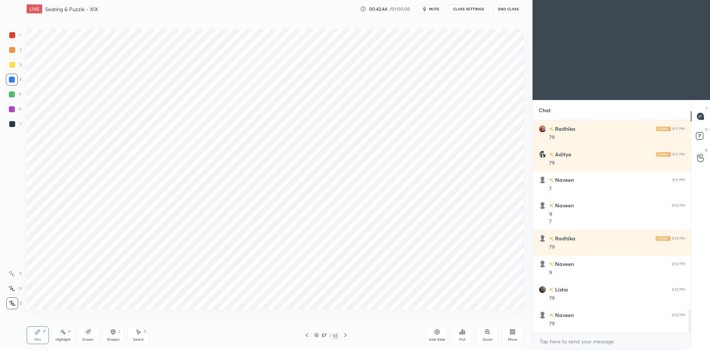
click at [306, 334] on icon at bounding box center [307, 335] width 2 height 4
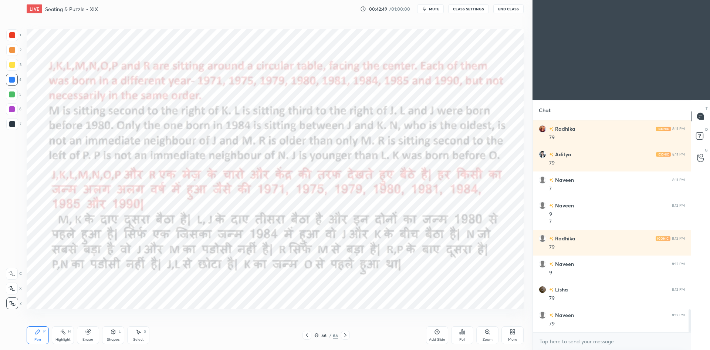
click at [345, 336] on icon at bounding box center [345, 335] width 2 height 4
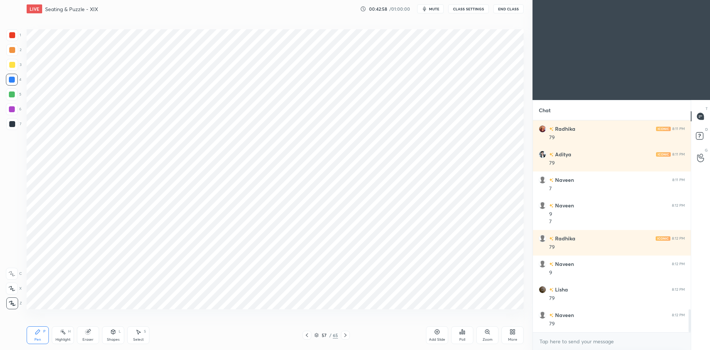
click at [303, 335] on div at bounding box center [307, 334] width 9 height 9
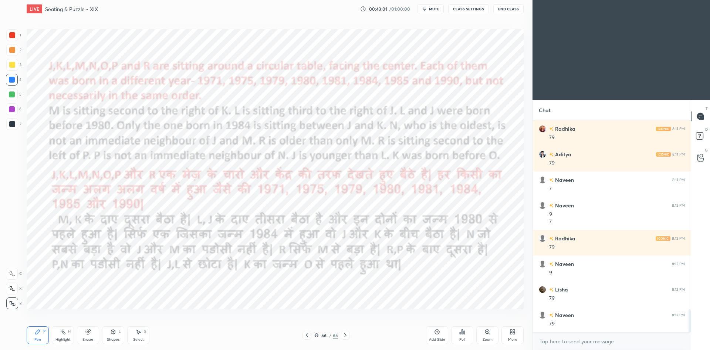
click at [348, 336] on div at bounding box center [345, 334] width 9 height 9
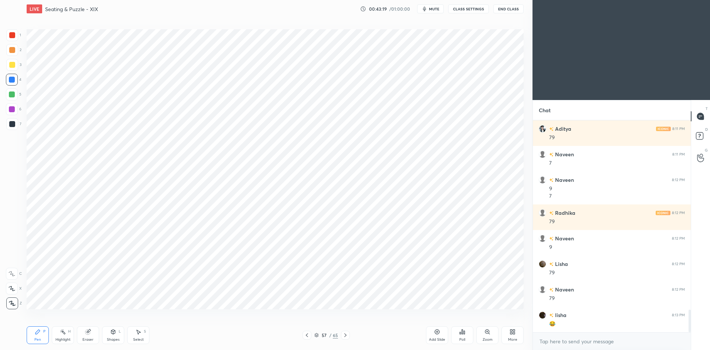
scroll to position [1783, 0]
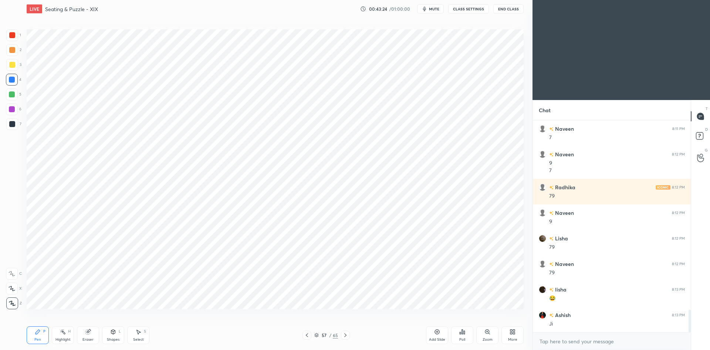
click at [309, 334] on icon at bounding box center [307, 335] width 6 height 6
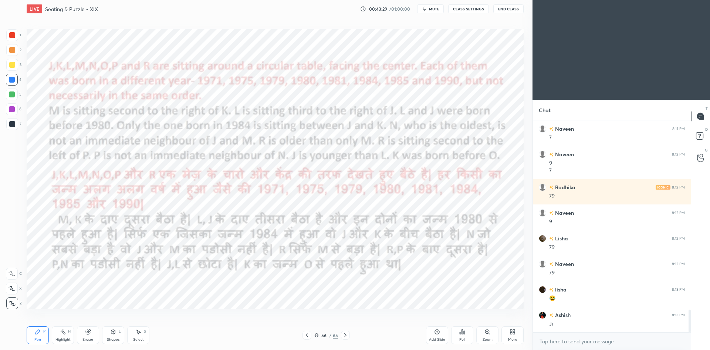
click at [349, 340] on div "Pen P Highlight H Eraser Shapes L Select S 56 / 65 Add Slide Poll Zoom More" at bounding box center [275, 335] width 497 height 30
click at [348, 336] on div at bounding box center [345, 334] width 9 height 9
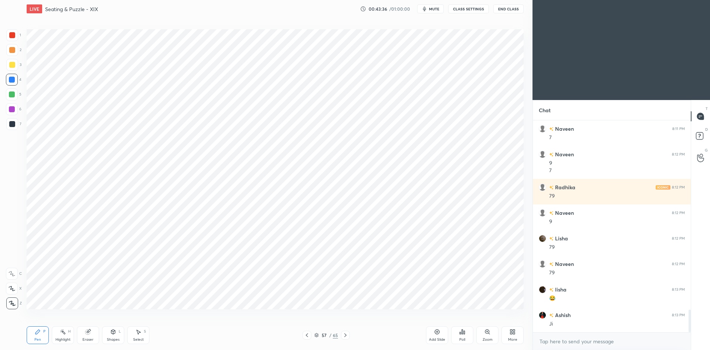
click at [306, 336] on icon at bounding box center [307, 335] width 6 height 6
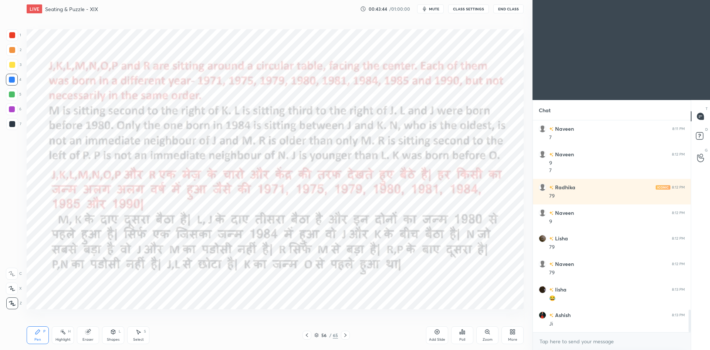
click at [347, 336] on icon at bounding box center [346, 335] width 6 height 6
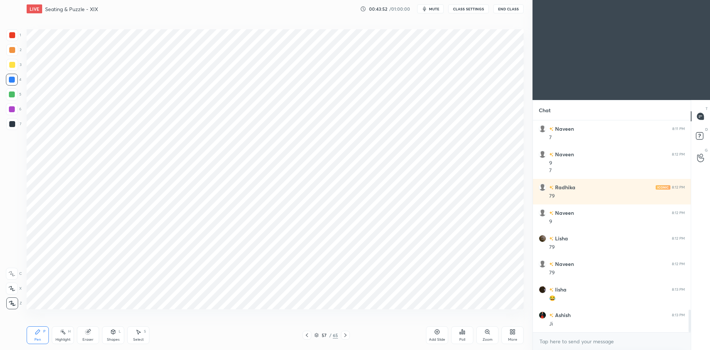
click at [306, 333] on icon at bounding box center [307, 335] width 6 height 6
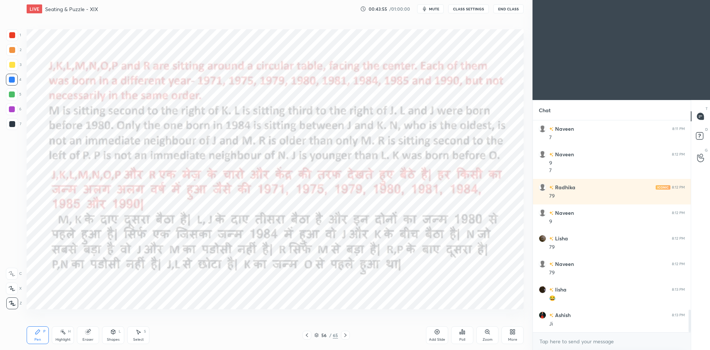
click at [345, 337] on icon at bounding box center [346, 335] width 6 height 6
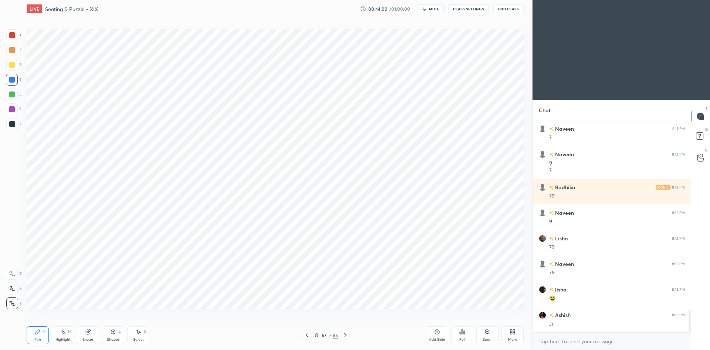
click at [310, 334] on div at bounding box center [307, 334] width 9 height 9
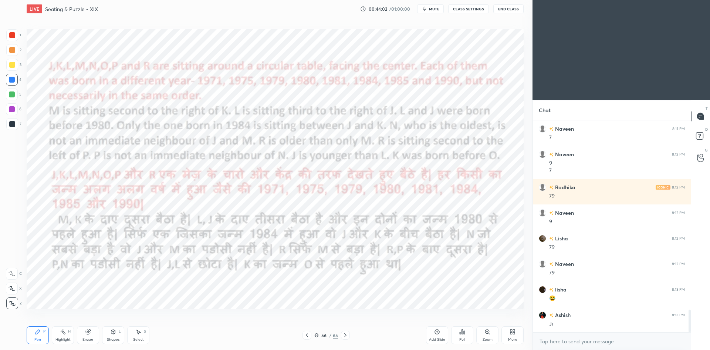
click at [348, 338] on div at bounding box center [345, 334] width 9 height 9
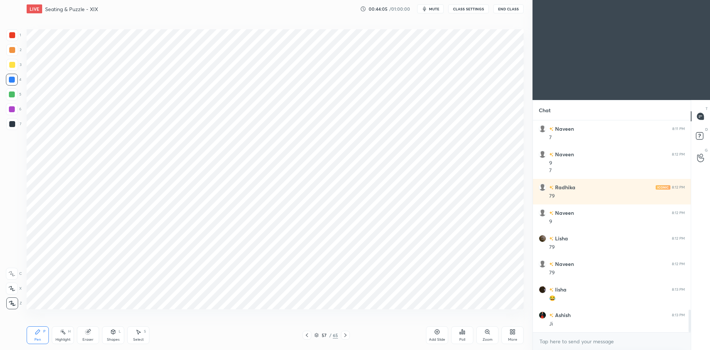
click at [309, 334] on icon at bounding box center [307, 335] width 6 height 6
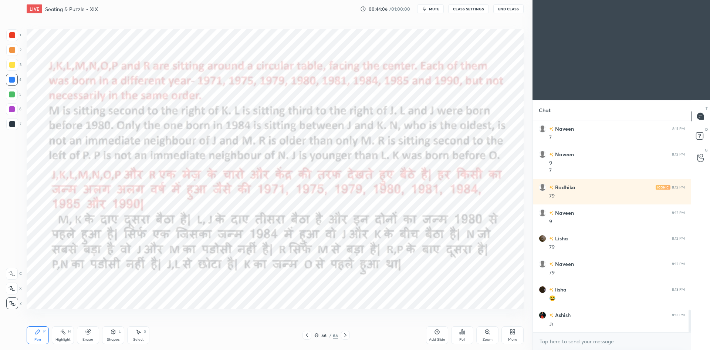
click at [311, 336] on div at bounding box center [307, 334] width 9 height 9
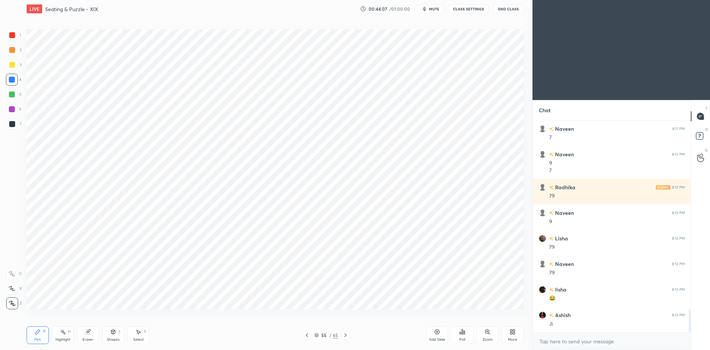
click at [343, 334] on icon at bounding box center [346, 335] width 6 height 6
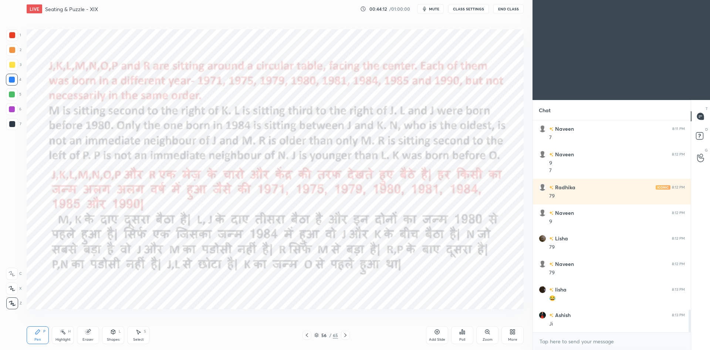
click at [347, 337] on icon at bounding box center [346, 335] width 6 height 6
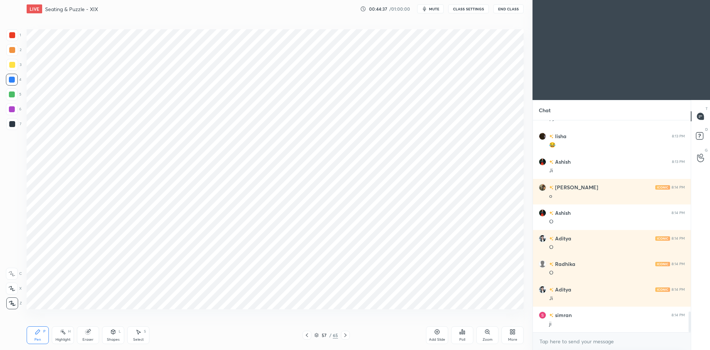
scroll to position [1961, 0]
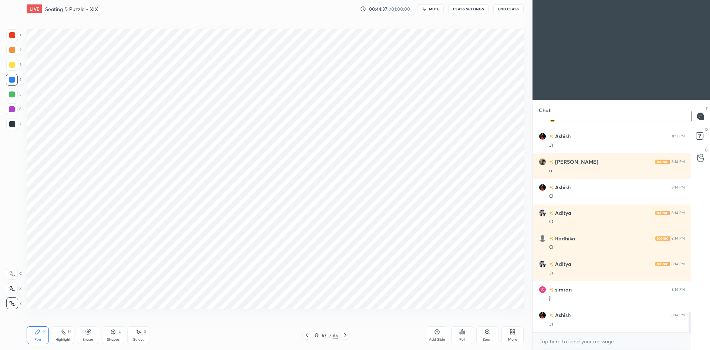
click at [305, 334] on icon at bounding box center [307, 335] width 6 height 6
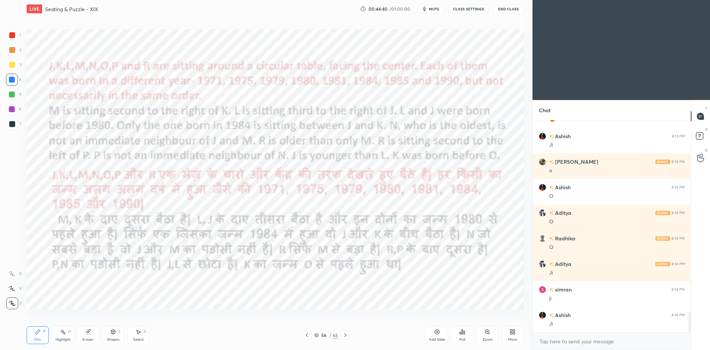
click at [346, 335] on icon at bounding box center [345, 335] width 2 height 4
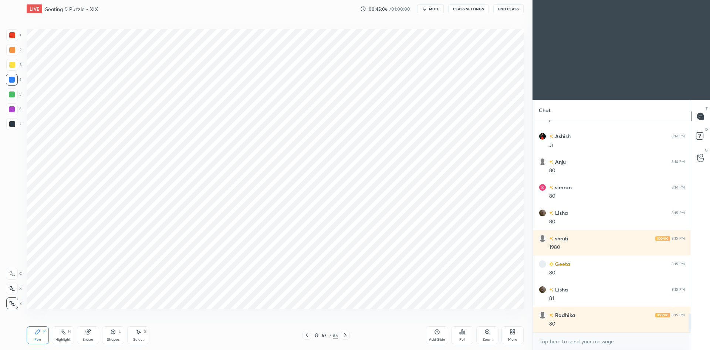
scroll to position [2166, 0]
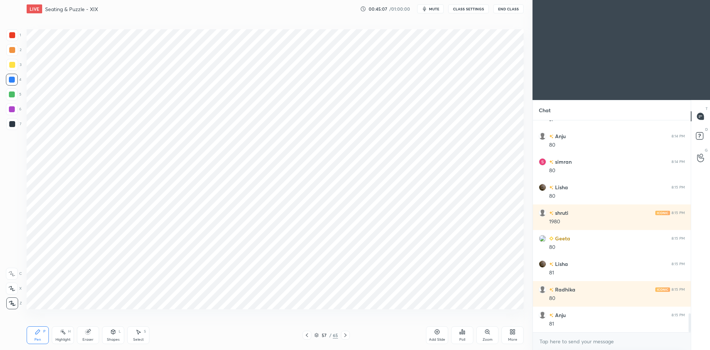
click at [469, 328] on div "Poll" at bounding box center [462, 335] width 22 height 18
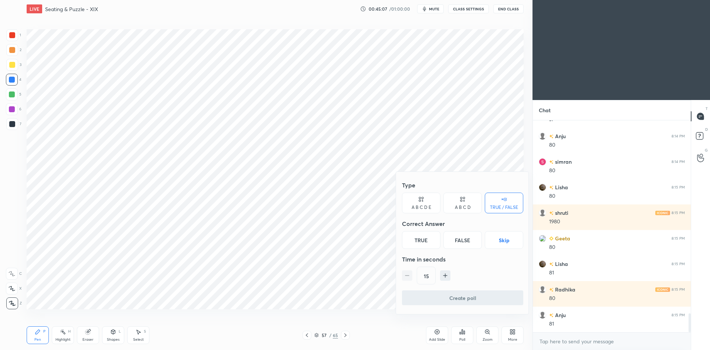
click at [506, 242] on button "Skip" at bounding box center [504, 240] width 38 height 18
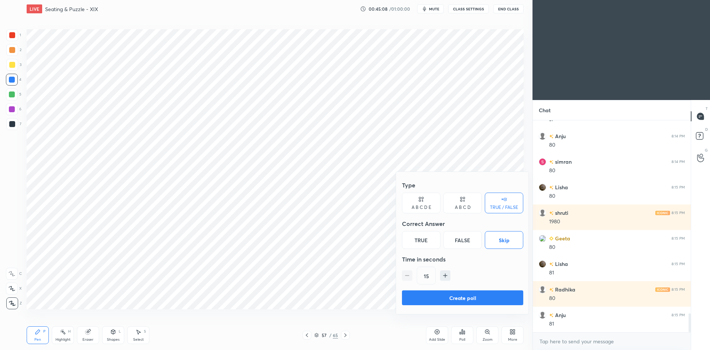
click at [498, 300] on button "Create poll" at bounding box center [462, 297] width 121 height 15
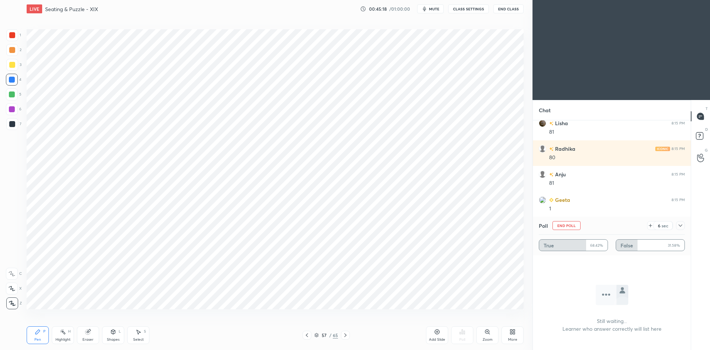
scroll to position [2332, 0]
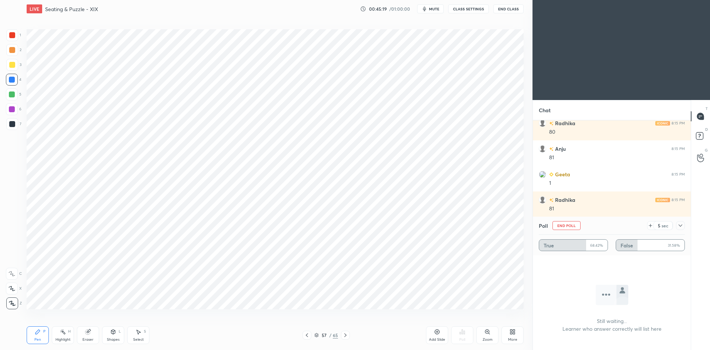
click at [562, 225] on button "End Poll" at bounding box center [567, 225] width 28 height 9
type textarea "x"
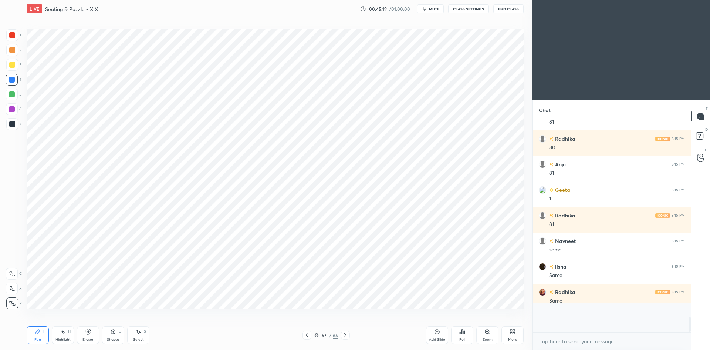
scroll to position [2295, 0]
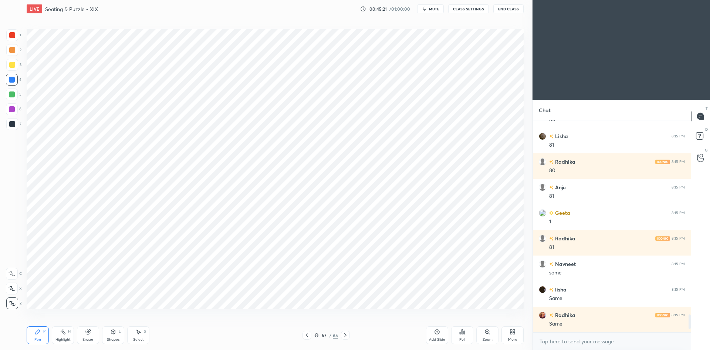
click at [318, 334] on icon at bounding box center [317, 334] width 4 height 2
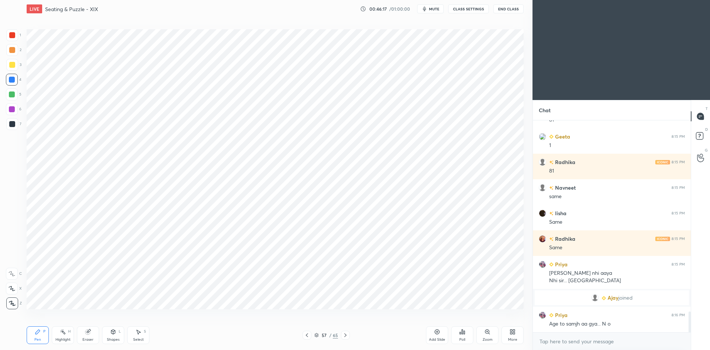
scroll to position [1973, 0]
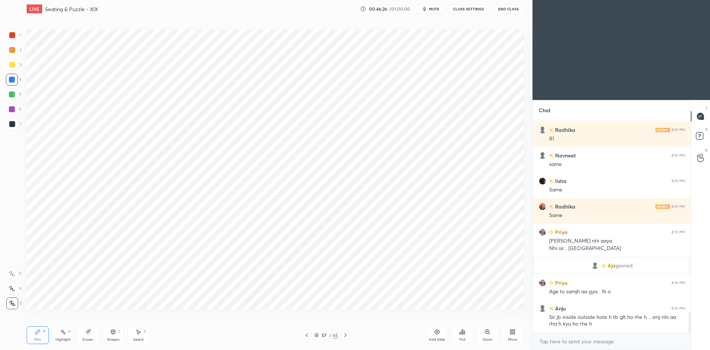
click at [309, 335] on icon at bounding box center [307, 335] width 6 height 6
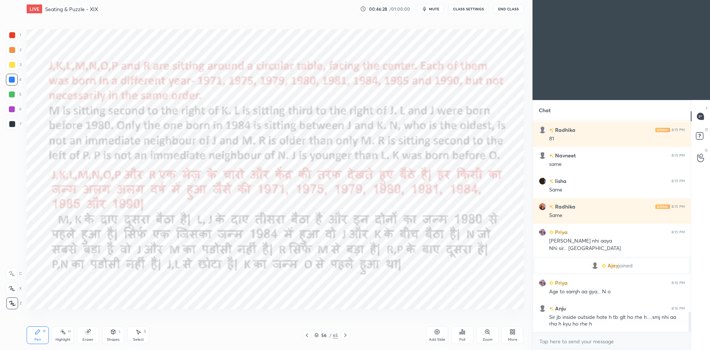
click at [13, 108] on div at bounding box center [12, 109] width 6 height 6
click at [347, 336] on icon at bounding box center [346, 335] width 6 height 6
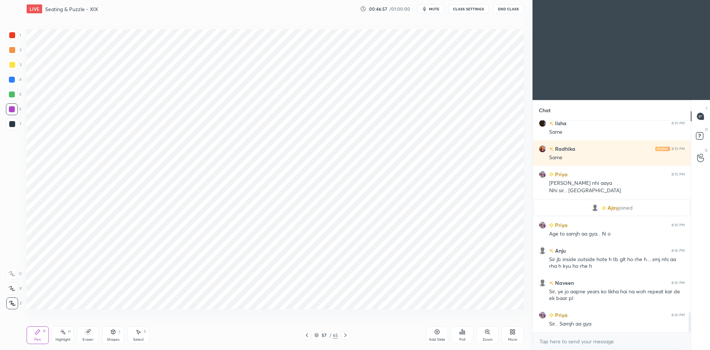
scroll to position [2056, 0]
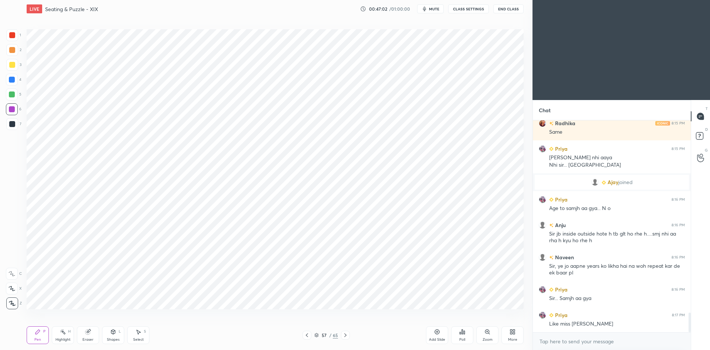
click at [307, 337] on icon at bounding box center [307, 335] width 6 height 6
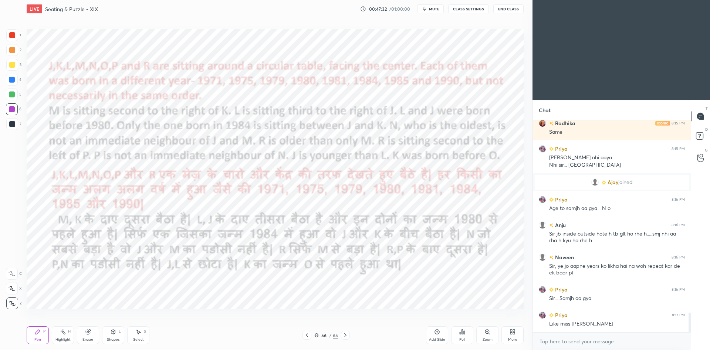
click at [349, 335] on div at bounding box center [345, 334] width 9 height 9
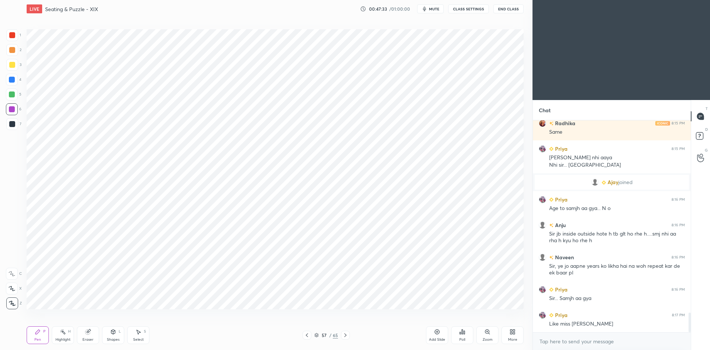
click at [437, 334] on icon at bounding box center [437, 332] width 6 height 6
click at [464, 11] on button "CLASS SETTINGS" at bounding box center [468, 8] width 41 height 9
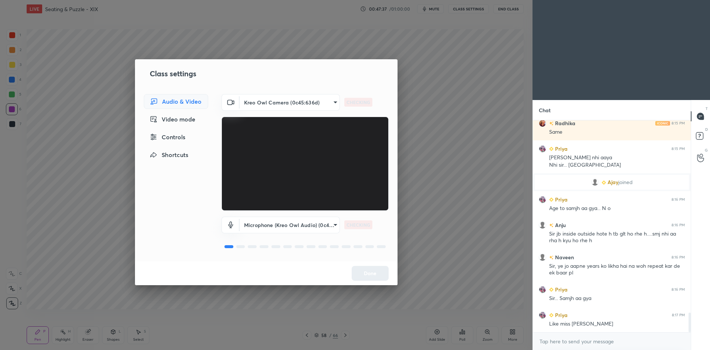
click at [183, 138] on div "Controls" at bounding box center [176, 136] width 64 height 15
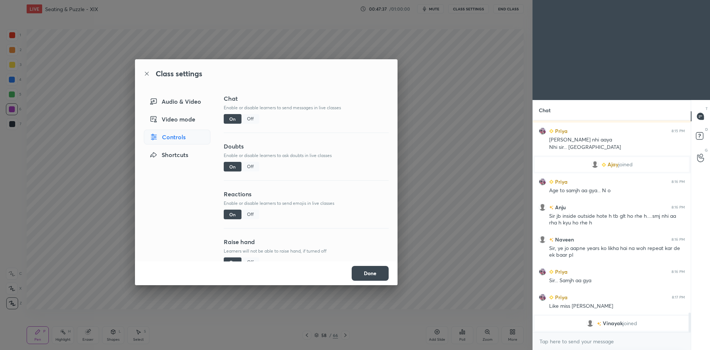
click at [247, 119] on div "Off" at bounding box center [251, 119] width 18 height 10
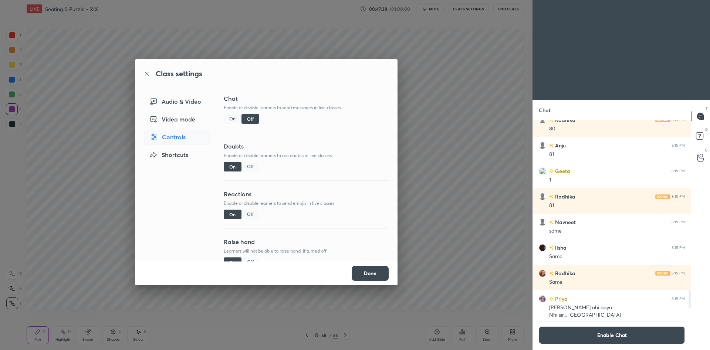
click at [448, 148] on div "Class settings Audio & Video Video mode Controls Shortcuts Chat Enable or disab…" at bounding box center [266, 175] width 533 height 350
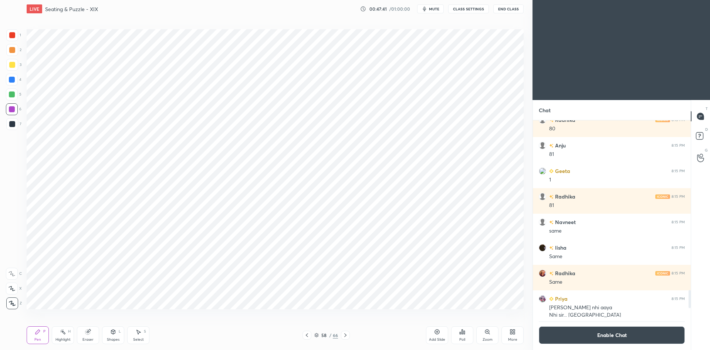
click at [117, 336] on div "Shapes L" at bounding box center [113, 335] width 22 height 18
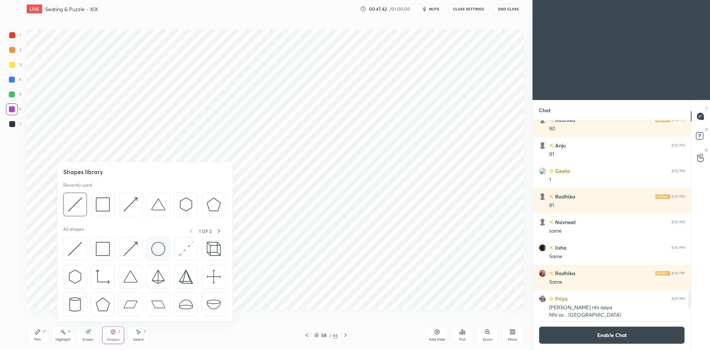
click at [159, 249] on img at bounding box center [158, 249] width 14 height 14
click at [36, 330] on icon at bounding box center [38, 332] width 6 height 6
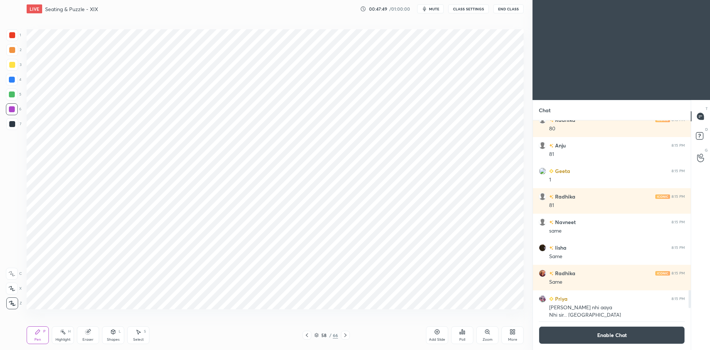
click at [16, 121] on div at bounding box center [12, 124] width 12 height 12
click at [584, 331] on button "Enable Chat" at bounding box center [612, 335] width 146 height 18
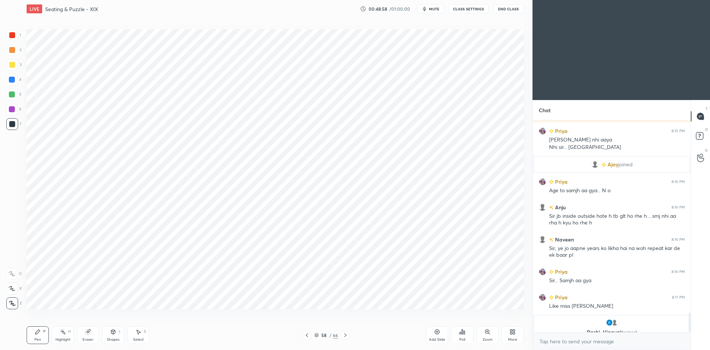
scroll to position [2068, 0]
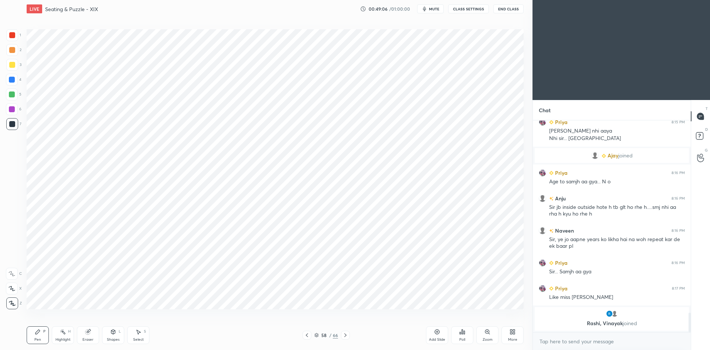
click at [319, 334] on icon at bounding box center [317, 334] width 4 height 2
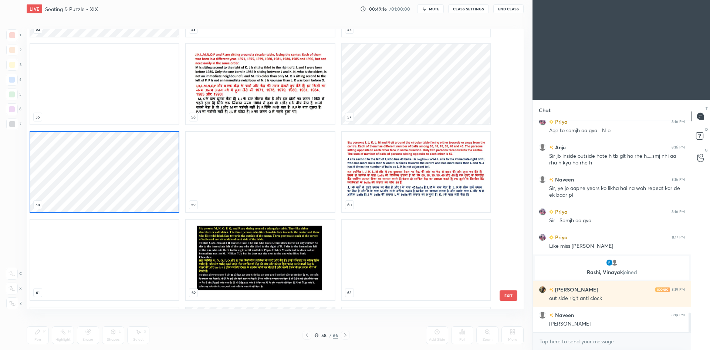
scroll to position [1572, 0]
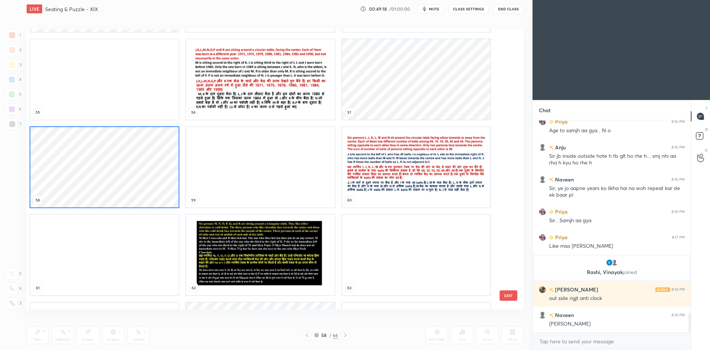
click at [385, 181] on img "grid" at bounding box center [416, 167] width 148 height 80
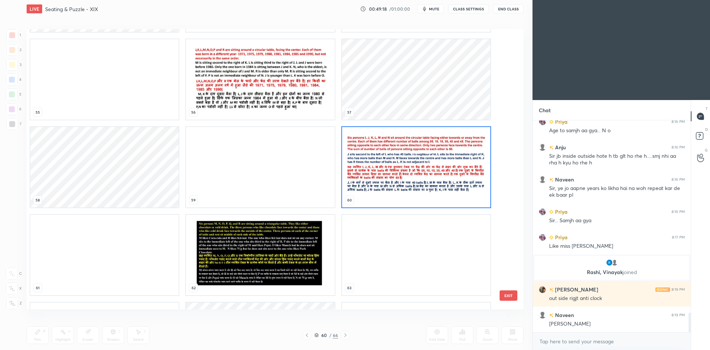
click at [387, 181] on img "grid" at bounding box center [416, 167] width 148 height 80
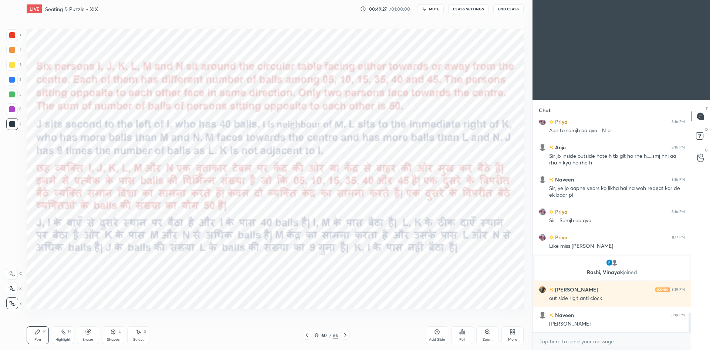
click at [469, 10] on button "CLASS SETTINGS" at bounding box center [468, 8] width 41 height 9
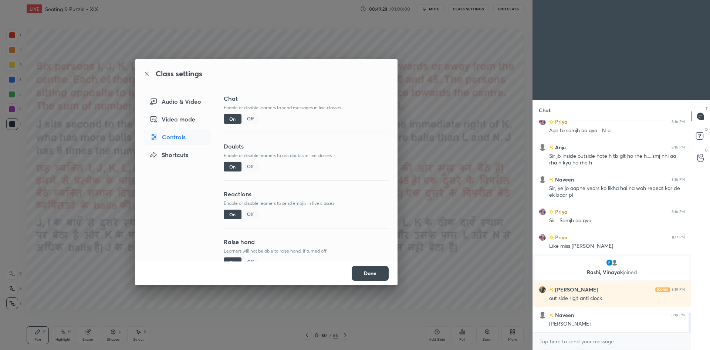
click at [254, 119] on div "Off" at bounding box center [251, 119] width 18 height 10
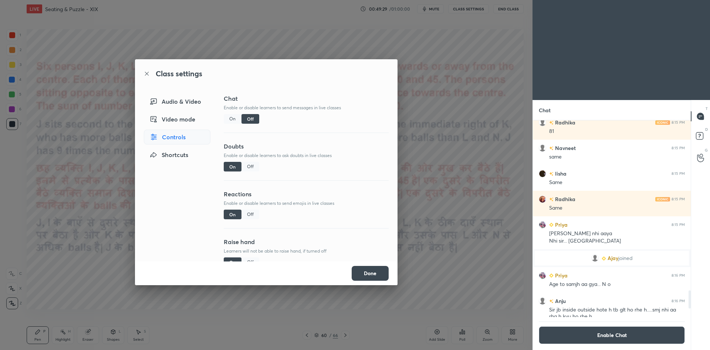
click at [429, 135] on div "Class settings Audio & Video Video mode Controls Shortcuts Chat Enable or disab…" at bounding box center [266, 175] width 533 height 350
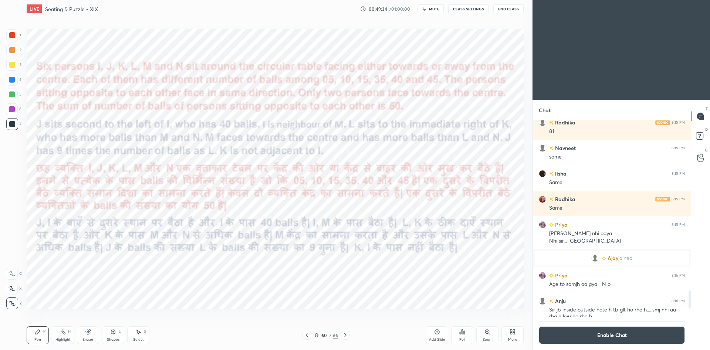
click at [601, 332] on button "Enable Chat" at bounding box center [612, 335] width 146 height 18
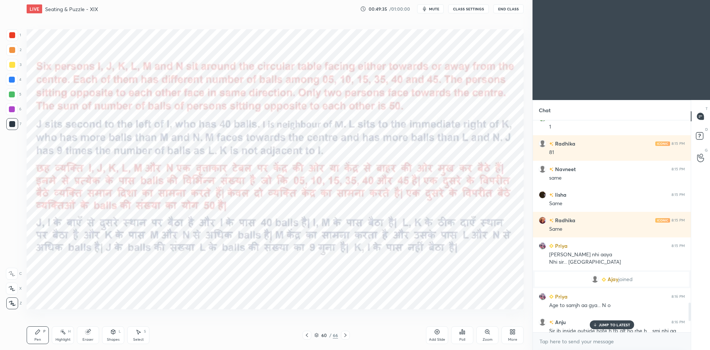
click at [604, 323] on p "JUMP TO LATEST" at bounding box center [615, 324] width 32 height 4
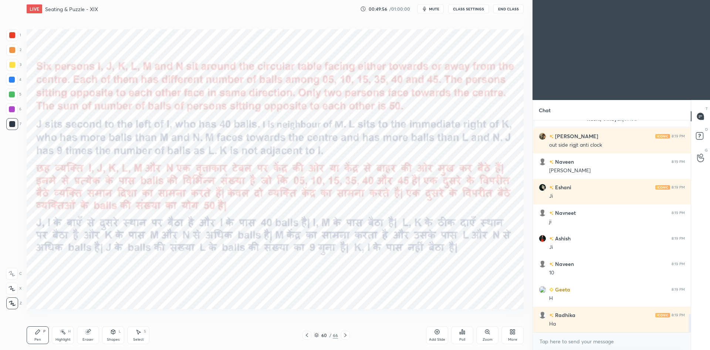
scroll to position [2284, 0]
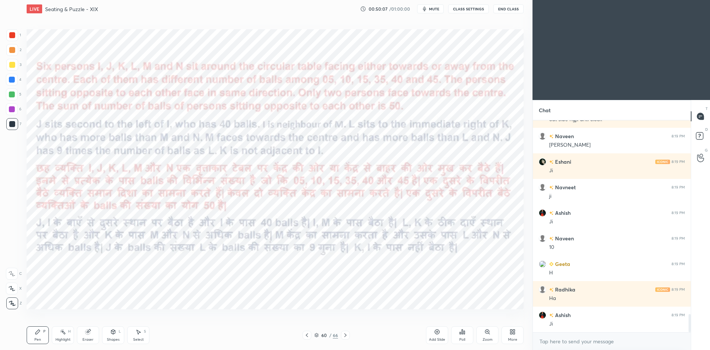
click at [433, 13] on button "mute" at bounding box center [430, 8] width 27 height 9
click at [464, 8] on button "CLASS SETTINGS" at bounding box center [468, 8] width 41 height 9
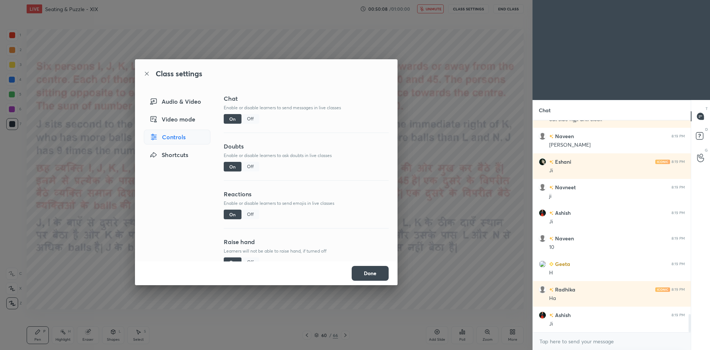
drag, startPoint x: 247, startPoint y: 120, endPoint x: 287, endPoint y: 119, distance: 39.2
click at [251, 122] on div "Off" at bounding box center [251, 119] width 18 height 10
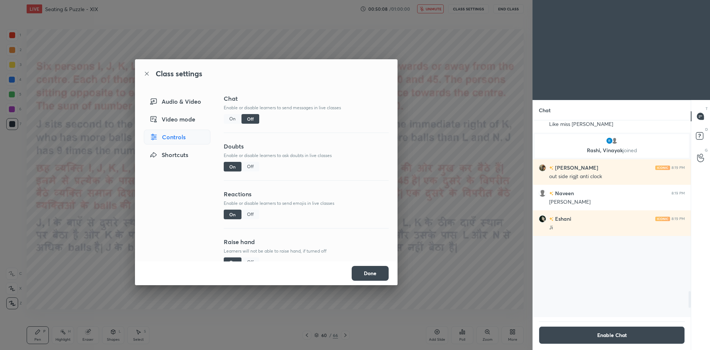
scroll to position [194, 156]
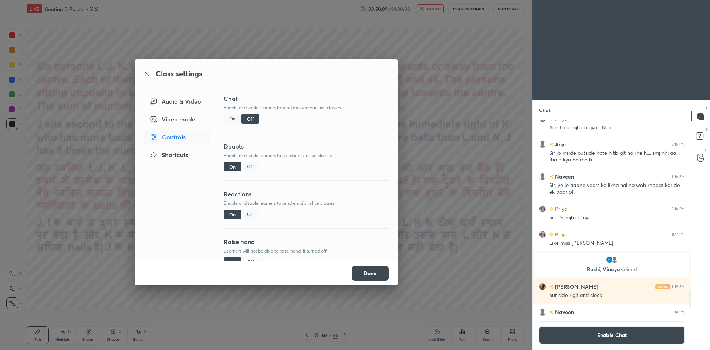
click at [408, 121] on div "Class settings Audio & Video Video mode Controls Shortcuts Chat Enable or disab…" at bounding box center [266, 175] width 533 height 350
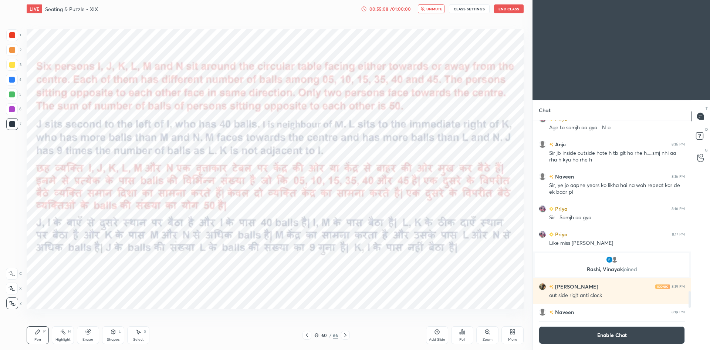
click at [431, 8] on span "unmute" at bounding box center [435, 8] width 16 height 5
click at [460, 327] on div "Poll" at bounding box center [462, 335] width 22 height 18
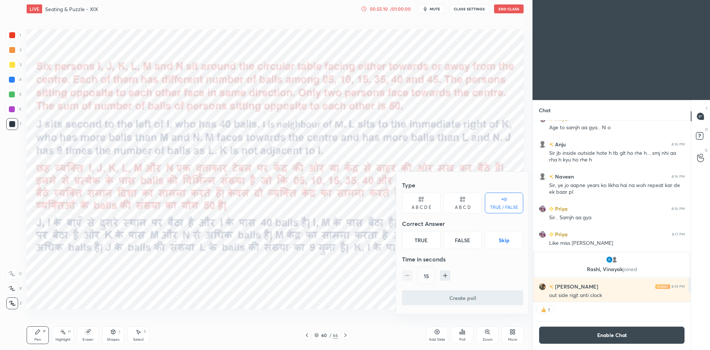
click at [506, 241] on button "Skip" at bounding box center [504, 240] width 38 height 18
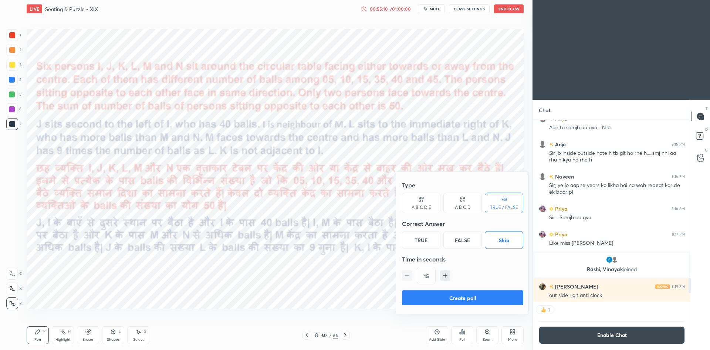
click at [465, 293] on button "Create poll" at bounding box center [462, 297] width 121 height 15
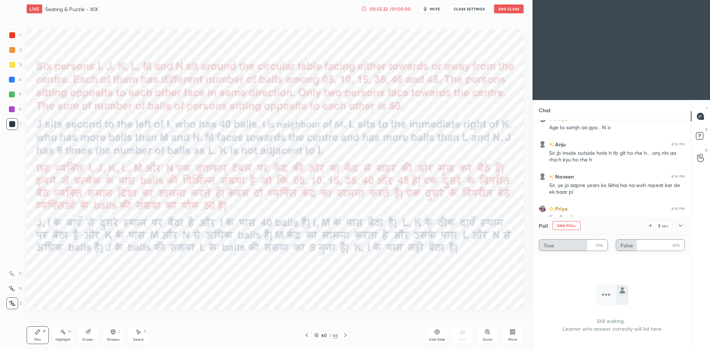
scroll to position [2288, 0]
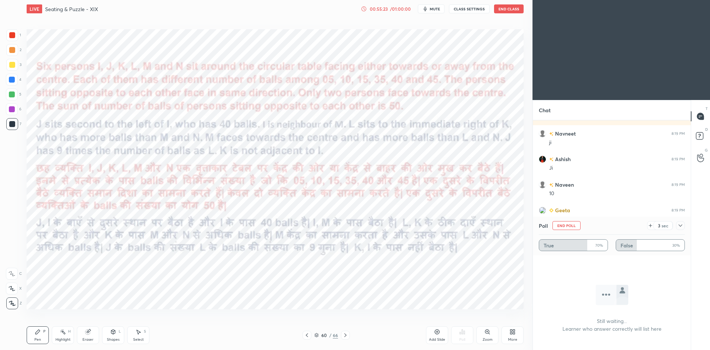
click at [571, 225] on button "End Poll" at bounding box center [567, 225] width 28 height 9
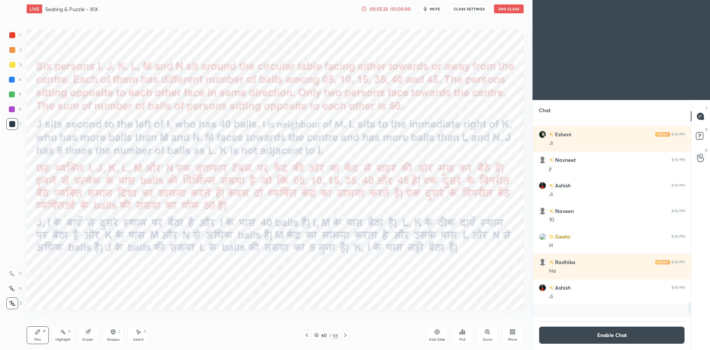
scroll to position [151, 156]
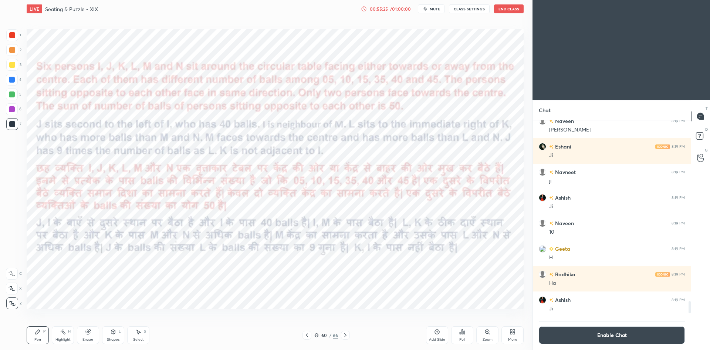
click at [577, 338] on button "Enable Chat" at bounding box center [612, 335] width 146 height 18
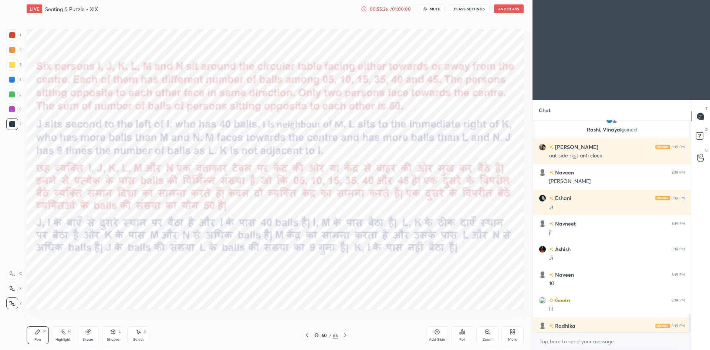
scroll to position [2235, 0]
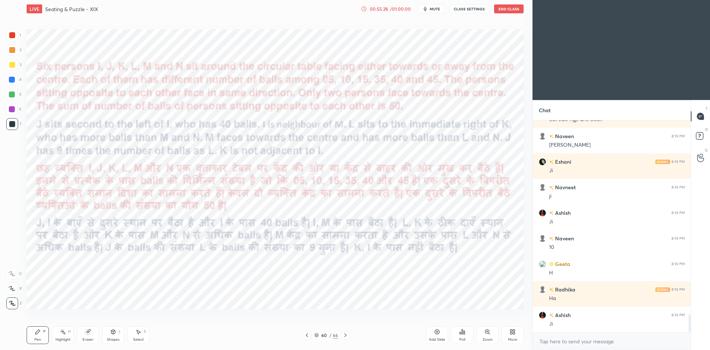
click at [346, 336] on icon at bounding box center [346, 335] width 6 height 6
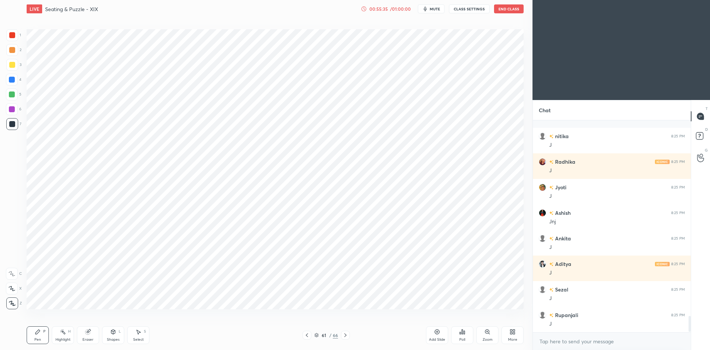
scroll to position [2567, 0]
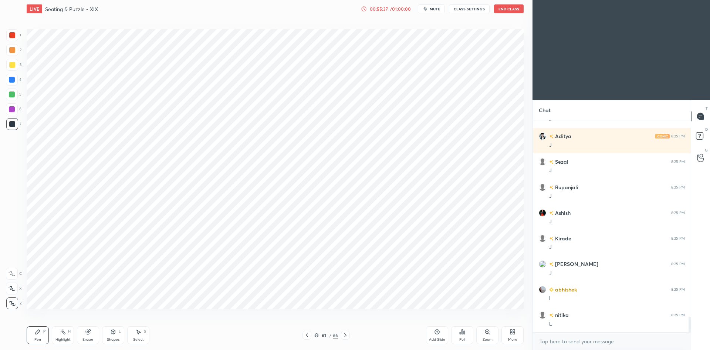
click at [305, 336] on icon at bounding box center [307, 335] width 6 height 6
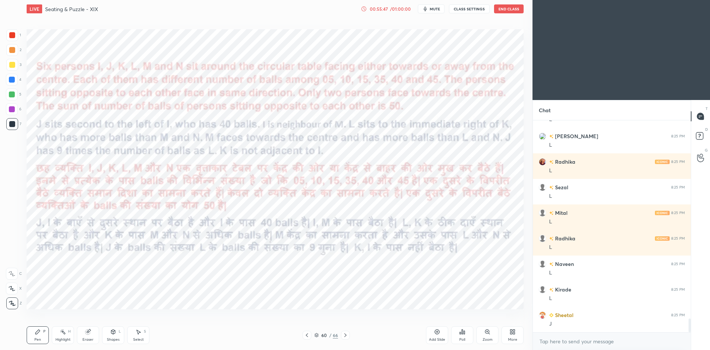
click at [347, 333] on icon at bounding box center [346, 335] width 6 height 6
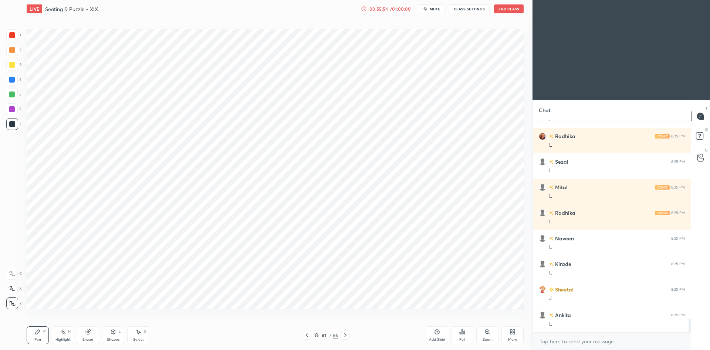
click at [304, 337] on icon at bounding box center [307, 335] width 6 height 6
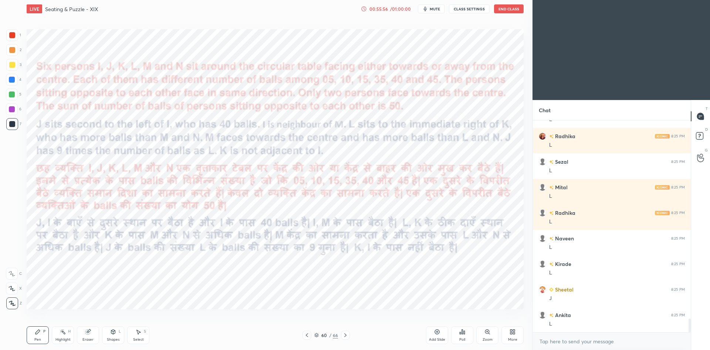
click at [348, 335] on icon at bounding box center [346, 335] width 6 height 6
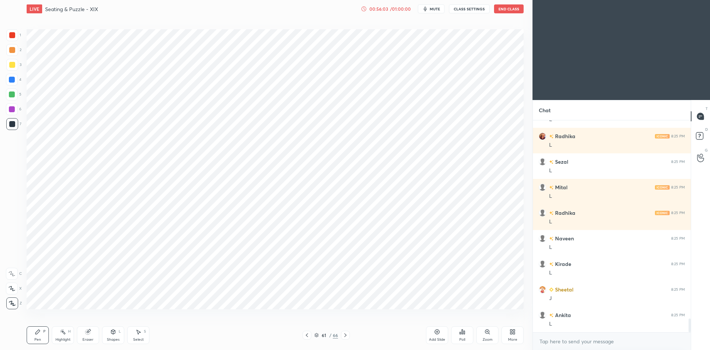
click at [306, 335] on icon at bounding box center [307, 335] width 6 height 6
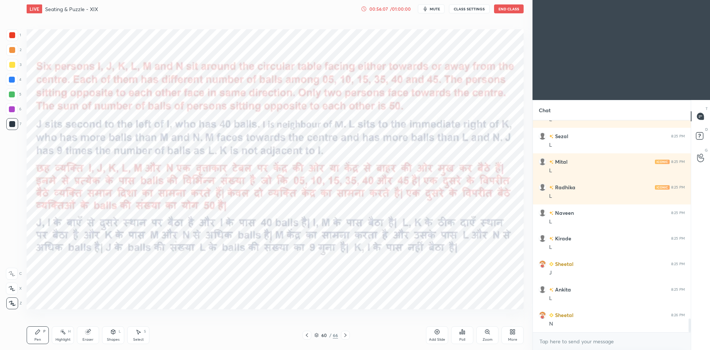
click at [348, 334] on icon at bounding box center [346, 335] width 6 height 6
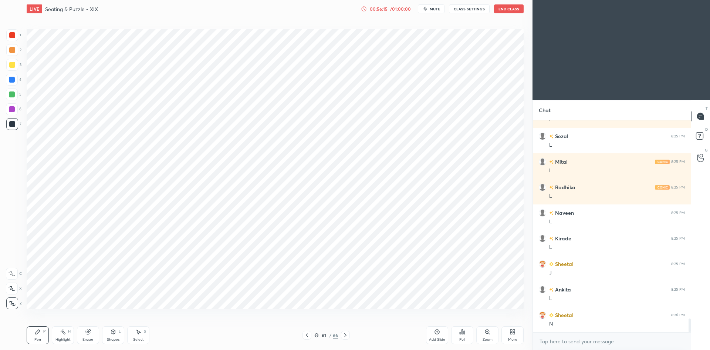
click at [305, 338] on div at bounding box center [307, 334] width 9 height 9
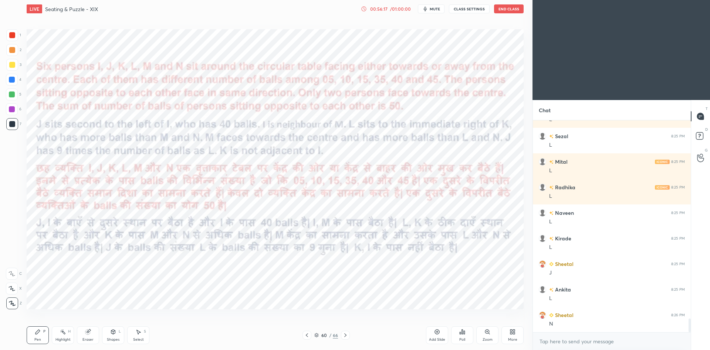
click at [346, 336] on icon at bounding box center [346, 335] width 6 height 6
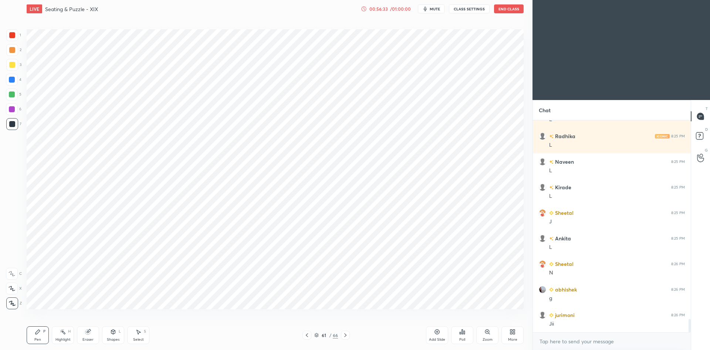
scroll to position [3154, 0]
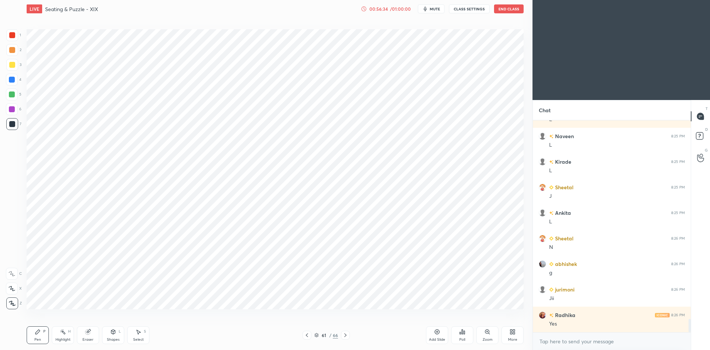
click at [308, 334] on icon at bounding box center [307, 335] width 6 height 6
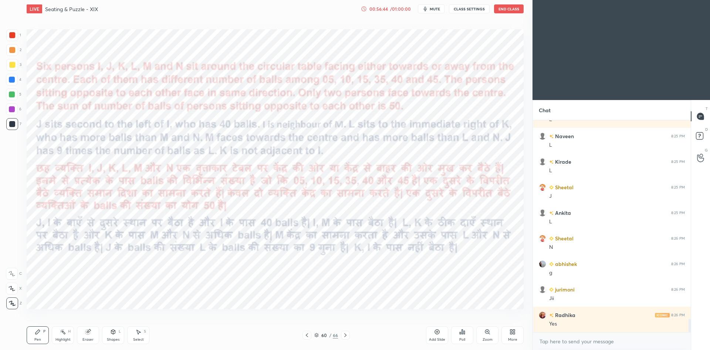
click at [348, 336] on icon at bounding box center [346, 335] width 6 height 6
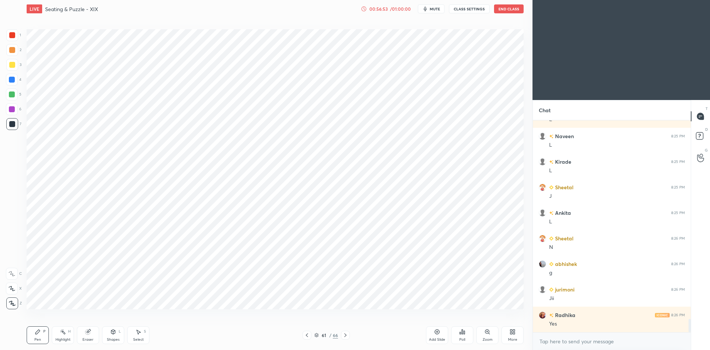
click at [308, 337] on icon at bounding box center [307, 335] width 6 height 6
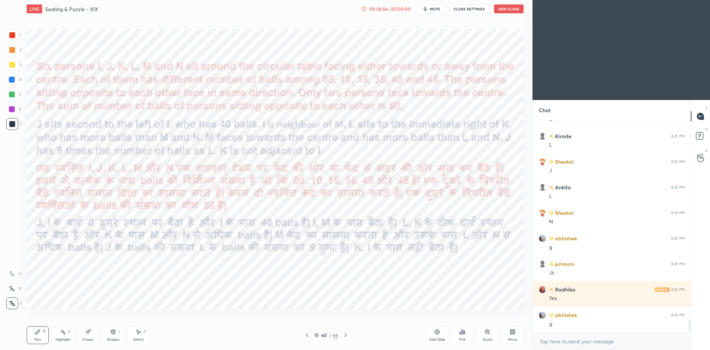
scroll to position [3205, 0]
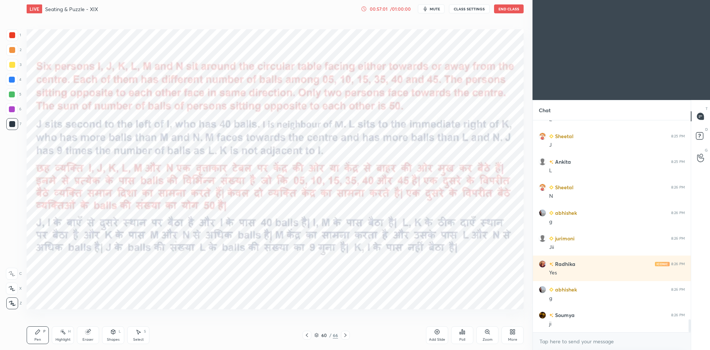
click at [345, 336] on icon at bounding box center [345, 335] width 2 height 4
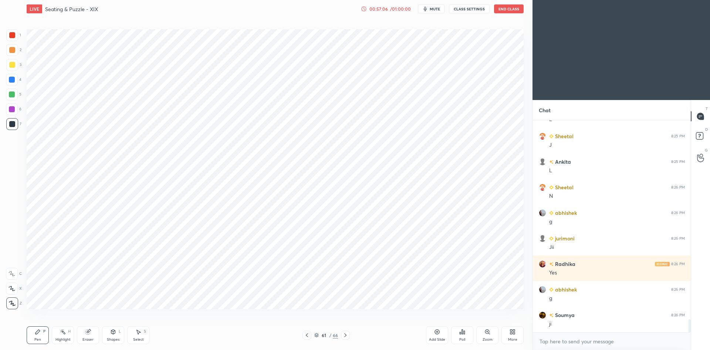
click at [16, 81] on div at bounding box center [12, 80] width 12 height 12
click at [309, 338] on div at bounding box center [307, 334] width 9 height 9
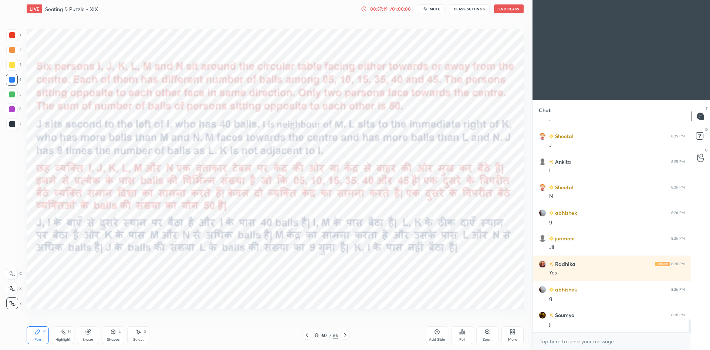
click at [348, 336] on icon at bounding box center [346, 335] width 6 height 6
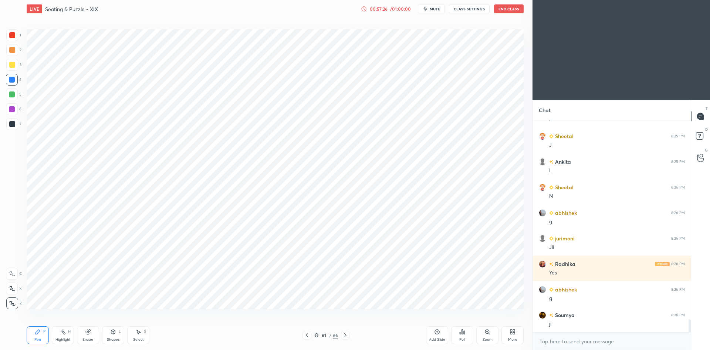
click at [308, 337] on icon at bounding box center [307, 335] width 6 height 6
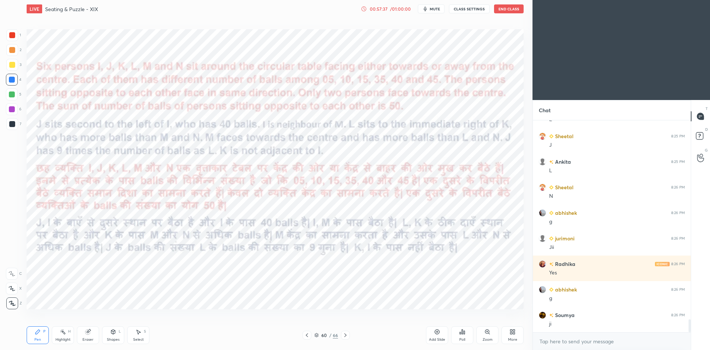
click at [348, 332] on icon at bounding box center [346, 335] width 6 height 6
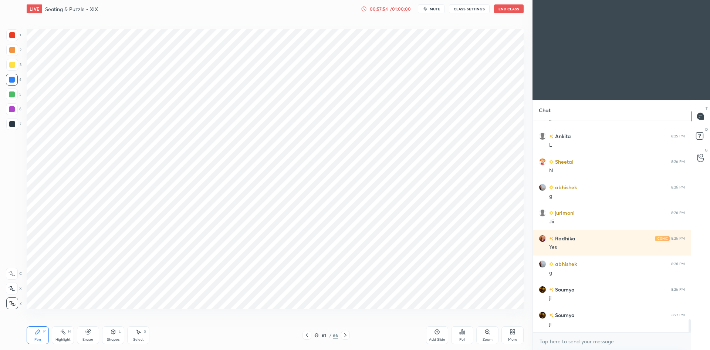
scroll to position [3256, 0]
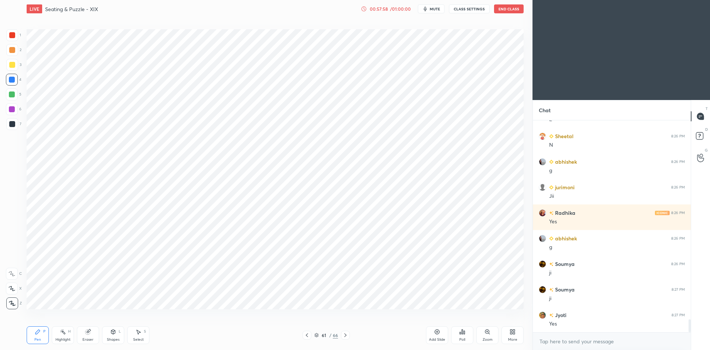
click at [308, 334] on icon at bounding box center [307, 335] width 6 height 6
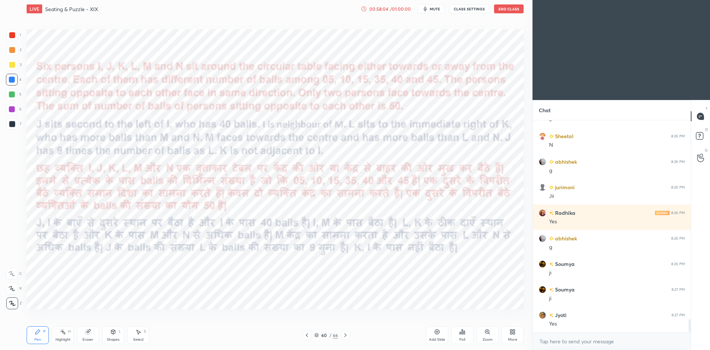
click at [346, 333] on icon at bounding box center [346, 335] width 6 height 6
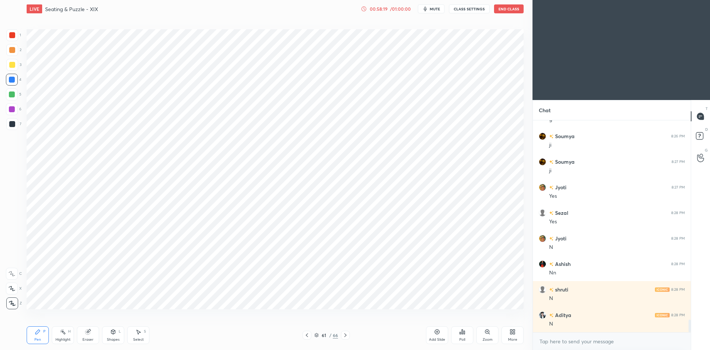
scroll to position [3409, 0]
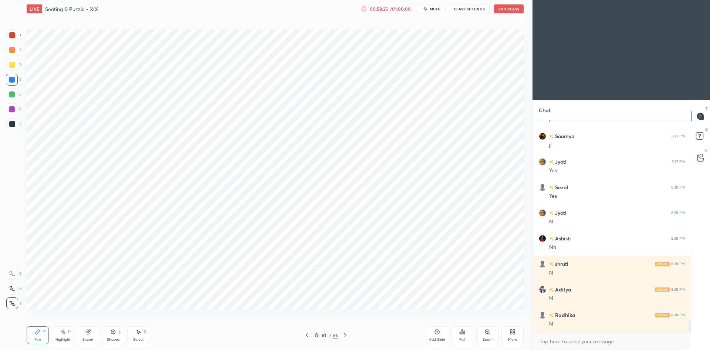
click at [303, 335] on div at bounding box center [307, 334] width 9 height 9
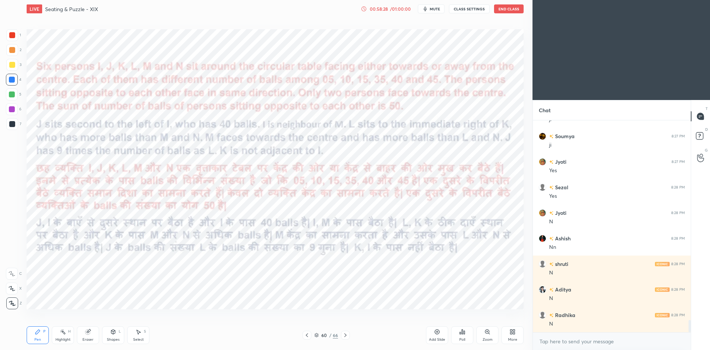
click at [346, 334] on icon at bounding box center [346, 335] width 6 height 6
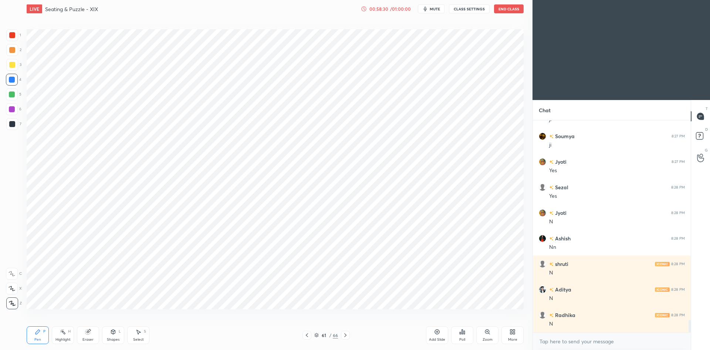
click at [313, 335] on div "61 / 66" at bounding box center [326, 334] width 47 height 9
click at [308, 334] on icon at bounding box center [307, 335] width 6 height 6
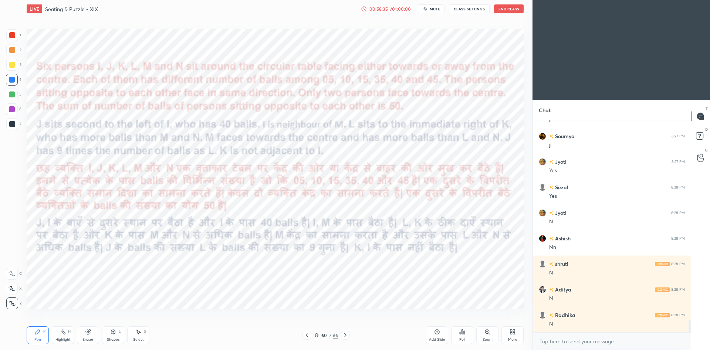
click at [347, 337] on icon at bounding box center [346, 335] width 6 height 6
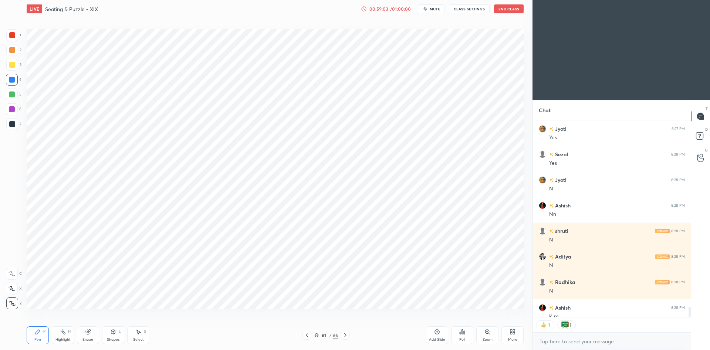
scroll to position [3483, 0]
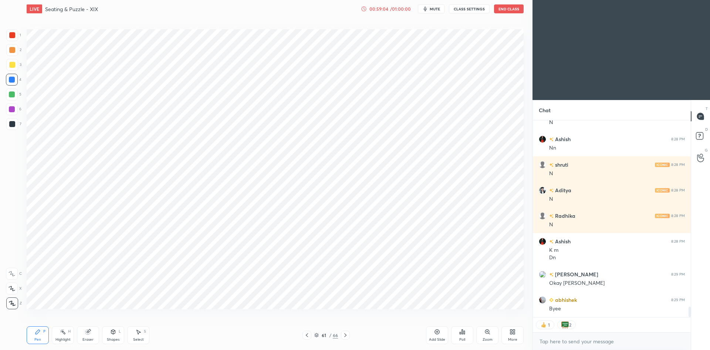
click at [516, 11] on button "End Class" at bounding box center [509, 8] width 30 height 9
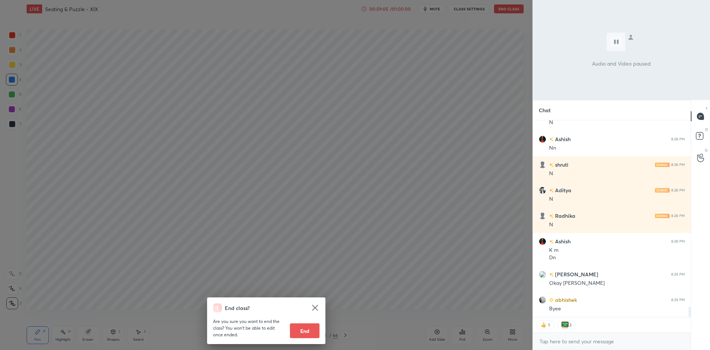
scroll to position [3534, 0]
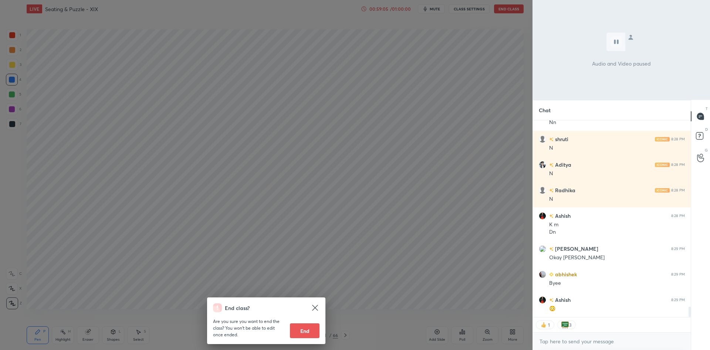
click at [299, 329] on button "End" at bounding box center [305, 330] width 30 height 15
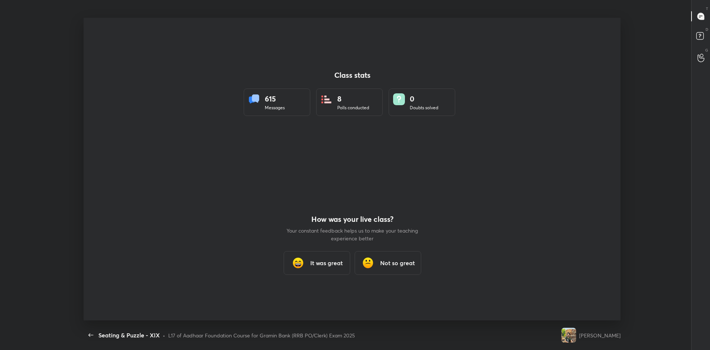
scroll to position [302, 678]
drag, startPoint x: 328, startPoint y: 261, endPoint x: 332, endPoint y: 258, distance: 4.5
click at [330, 262] on h3 "It was great" at bounding box center [326, 262] width 33 height 9
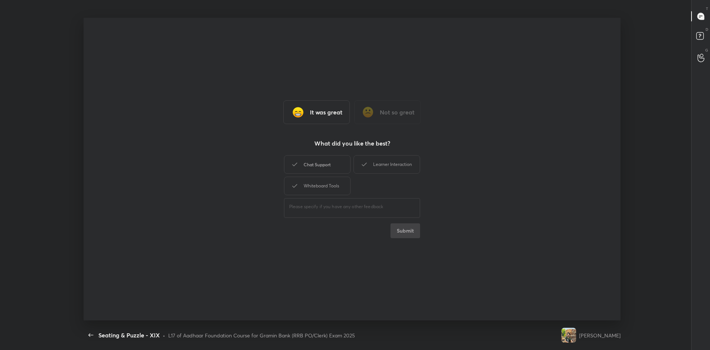
click at [334, 171] on div "Chat Support" at bounding box center [317, 164] width 67 height 18
click at [368, 165] on icon at bounding box center [364, 164] width 9 height 9
click at [335, 184] on div "Whiteboard Tools" at bounding box center [317, 185] width 67 height 18
click at [393, 227] on button "Submit" at bounding box center [406, 230] width 30 height 15
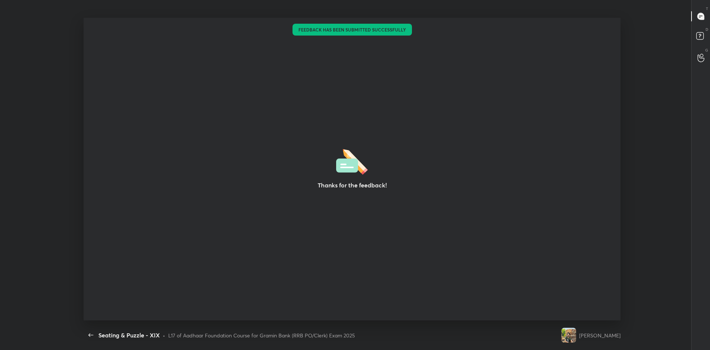
type textarea "x"
